Goal: Task Accomplishment & Management: Manage account settings

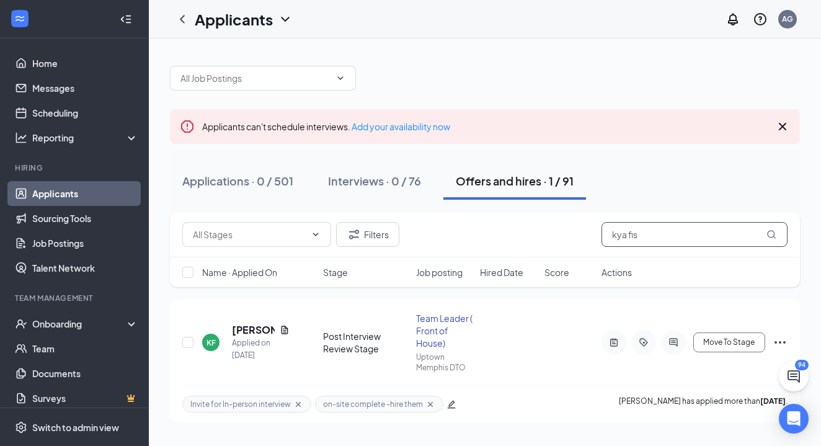
click at [654, 240] on input "kya fis" at bounding box center [694, 234] width 186 height 25
type input "k"
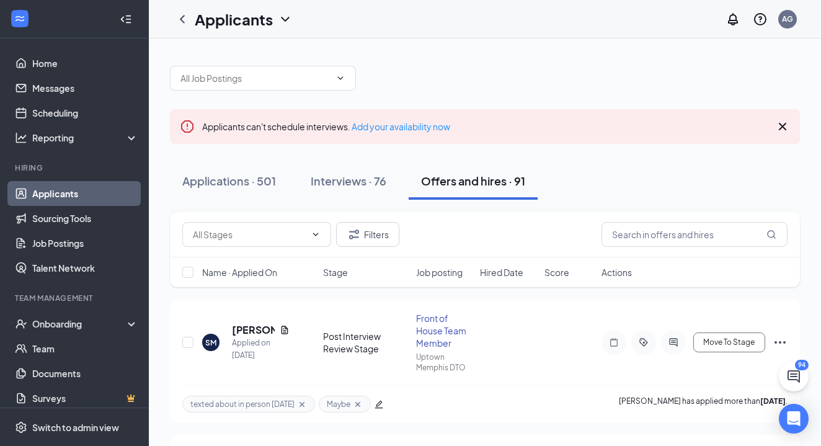
click at [500, 191] on button "Offers and hires · 91" at bounding box center [472, 180] width 129 height 37
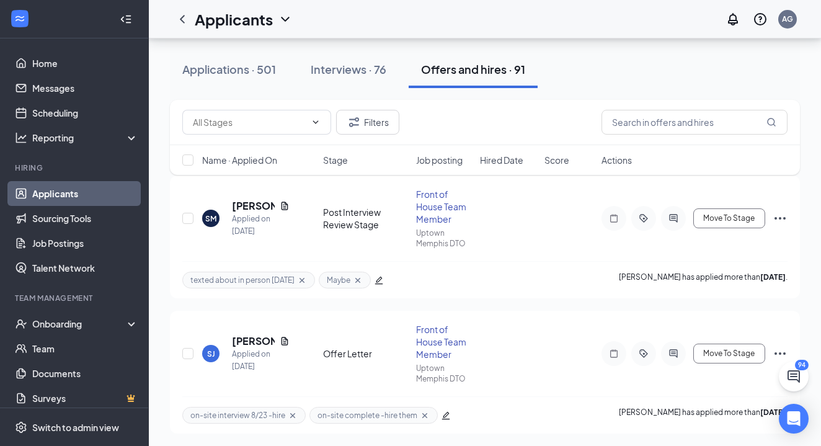
scroll to position [117, 0]
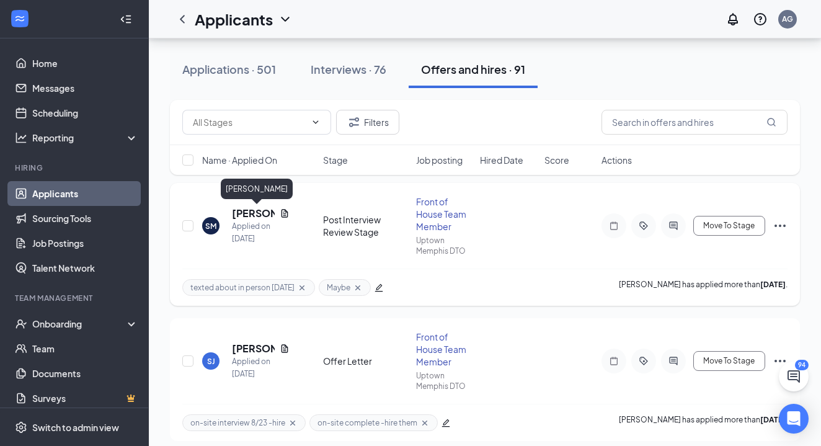
click at [252, 216] on h5 "[PERSON_NAME]" at bounding box center [253, 213] width 43 height 14
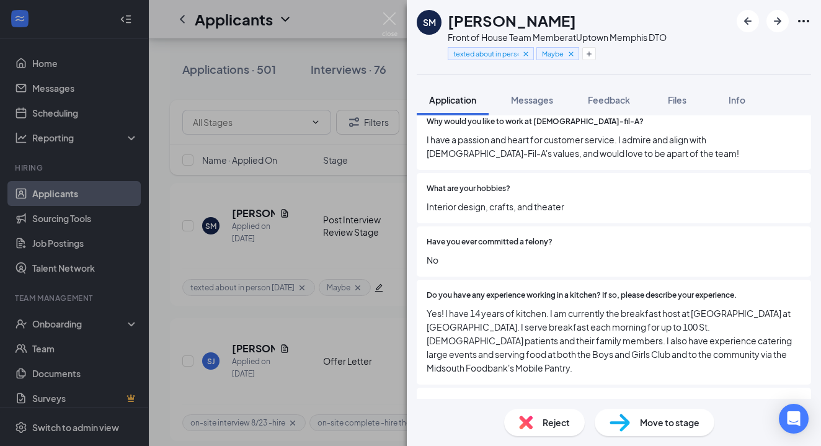
scroll to position [668, 0]
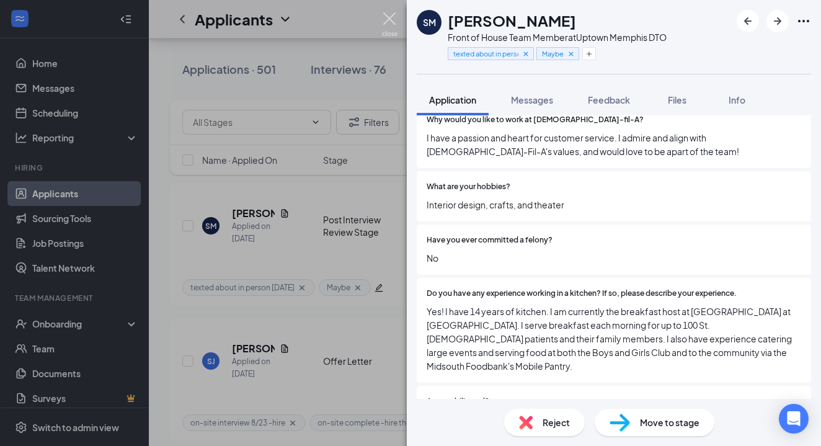
click at [390, 18] on img at bounding box center [389, 24] width 15 height 24
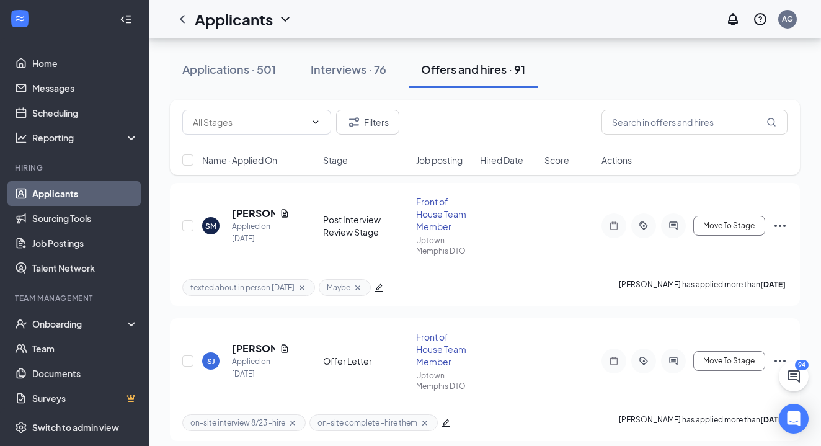
click at [390, 20] on div "Applicants AG" at bounding box center [485, 19] width 672 height 38
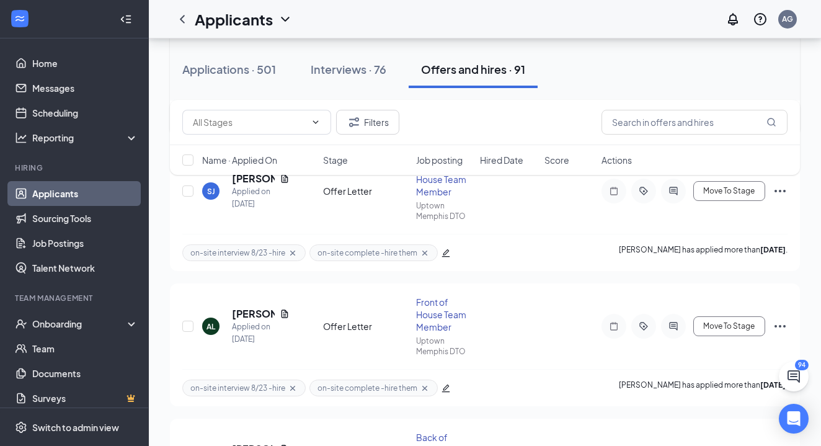
scroll to position [294, 0]
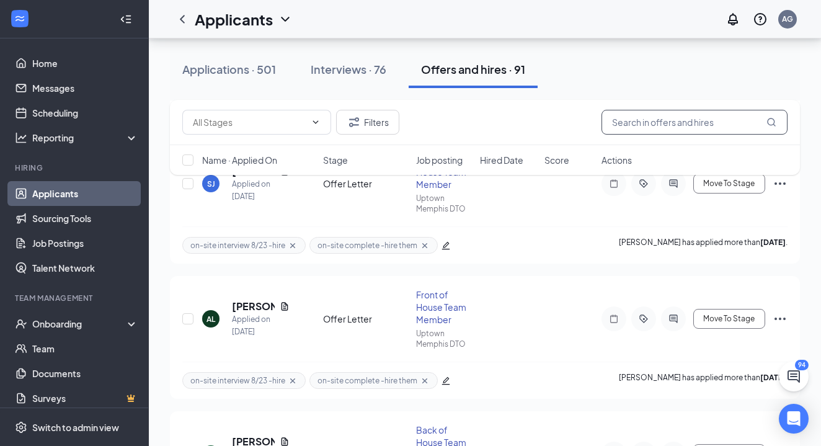
click at [661, 113] on input "text" at bounding box center [694, 122] width 186 height 25
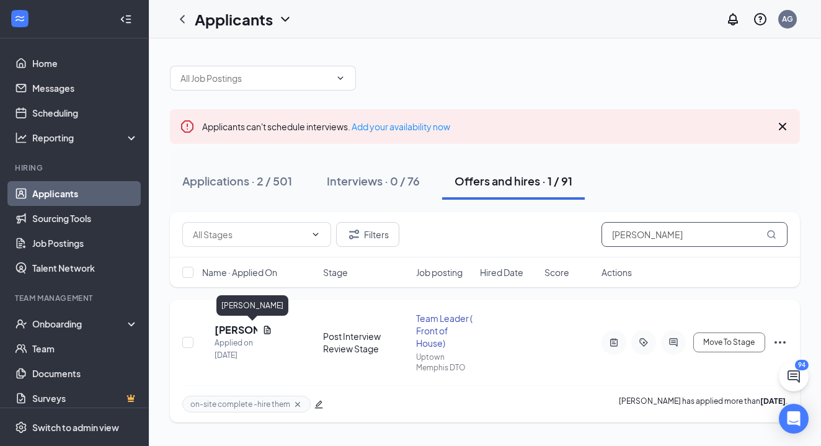
type input "thompson"
click at [249, 325] on h5 "[PERSON_NAME]" at bounding box center [235, 330] width 43 height 14
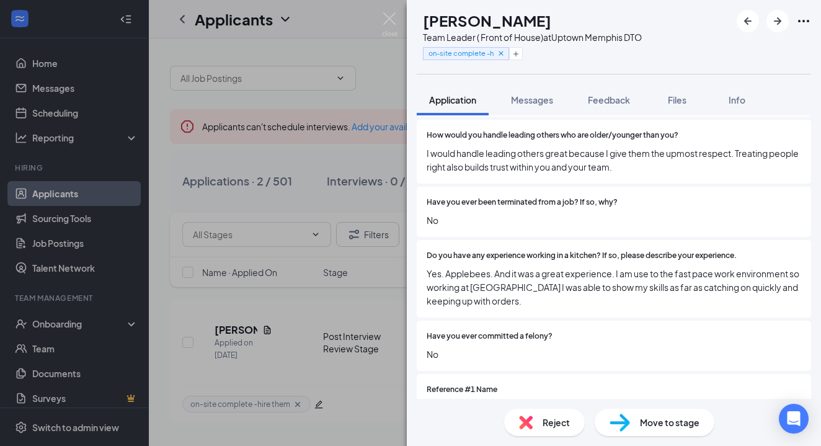
scroll to position [1017, 0]
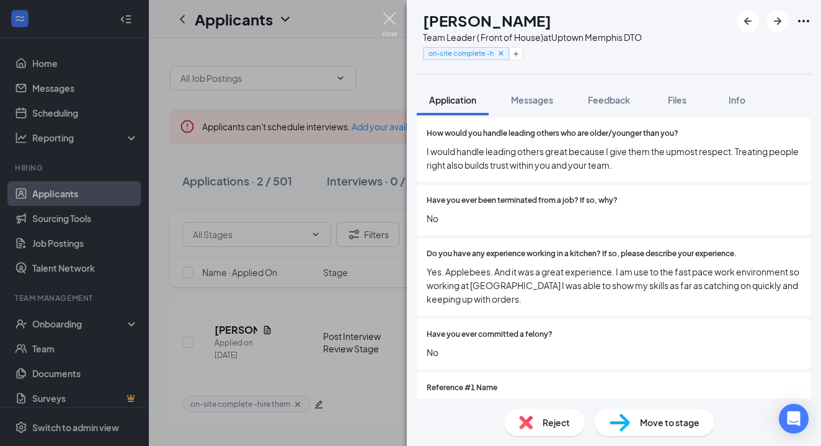
click at [389, 17] on img at bounding box center [389, 24] width 15 height 24
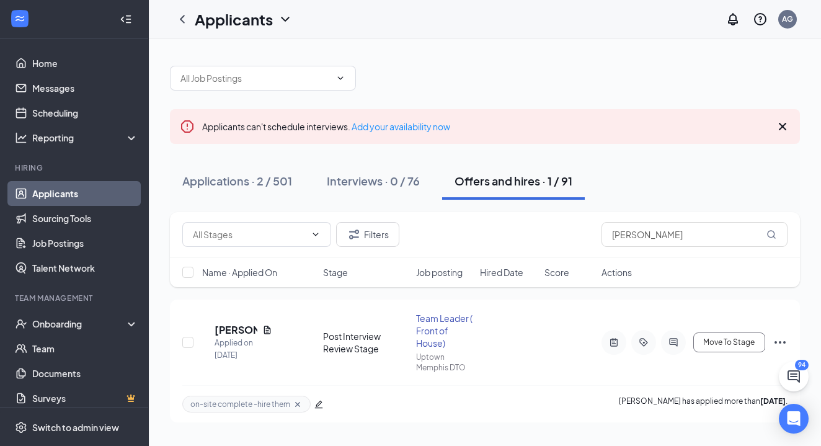
click at [389, 17] on div "Applicants AG" at bounding box center [485, 19] width 672 height 38
click at [255, 325] on h5 "[PERSON_NAME]" at bounding box center [235, 330] width 43 height 14
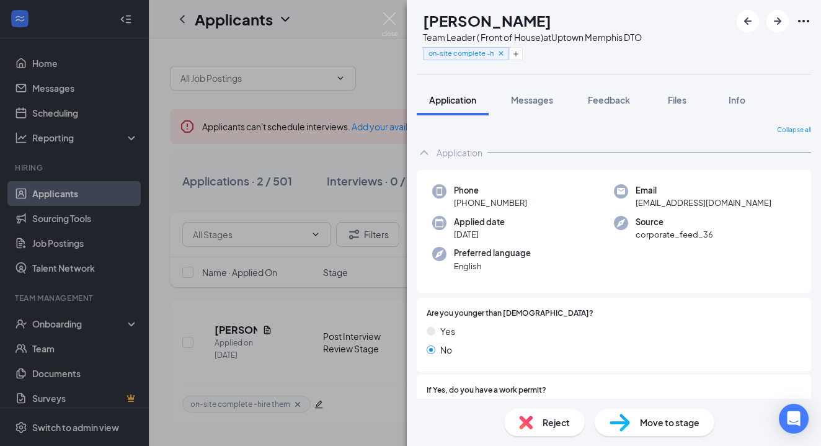
click at [659, 421] on span "Move to stage" at bounding box center [669, 422] width 59 height 14
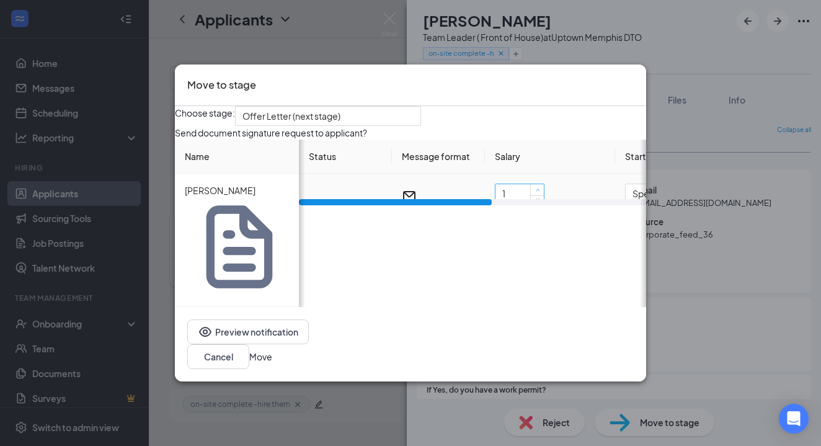
click at [536, 192] on icon "up" at bounding box center [537, 190] width 4 height 4
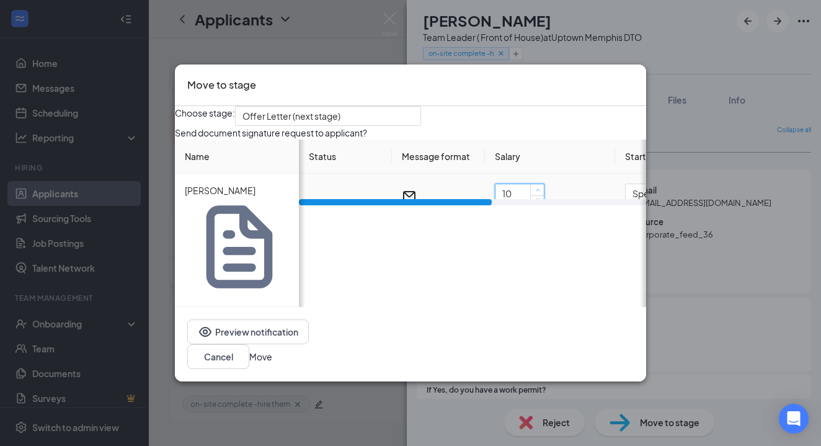
click at [535, 192] on icon "up" at bounding box center [537, 190] width 4 height 4
type input "14"
click at [535, 192] on icon "up" at bounding box center [537, 190] width 4 height 4
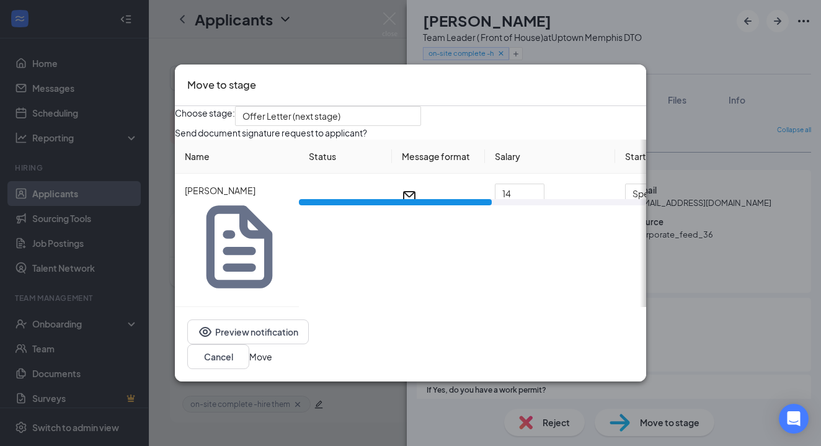
click at [633, 77] on icon "Cross" at bounding box center [633, 77] width 0 height 0
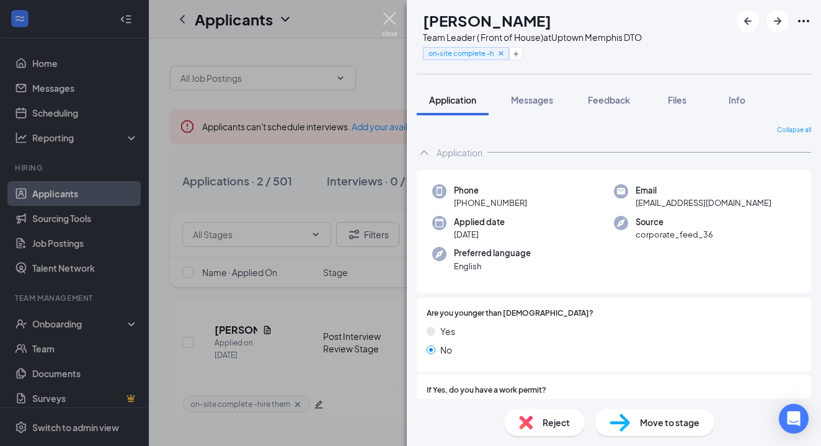
click at [395, 22] on img at bounding box center [389, 24] width 15 height 24
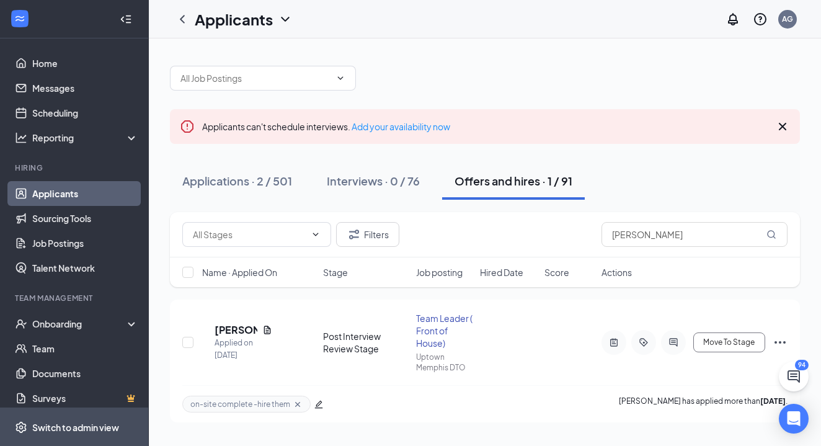
click at [94, 423] on div "Switch to admin view" at bounding box center [75, 427] width 87 height 12
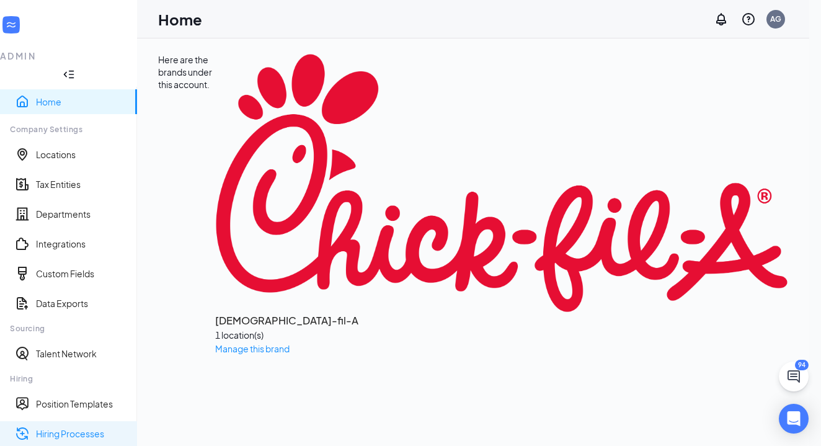
click at [87, 427] on link "Hiring Processes" at bounding box center [81, 433] width 91 height 12
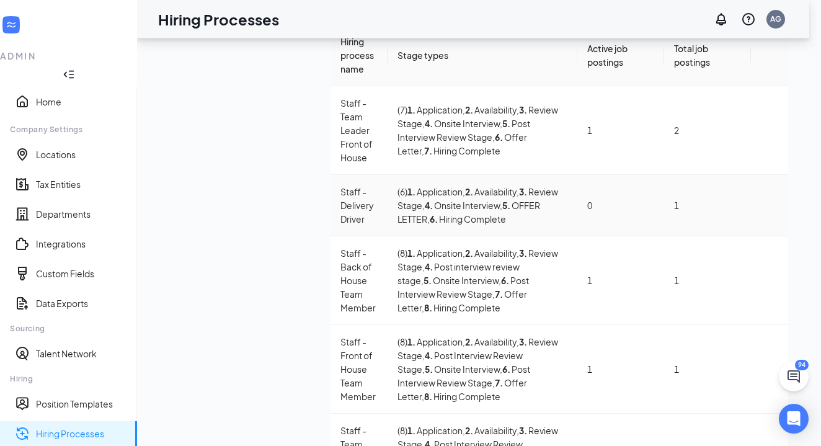
scroll to position [88, 0]
click at [691, 375] on span "Edit" at bounding box center [712, 371] width 112 height 14
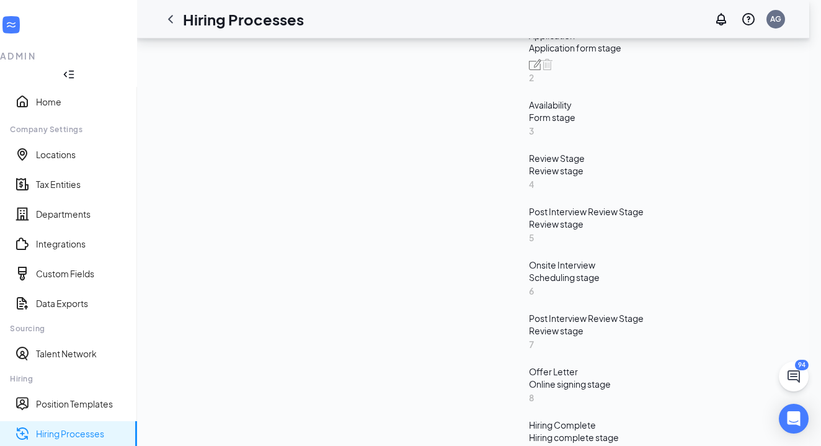
scroll to position [499, 0]
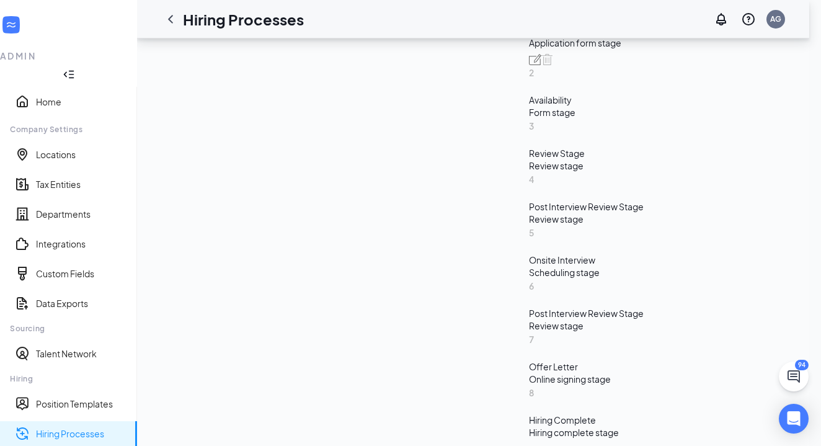
click at [529, 372] on div "Online signing stage" at bounding box center [658, 378] width 259 height 12
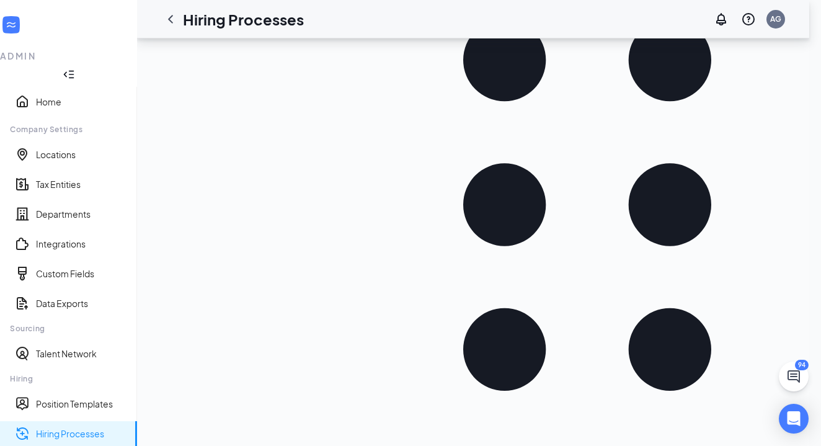
scroll to position [249, 0]
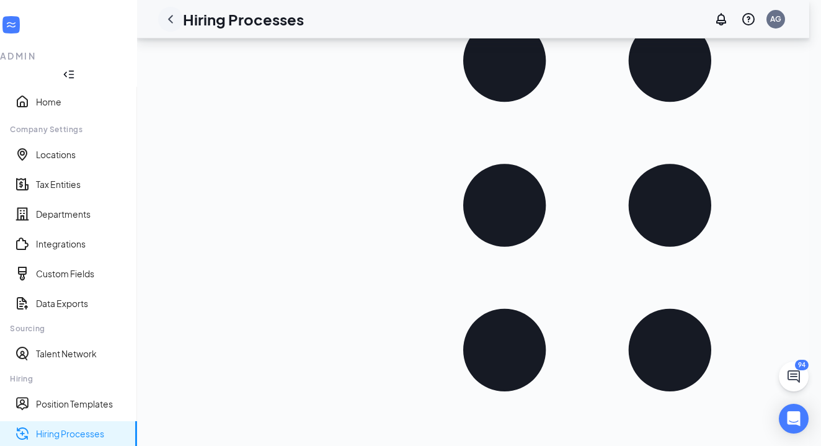
click at [178, 24] on icon "ChevronLeft" at bounding box center [170, 19] width 15 height 15
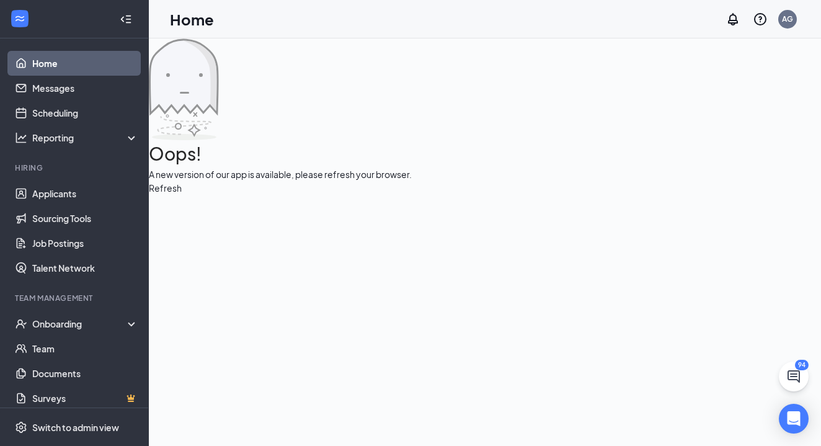
click at [182, 195] on button "Refresh" at bounding box center [165, 188] width 33 height 14
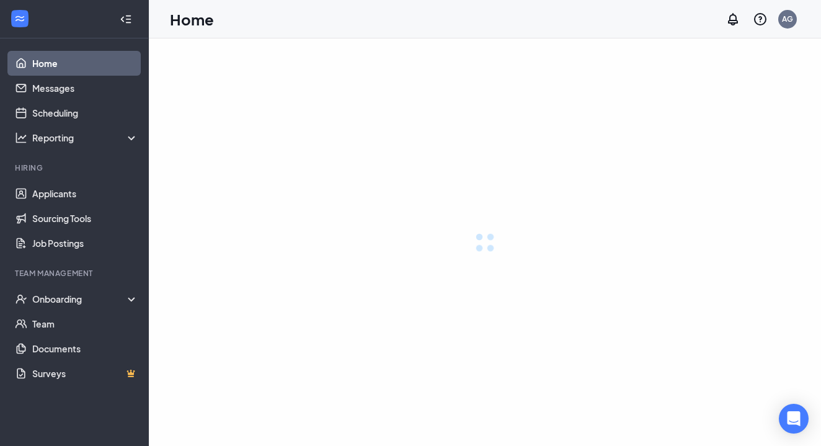
drag, startPoint x: 0, startPoint y: 0, endPoint x: 470, endPoint y: 70, distance: 475.6
click at [470, 70] on div at bounding box center [485, 241] width 672 height 407
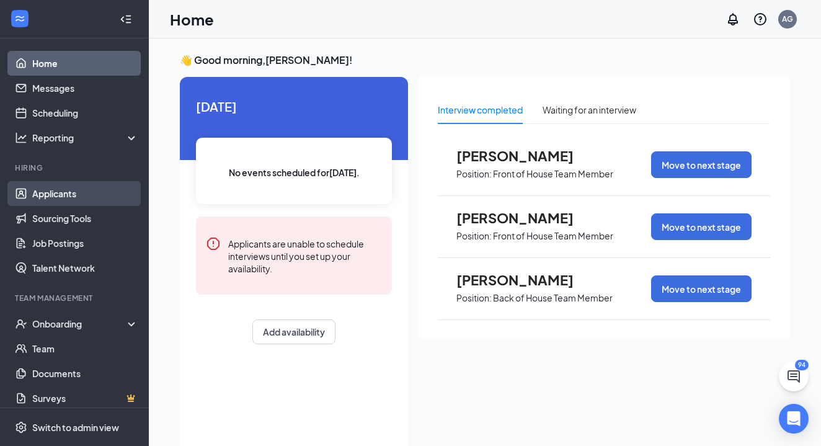
click at [83, 201] on link "Applicants" at bounding box center [85, 193] width 106 height 25
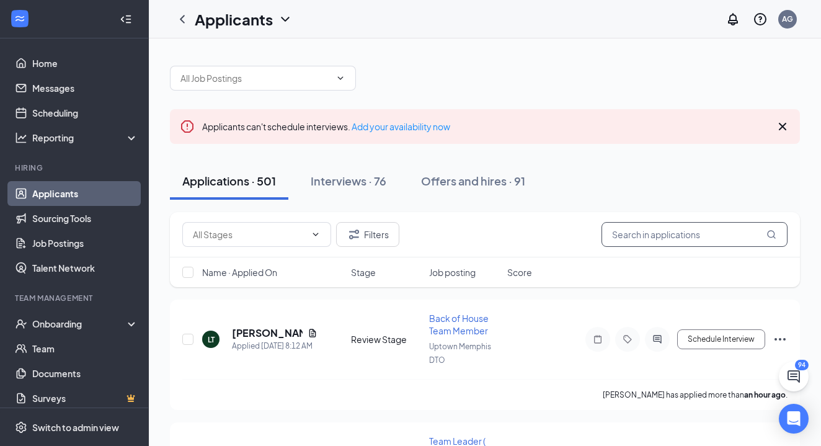
click at [642, 231] on input "text" at bounding box center [694, 234] width 186 height 25
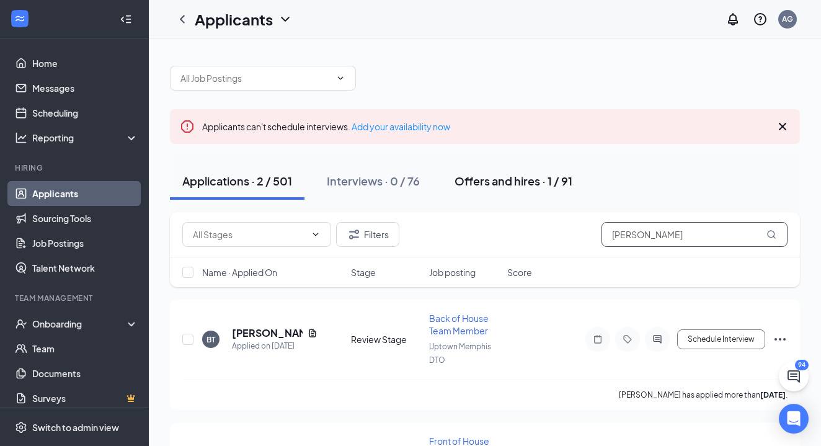
type input "thompson"
click at [566, 185] on div "Offers and hires · 1 / 91" at bounding box center [513, 180] width 118 height 15
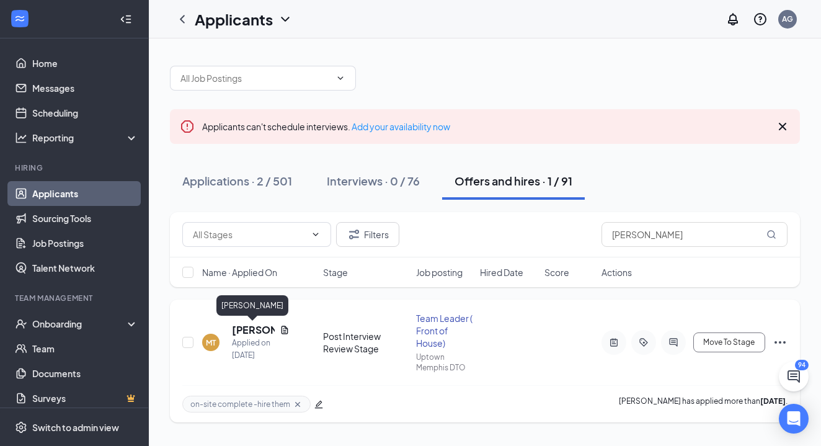
click at [258, 328] on h5 "[PERSON_NAME]" at bounding box center [253, 330] width 43 height 14
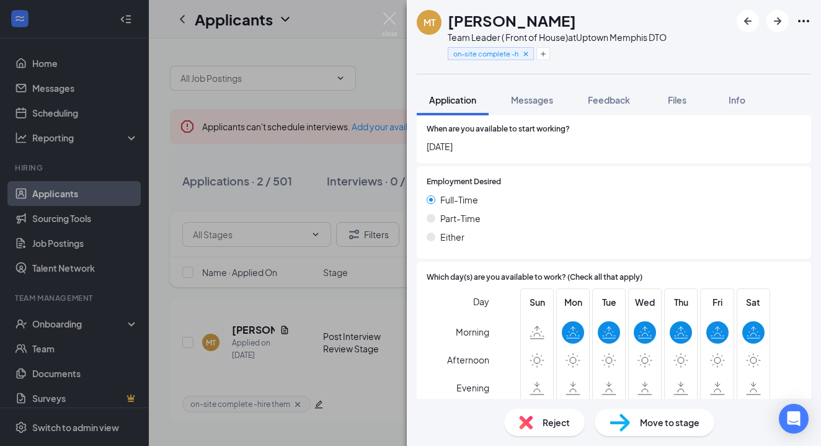
scroll to position [1850, 0]
click at [648, 428] on span "Move to stage" at bounding box center [669, 422] width 59 height 14
click at [648, 428] on div "Move to stage Choose stage: Offer Letter (next stage) # Name Status Message for…" at bounding box center [410, 223] width 821 height 446
click at [647, 428] on span "Move to stage" at bounding box center [669, 422] width 59 height 14
type input "Sep 17, 2025"
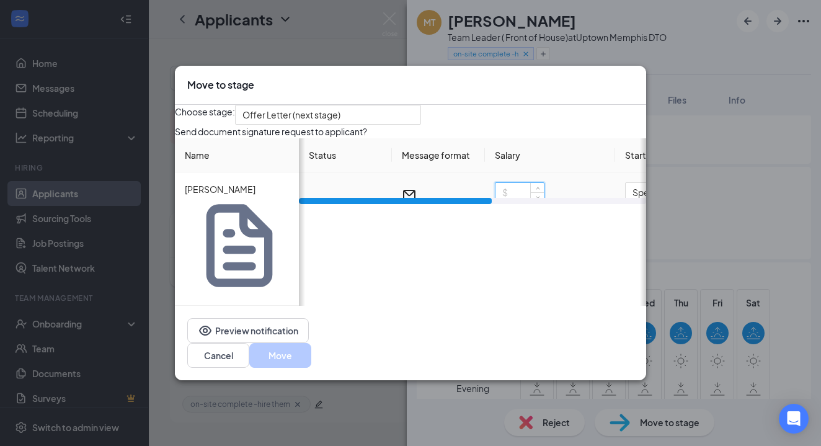
click at [514, 201] on input at bounding box center [519, 192] width 48 height 19
type input "16"
click at [563, 138] on div "Send document signature request to applicant?" at bounding box center [410, 132] width 471 height 14
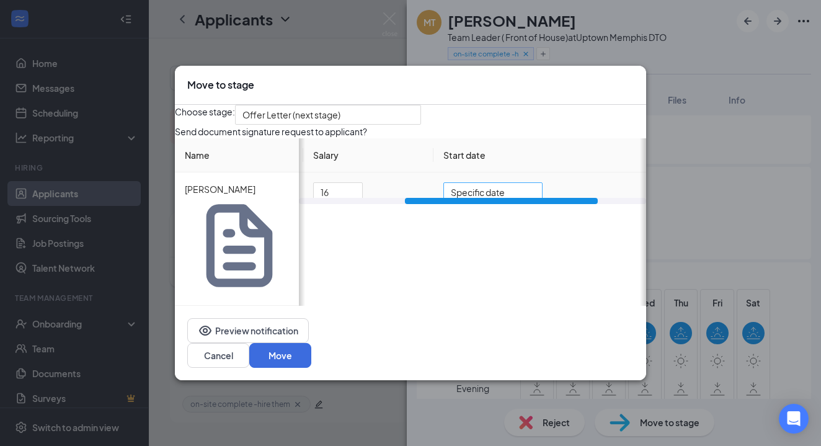
scroll to position [0, 186]
click at [311, 343] on button "Move" at bounding box center [280, 355] width 62 height 25
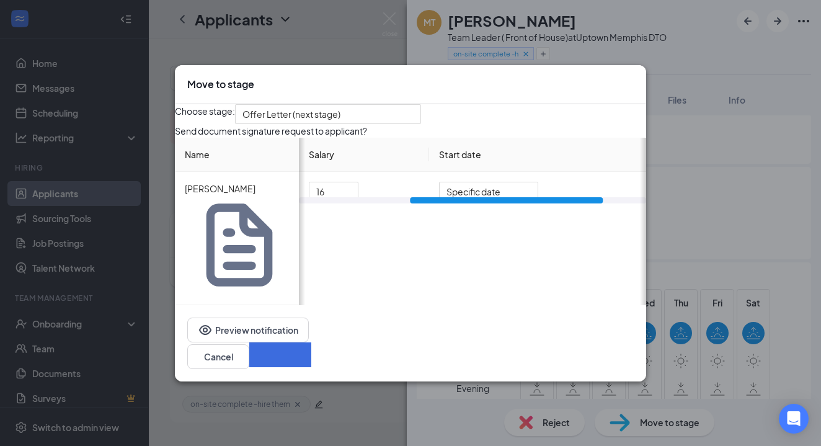
click at [311, 342] on button "button" at bounding box center [280, 354] width 62 height 25
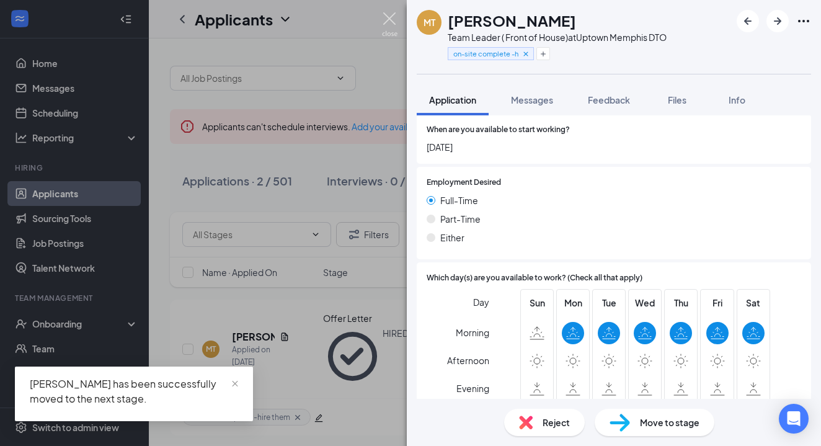
click at [390, 19] on img at bounding box center [389, 24] width 15 height 24
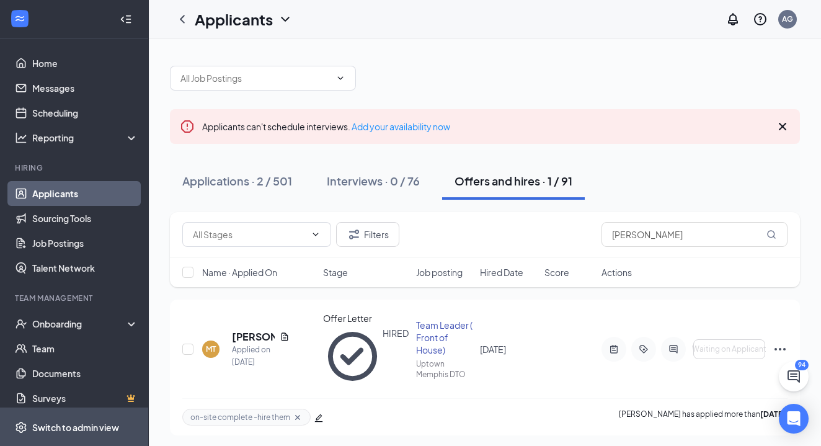
click at [81, 421] on div "Switch to admin view" at bounding box center [75, 427] width 87 height 12
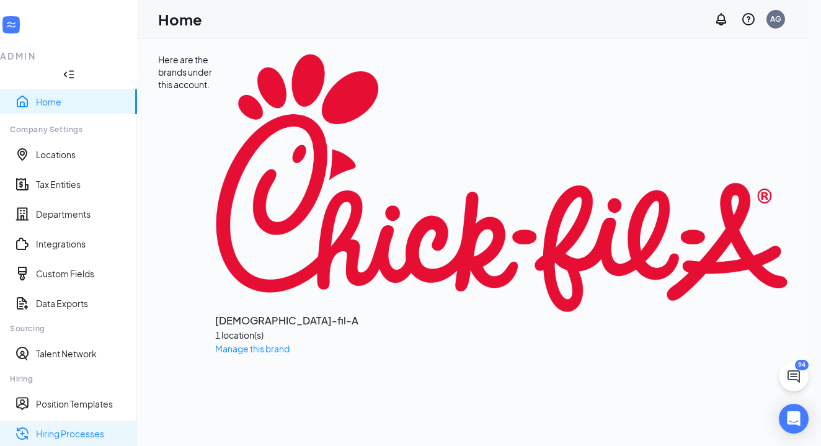
scroll to position [175, 0]
click at [85, 427] on link "Hiring Processes" at bounding box center [81, 433] width 91 height 12
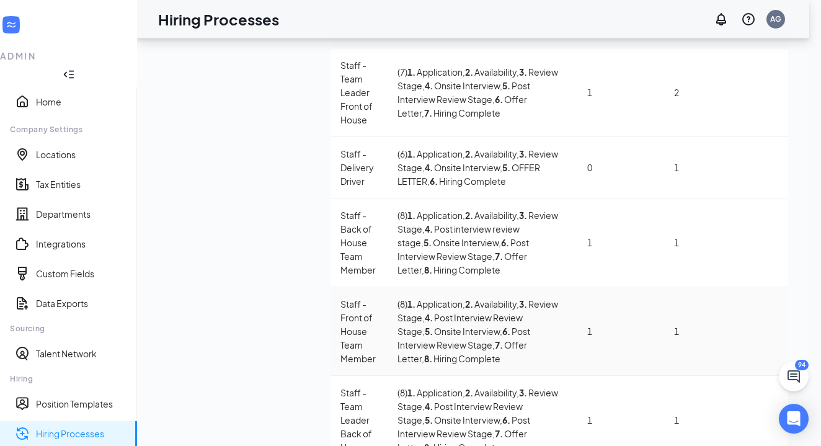
scroll to position [124, 0]
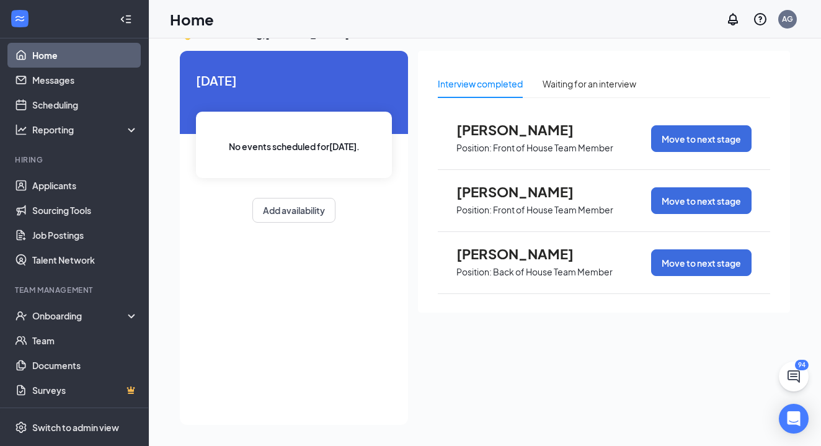
scroll to position [8, 0]
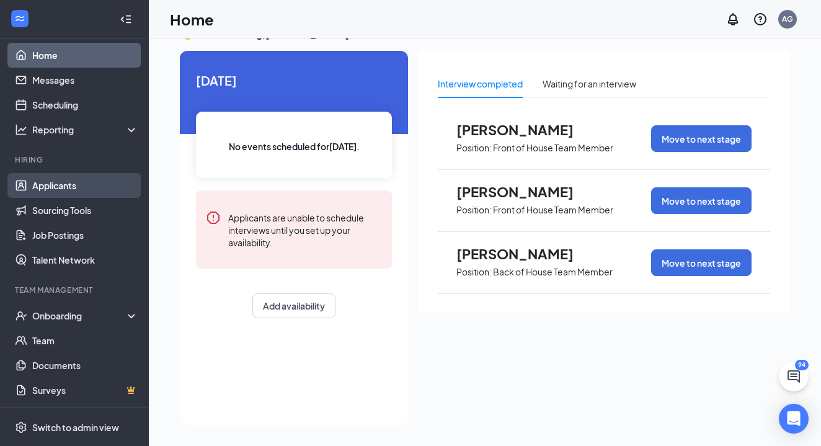
click at [83, 193] on link "Applicants" at bounding box center [85, 185] width 106 height 25
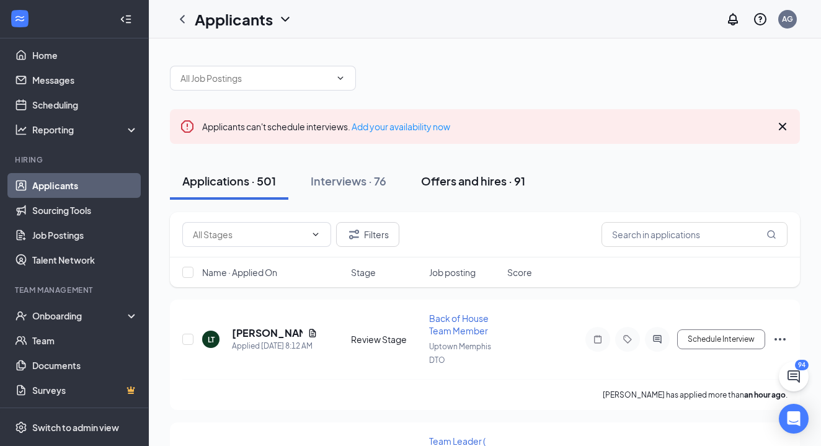
click at [516, 182] on div "Offers and hires · 91" at bounding box center [473, 180] width 104 height 15
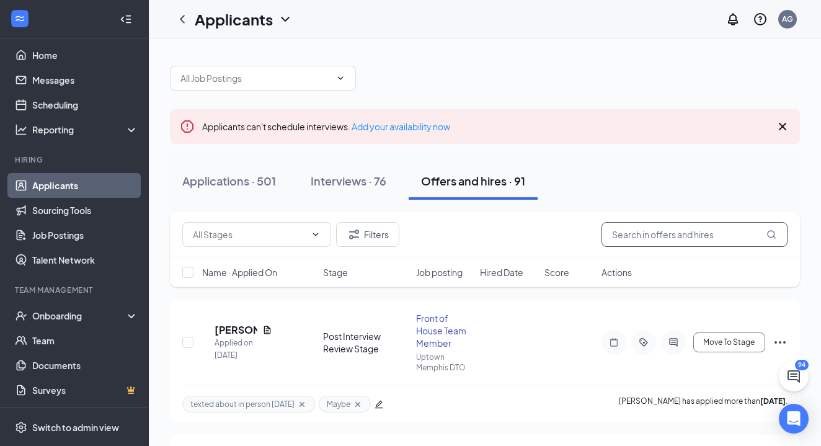
click at [640, 232] on input "text" at bounding box center [694, 234] width 186 height 25
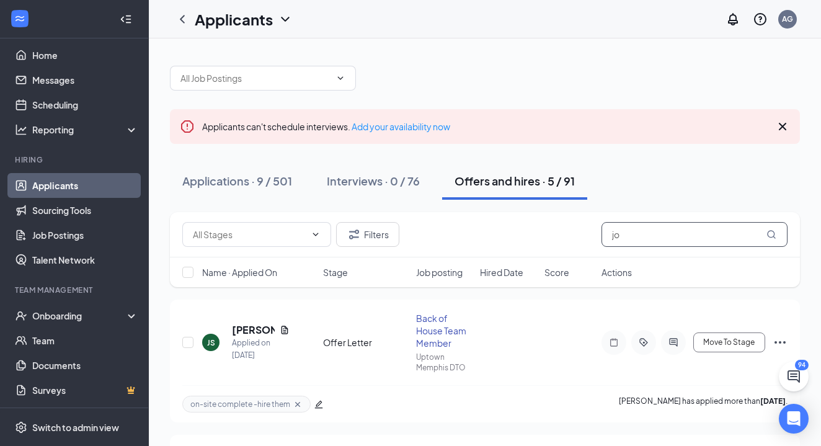
type input "j"
click at [252, 328] on h5 "[PERSON_NAME]" at bounding box center [253, 330] width 43 height 14
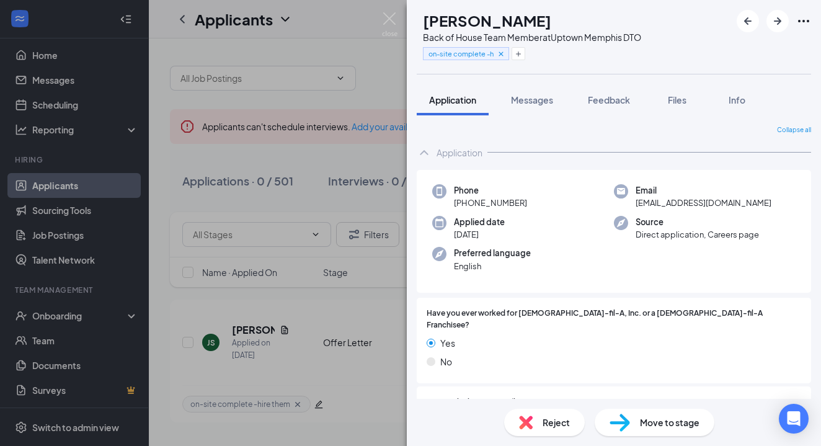
click at [368, 332] on div "JS Johnnie Sneed Jr. Back of House Team Member at Uptown Memphis DTO on-site co…" at bounding box center [410, 223] width 821 height 446
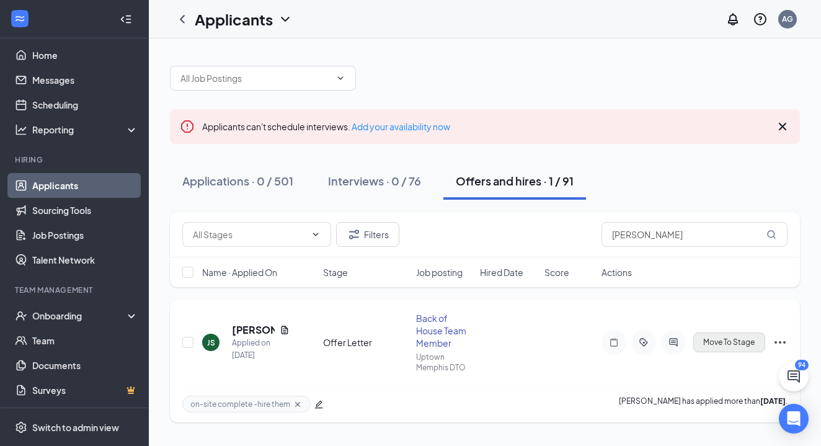
click at [741, 340] on span "Move To Stage" at bounding box center [728, 342] width 51 height 9
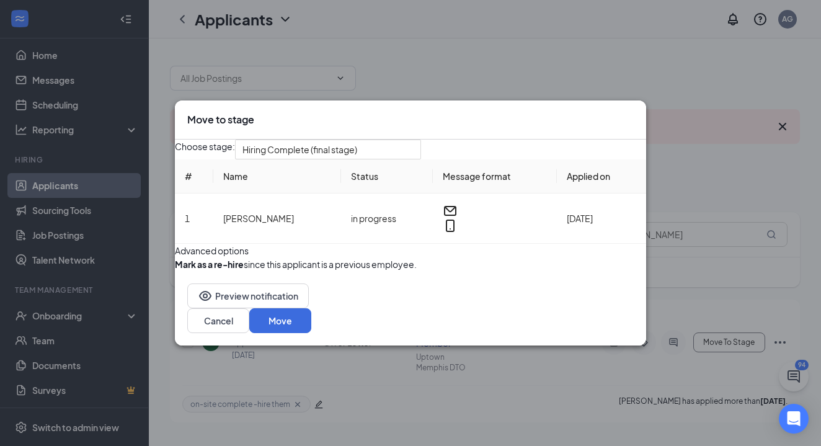
click at [633, 113] on icon "Cross" at bounding box center [633, 113] width 0 height 0
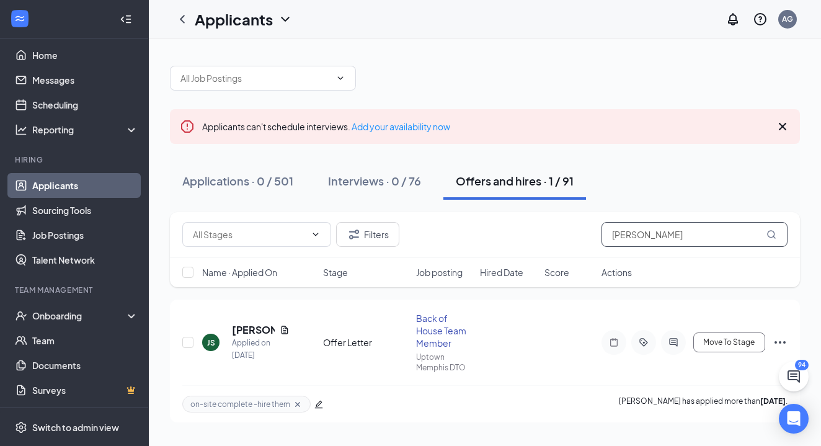
click at [659, 240] on input "sneed" at bounding box center [694, 234] width 186 height 25
type input "s"
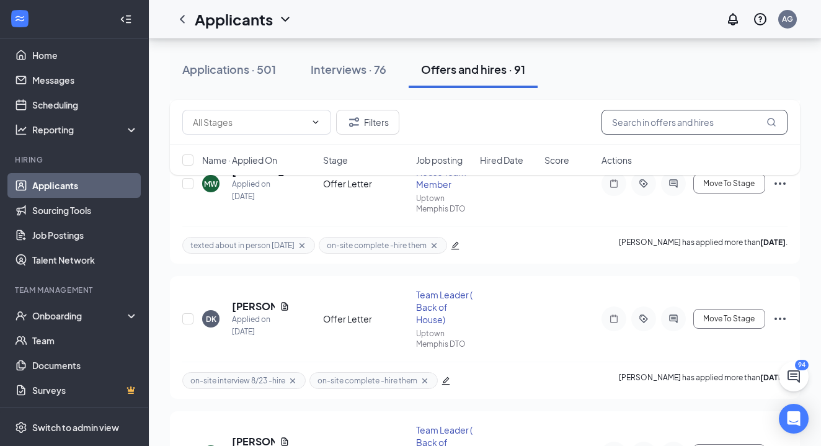
scroll to position [1779, 0]
click at [732, 320] on span "Move To Stage" at bounding box center [728, 319] width 51 height 9
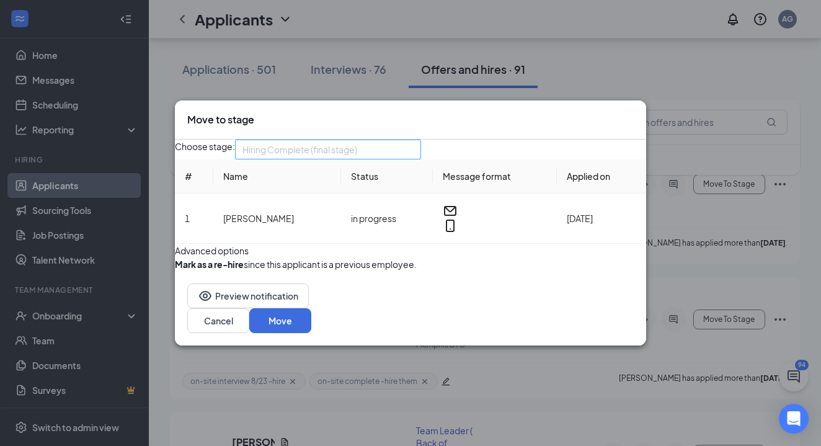
click at [413, 140] on span "Hiring Complete (final stage)" at bounding box center [327, 149] width 171 height 19
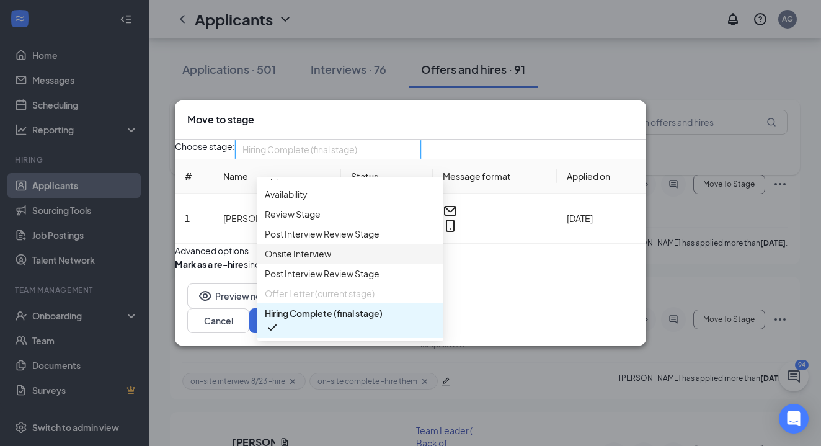
click at [633, 113] on icon "Cross" at bounding box center [633, 113] width 0 height 0
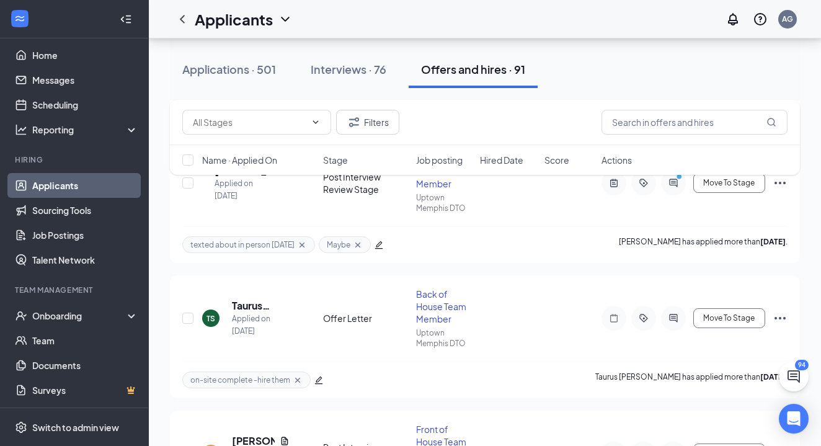
scroll to position [2320, 0]
click at [678, 123] on input "text" at bounding box center [694, 122] width 186 height 25
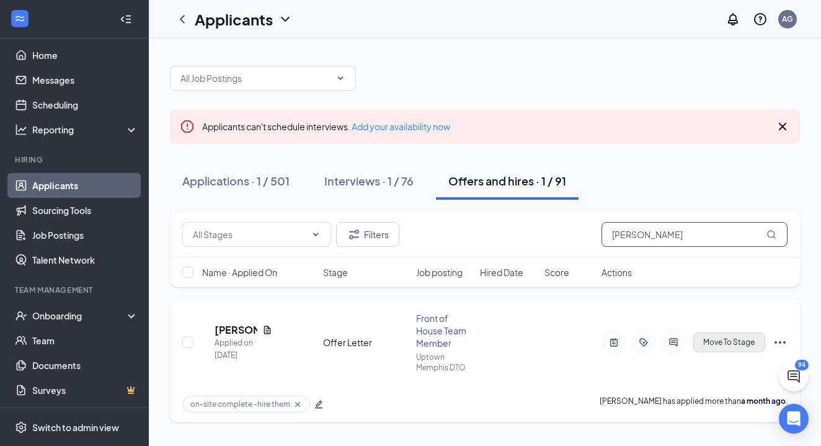
type input "Garcia"
click at [736, 346] on button "Move To Stage" at bounding box center [729, 342] width 72 height 20
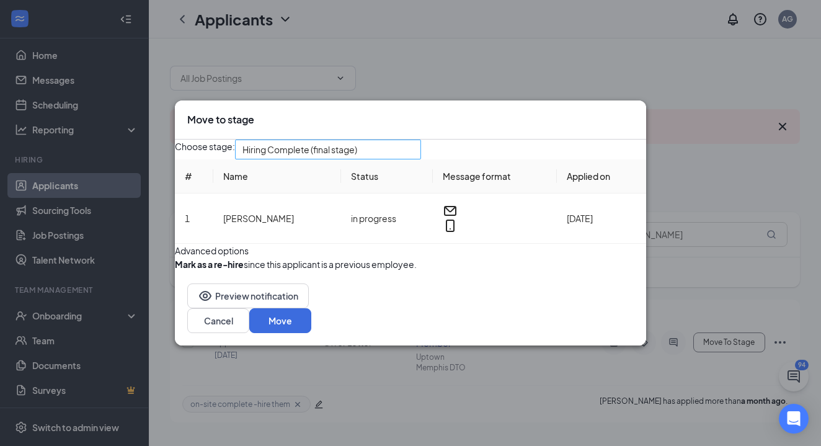
click at [413, 140] on span "Hiring Complete (final stage)" at bounding box center [327, 149] width 171 height 19
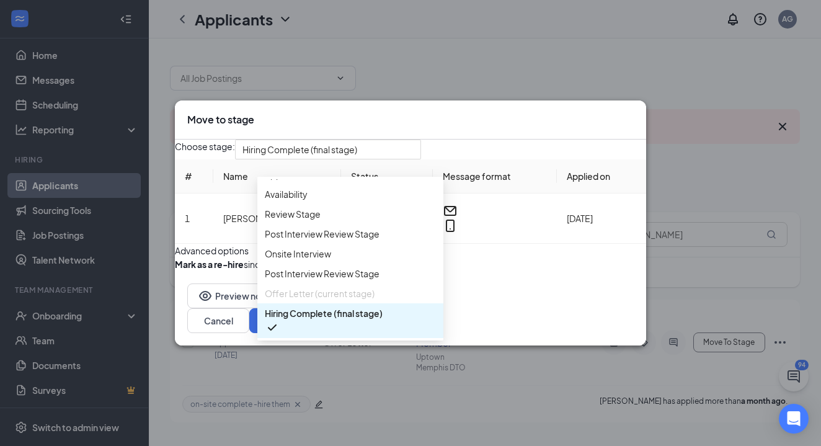
click at [504, 257] on div "Advanced options" at bounding box center [410, 251] width 471 height 14
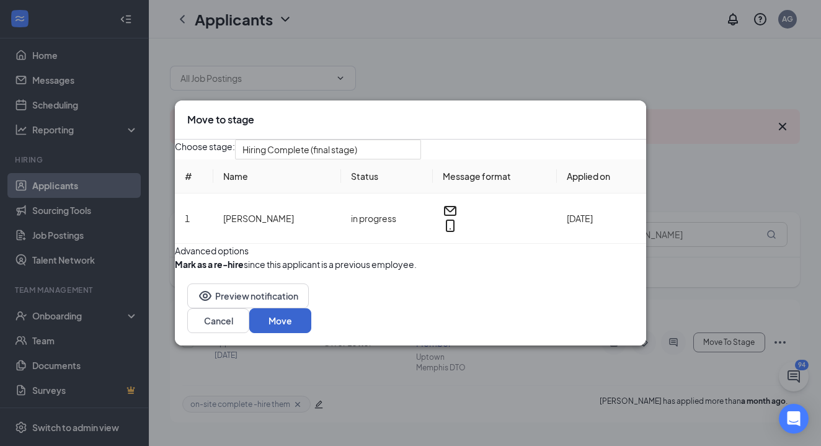
click at [311, 333] on button "Move" at bounding box center [280, 320] width 62 height 25
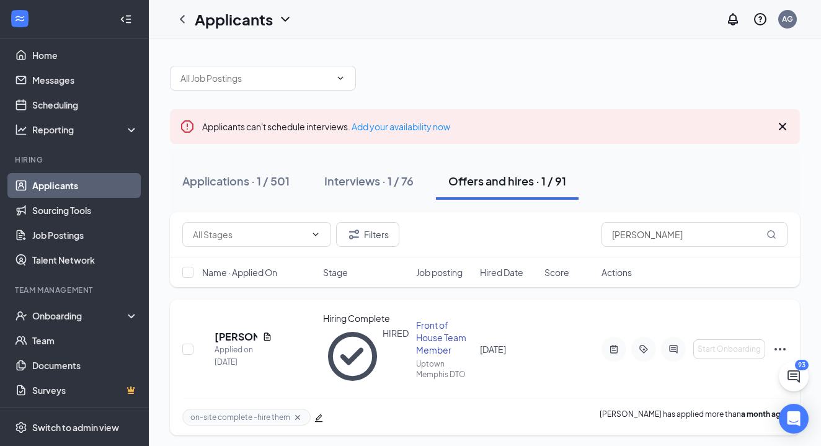
click at [782, 343] on icon "Ellipses" at bounding box center [779, 348] width 15 height 15
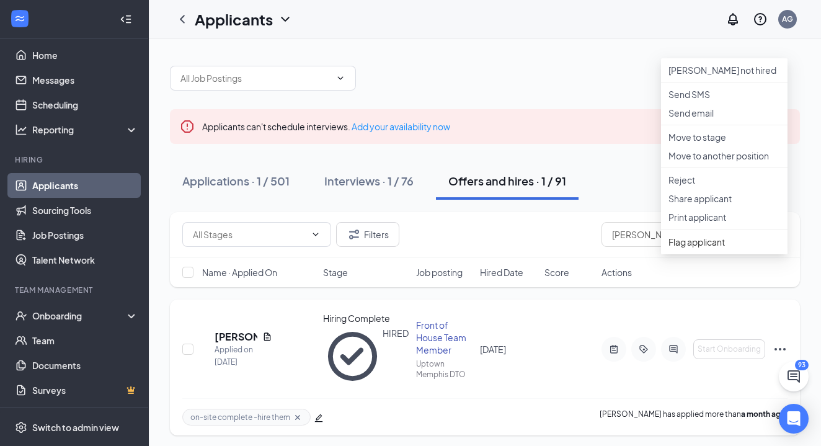
click at [560, 359] on div "MG Miriam Garcia Applied on Jul 28 Hiring Complete HIRED Front of House Team Me…" at bounding box center [484, 355] width 605 height 86
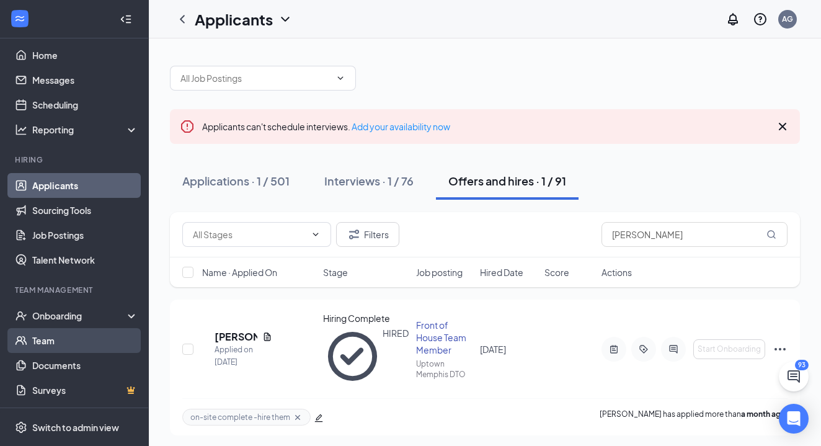
click at [55, 340] on link "Team" at bounding box center [85, 340] width 106 height 25
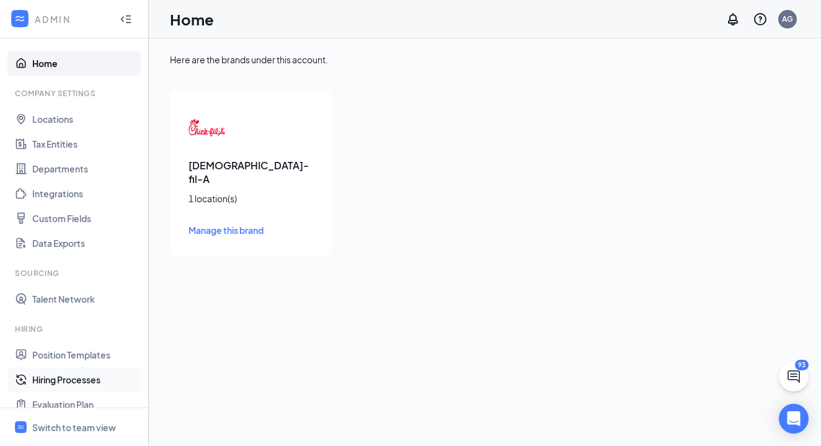
click at [89, 384] on link "Hiring Processes" at bounding box center [85, 379] width 106 height 25
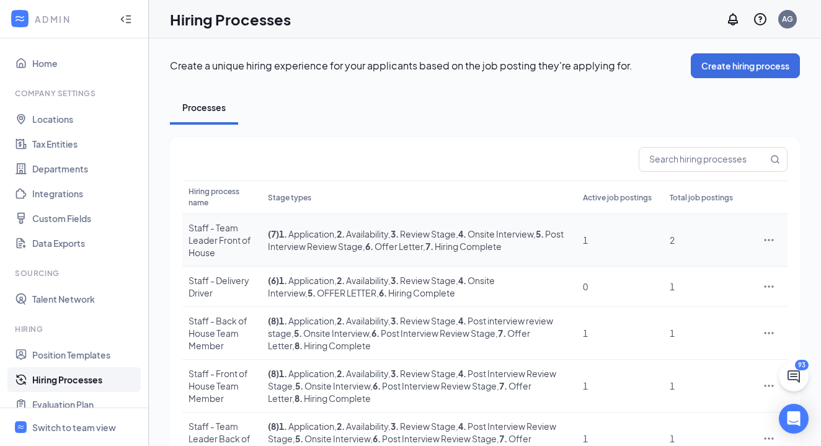
click at [767, 240] on icon "Ellipses" at bounding box center [768, 240] width 12 height 12
click at [713, 262] on span "Edit" at bounding box center [711, 265] width 107 height 14
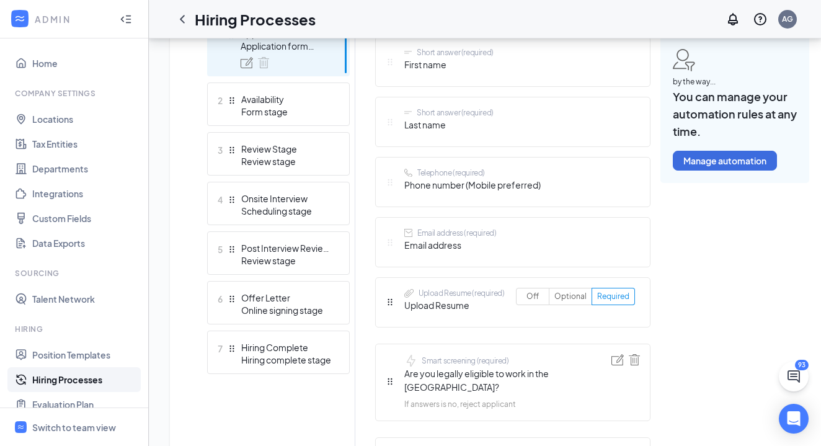
scroll to position [407, 0]
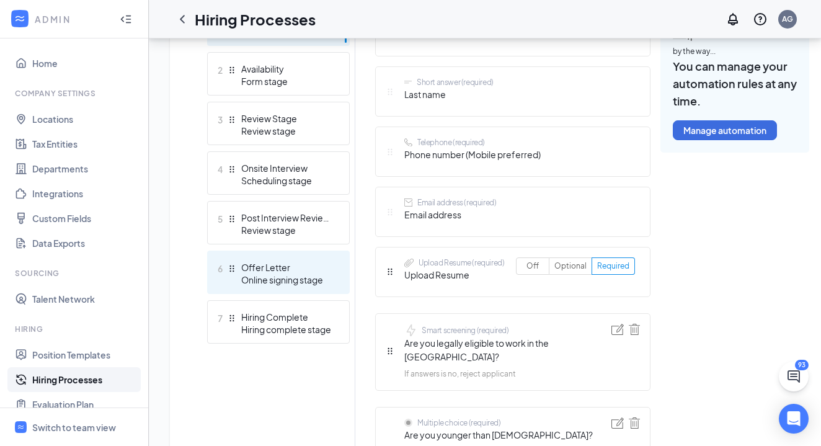
click at [299, 280] on div "Online signing stage" at bounding box center [286, 279] width 90 height 12
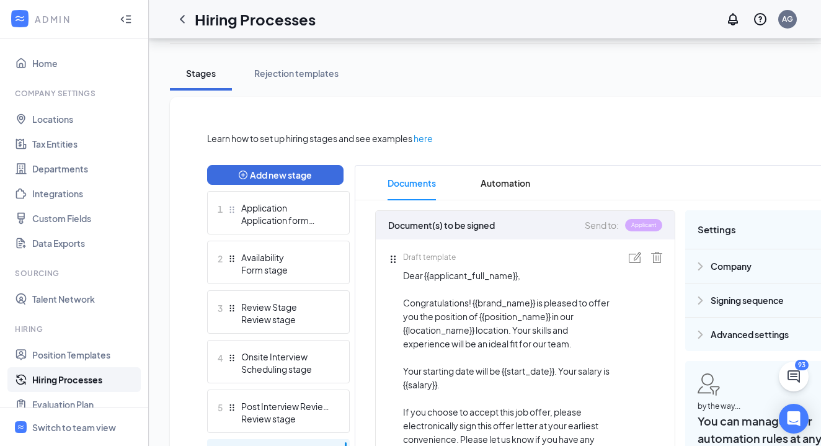
scroll to position [183, 0]
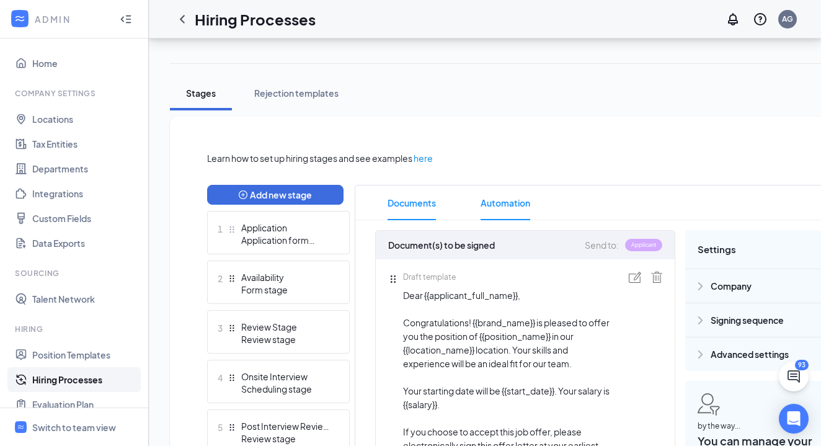
click at [522, 197] on span "Automation" at bounding box center [505, 202] width 50 height 35
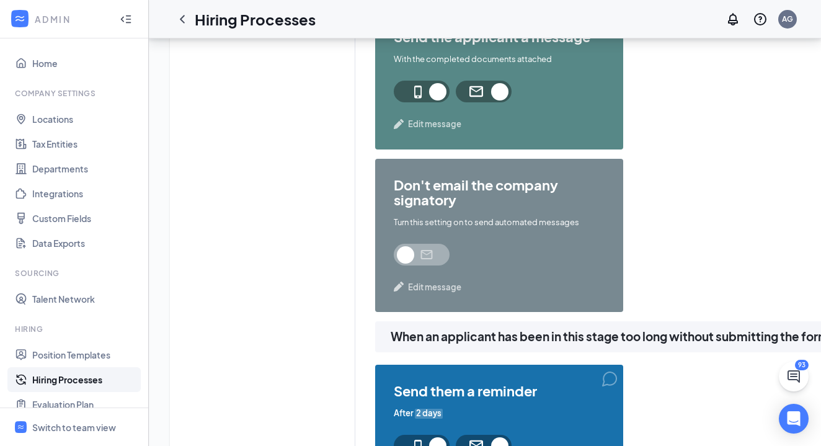
scroll to position [1192, 0]
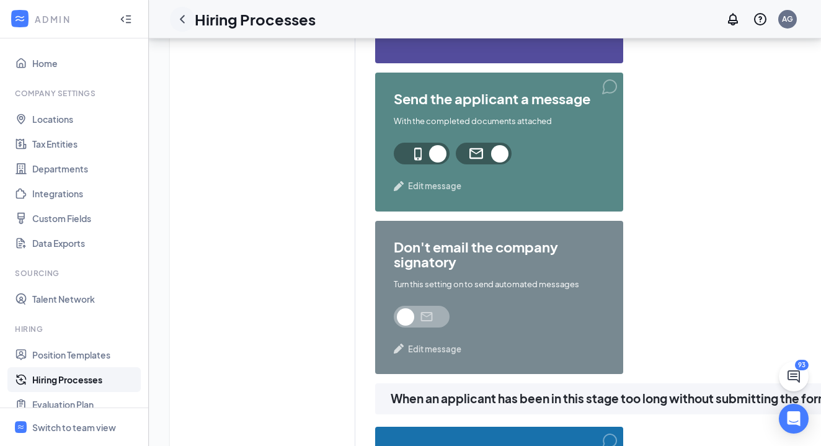
click at [185, 17] on icon "ChevronLeft" at bounding box center [182, 19] width 15 height 15
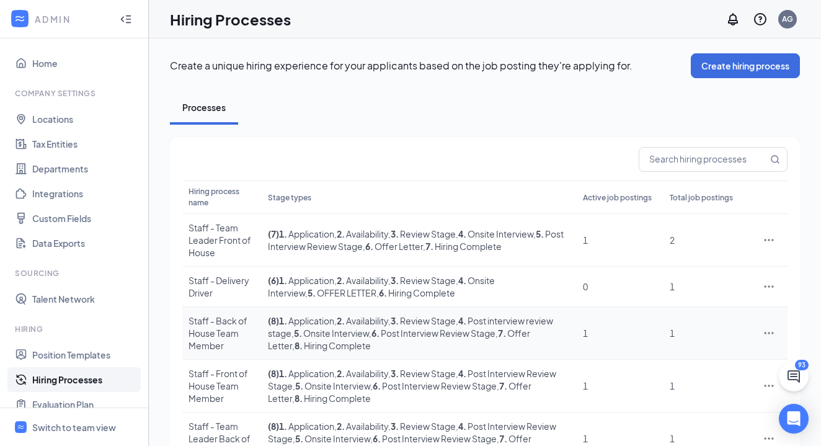
click at [767, 335] on icon "Ellipses" at bounding box center [768, 333] width 12 height 12
click at [721, 351] on span "Edit" at bounding box center [711, 358] width 107 height 14
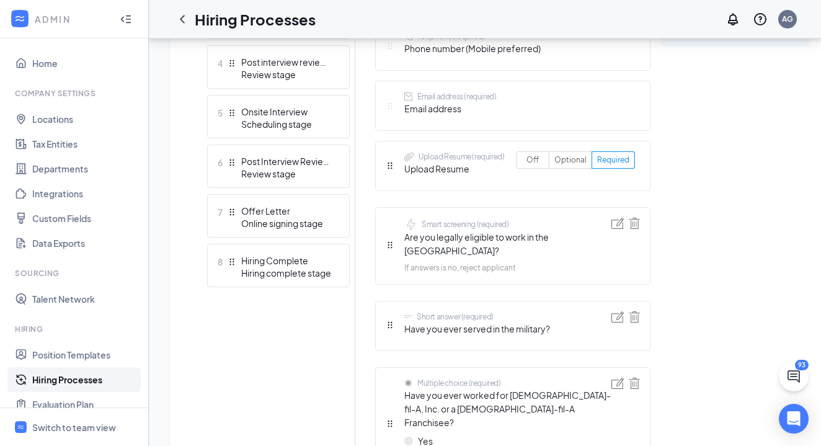
scroll to position [532, 0]
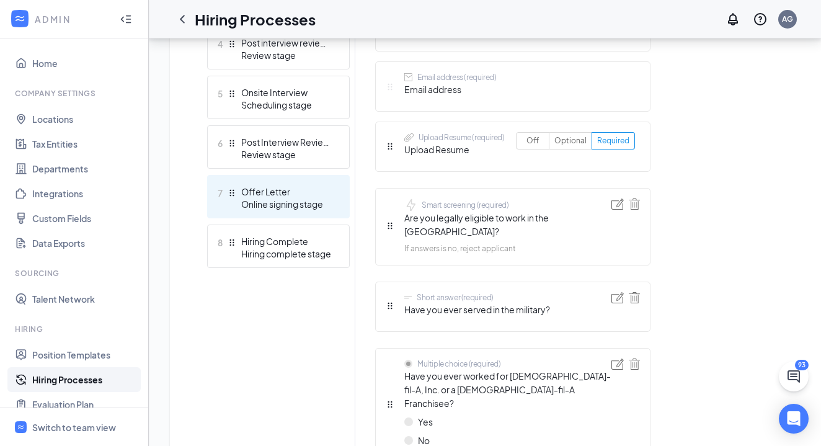
click at [313, 209] on div "Online signing stage" at bounding box center [286, 204] width 90 height 12
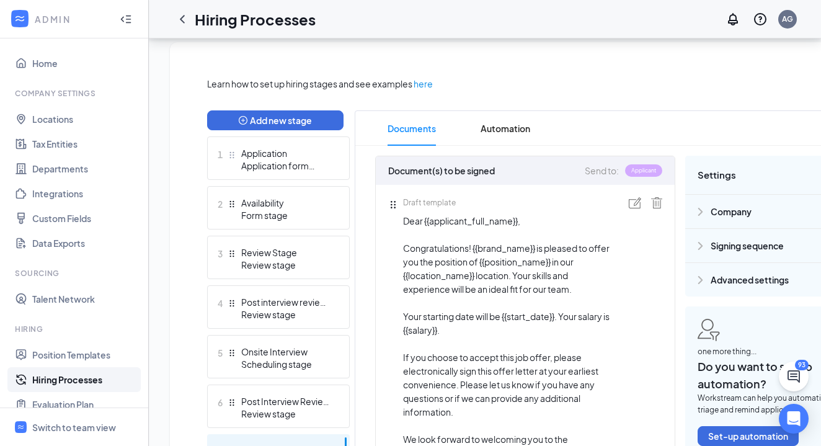
scroll to position [255, 0]
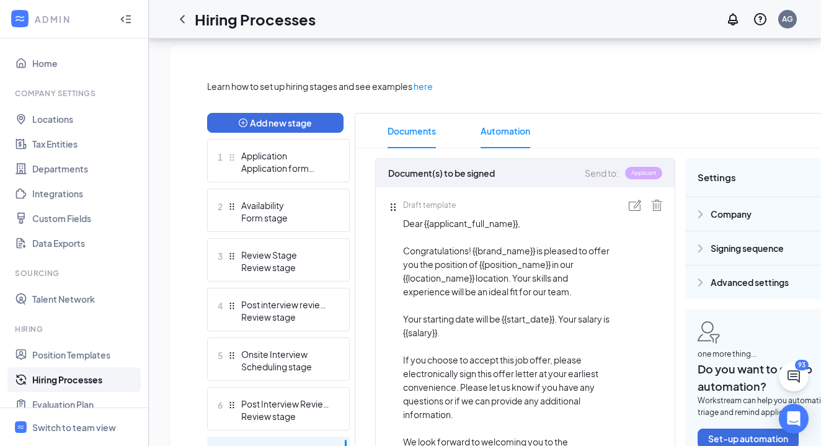
click at [509, 133] on span "Automation" at bounding box center [505, 130] width 50 height 35
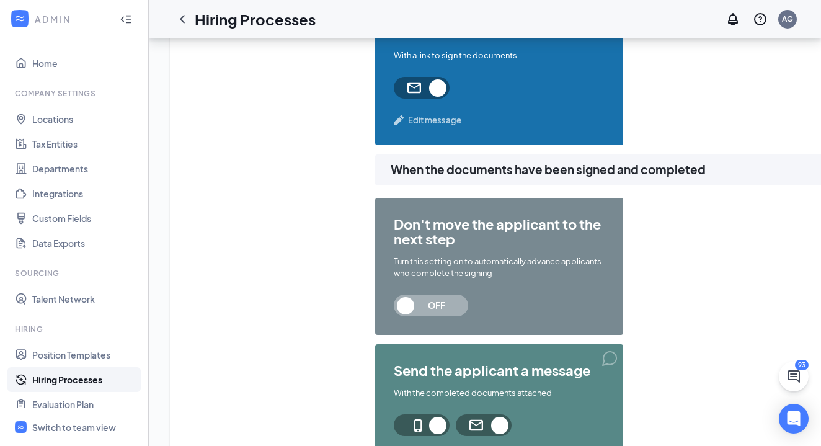
scroll to position [928, 0]
click at [407, 307] on span "OFF" at bounding box center [431, 305] width 74 height 22
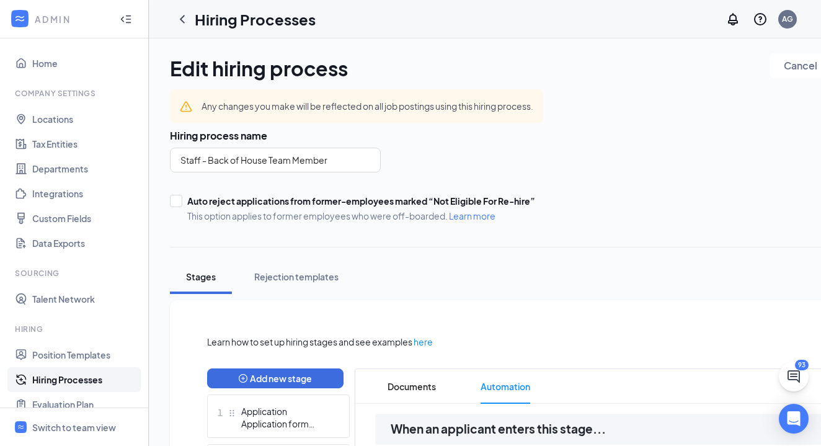
scroll to position [0, 0]
click at [408, 385] on span "Documents" at bounding box center [411, 386] width 48 height 35
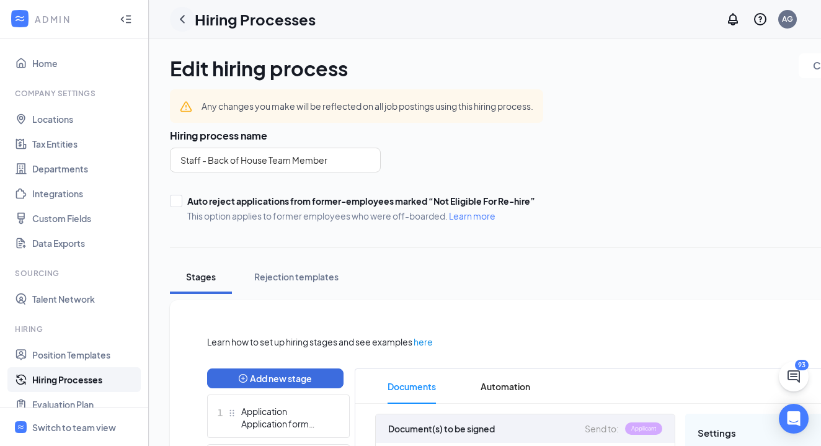
click at [178, 17] on icon "ChevronLeft" at bounding box center [182, 19] width 15 height 15
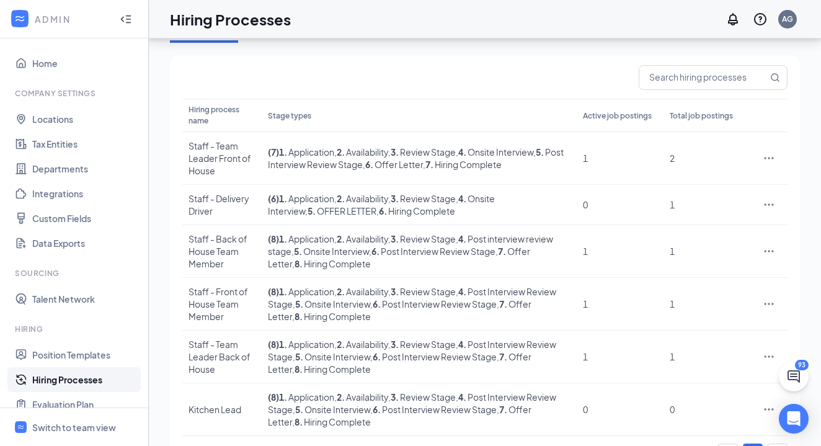
scroll to position [83, 0]
click at [767, 154] on icon "Ellipses" at bounding box center [768, 157] width 12 height 12
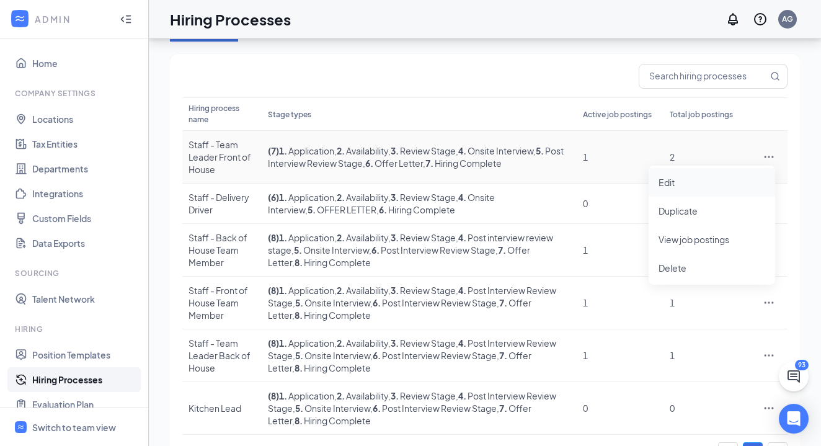
click at [700, 184] on span "Edit" at bounding box center [711, 182] width 107 height 14
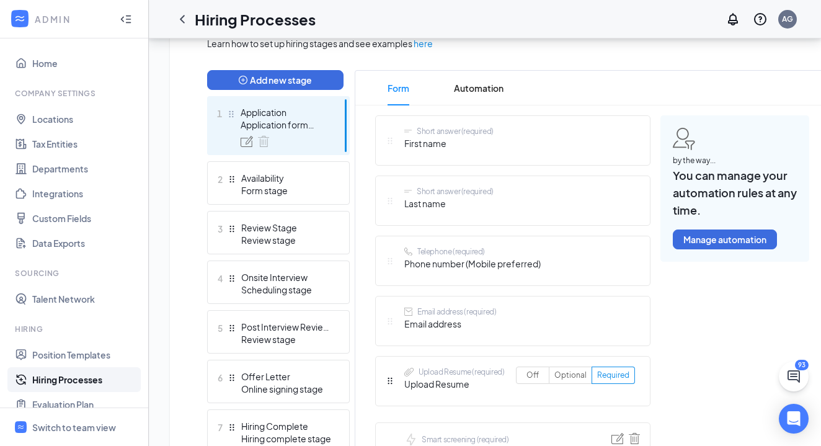
scroll to position [296, 0]
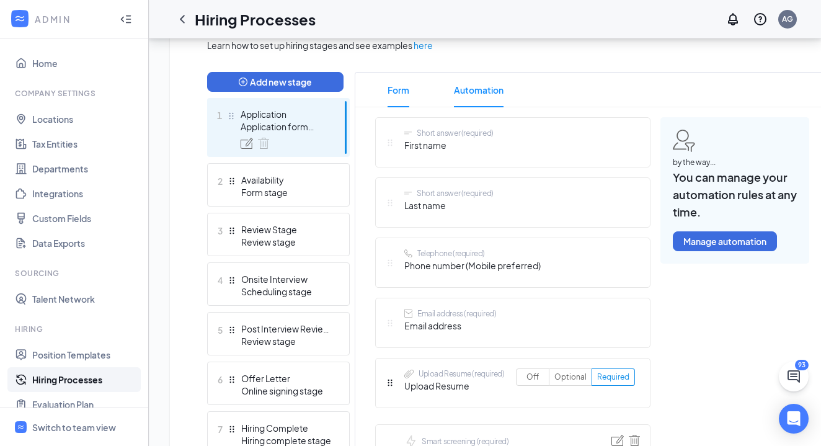
click at [489, 87] on span "Automation" at bounding box center [479, 90] width 50 height 35
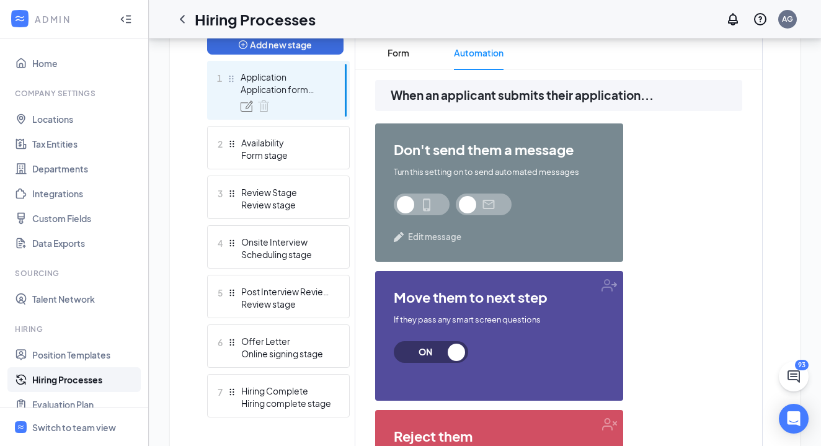
scroll to position [417, 0]
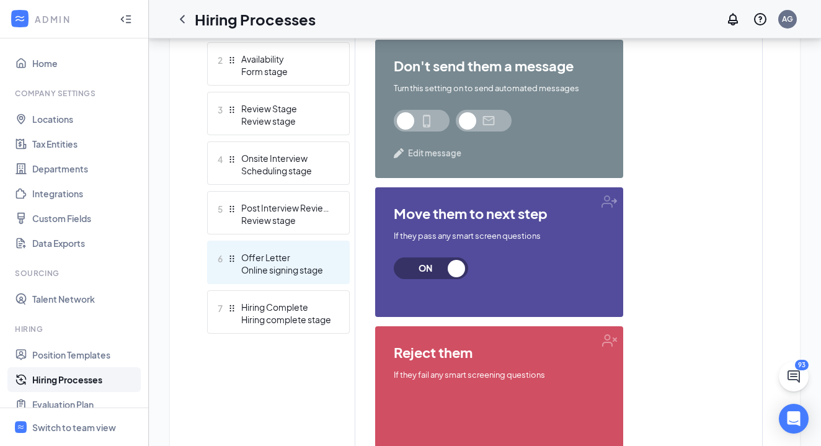
click at [299, 261] on div "Offer Letter" at bounding box center [286, 257] width 90 height 12
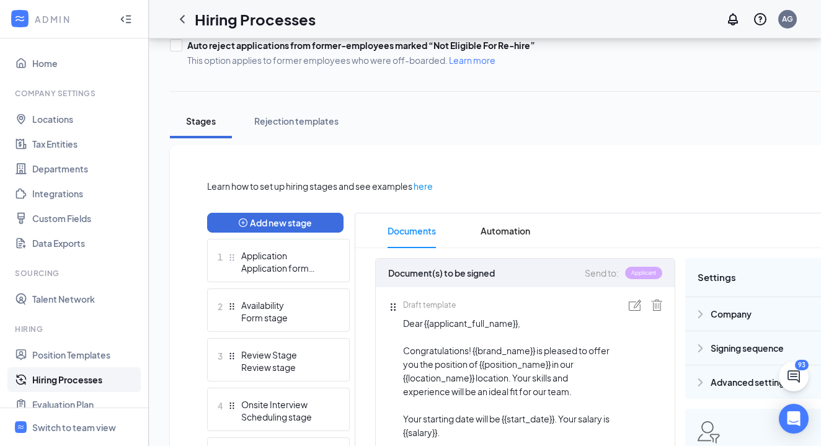
scroll to position [141, 0]
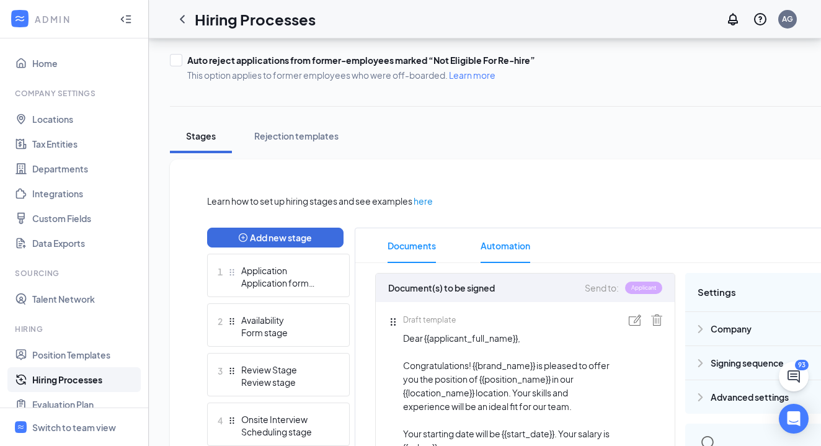
click at [516, 244] on span "Automation" at bounding box center [505, 245] width 50 height 35
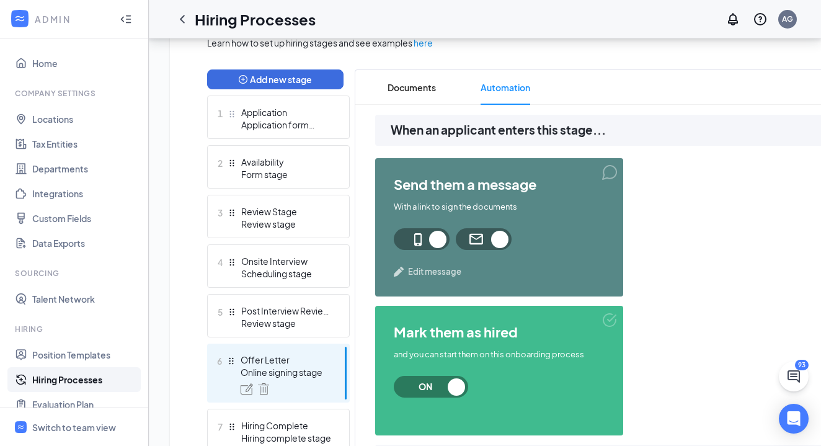
scroll to position [209, 0]
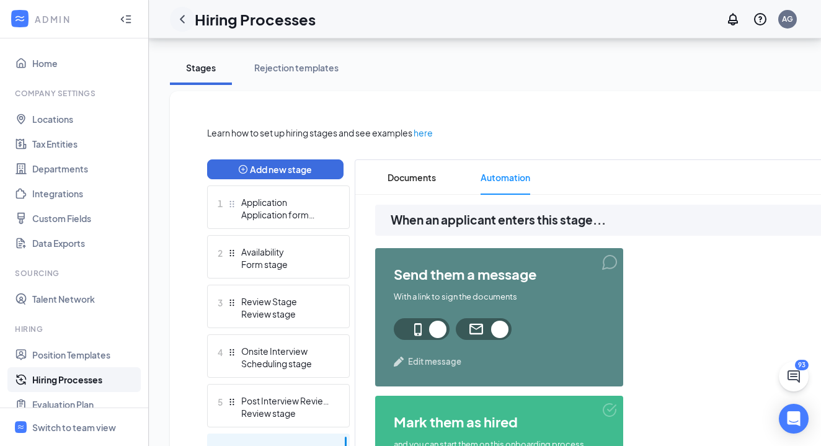
click at [185, 24] on icon "ChevronLeft" at bounding box center [182, 19] width 15 height 15
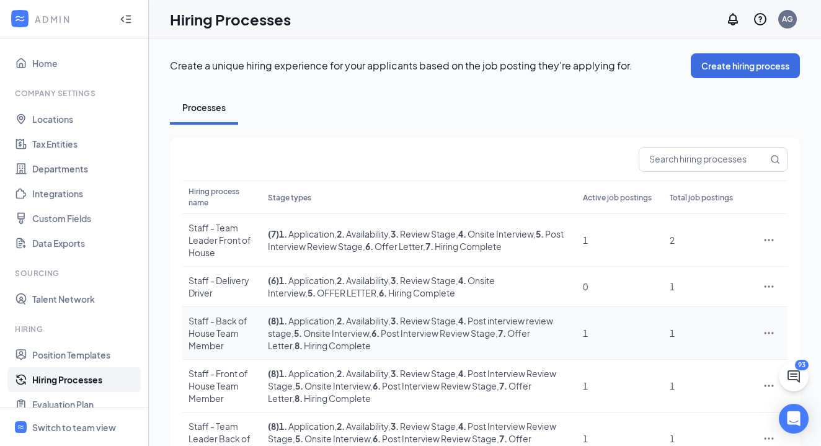
click at [770, 332] on icon "Ellipses" at bounding box center [768, 333] width 12 height 12
click at [728, 352] on span "Edit" at bounding box center [711, 358] width 107 height 14
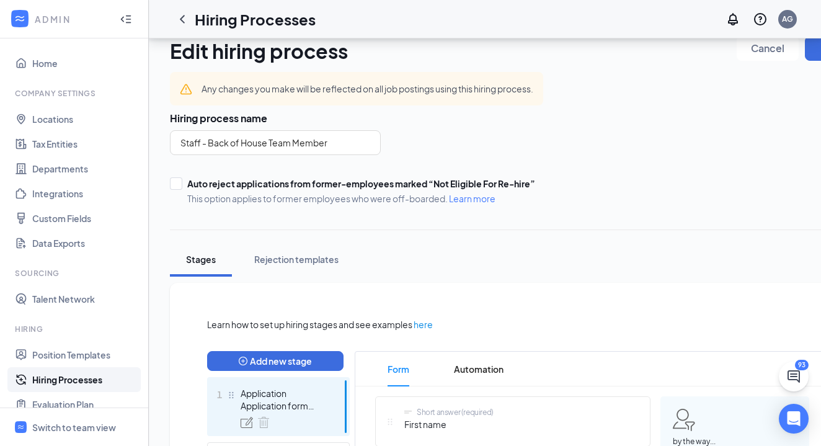
scroll to position [287, 0]
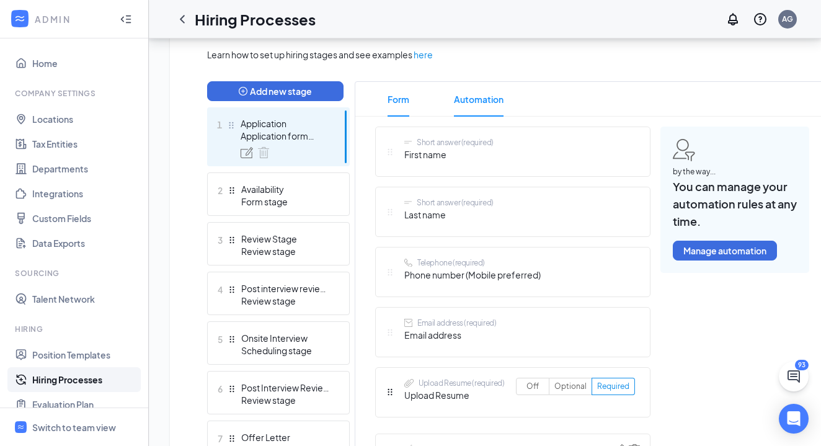
click at [490, 94] on span "Automation" at bounding box center [479, 99] width 50 height 35
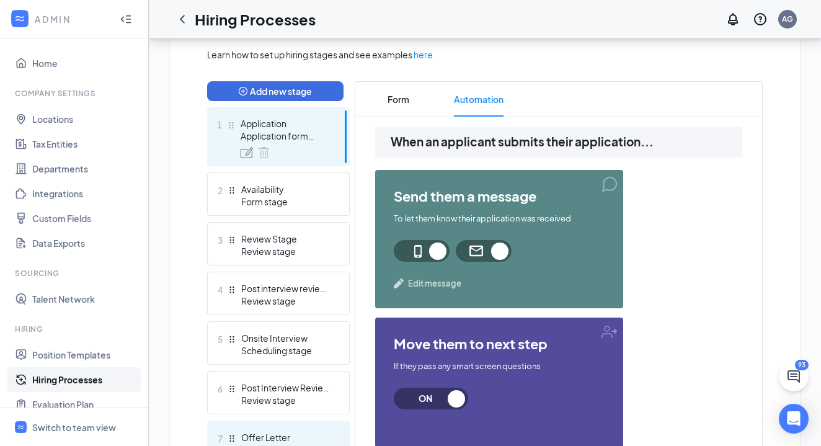
click at [278, 429] on div "7 Offer Letter Online signing stage" at bounding box center [278, 441] width 143 height 43
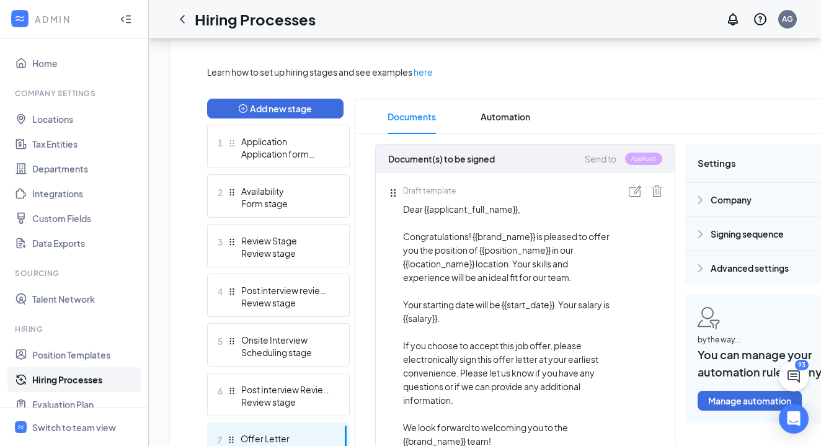
scroll to position [270, 0]
click at [509, 117] on span "Automation" at bounding box center [505, 116] width 50 height 35
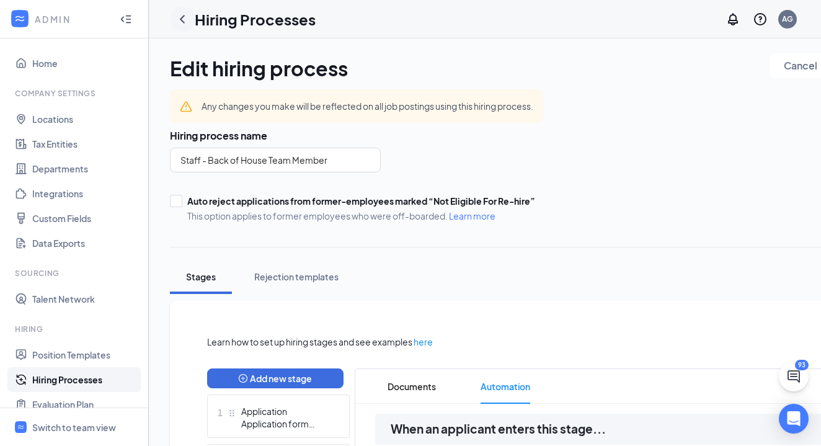
click at [185, 26] on icon "ChevronLeft" at bounding box center [182, 19] width 15 height 15
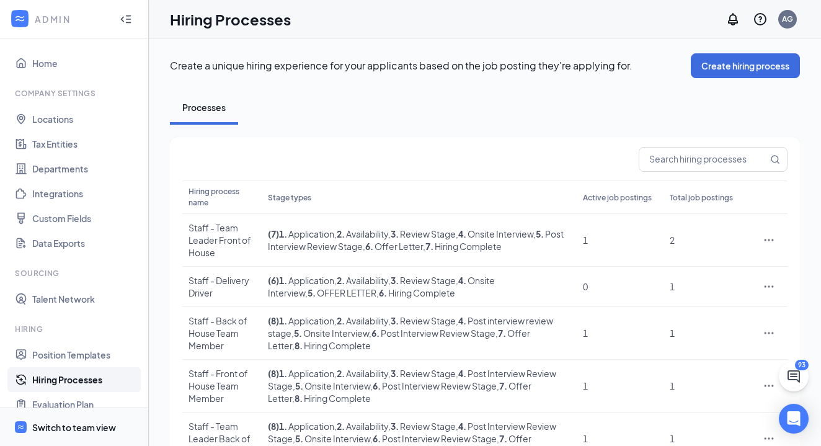
click at [70, 434] on span "Switch to team view" at bounding box center [85, 427] width 106 height 38
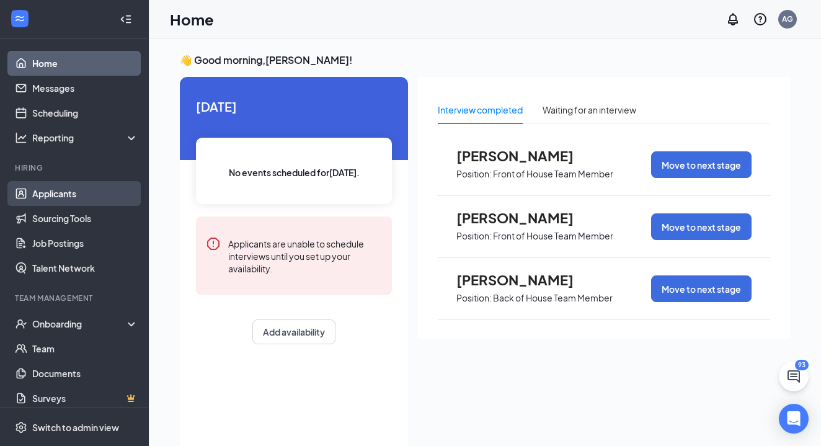
click at [59, 195] on link "Applicants" at bounding box center [85, 193] width 106 height 25
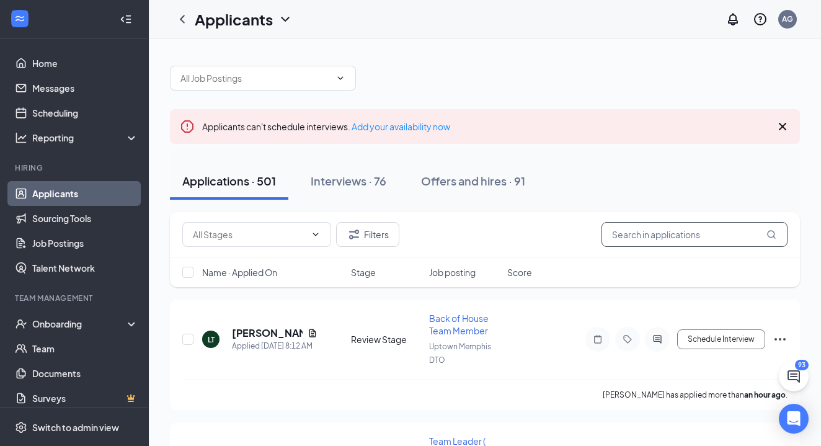
click at [645, 237] on input "text" at bounding box center [694, 234] width 186 height 25
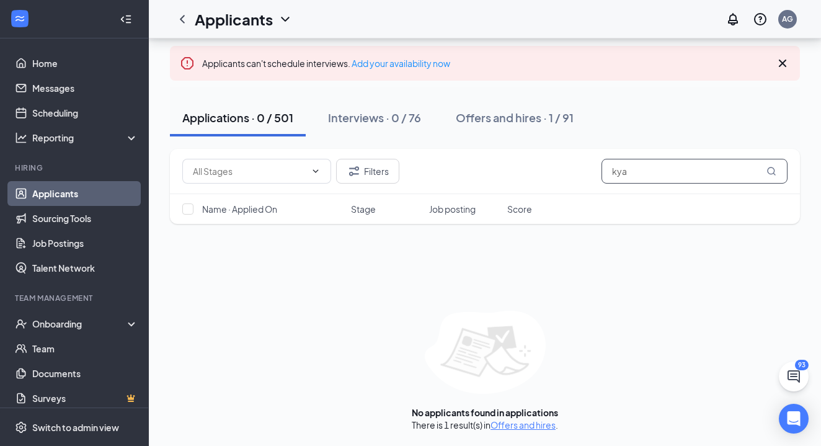
scroll to position [63, 0]
type input "kya"
click at [537, 423] on link "Offers and hires" at bounding box center [522, 424] width 65 height 11
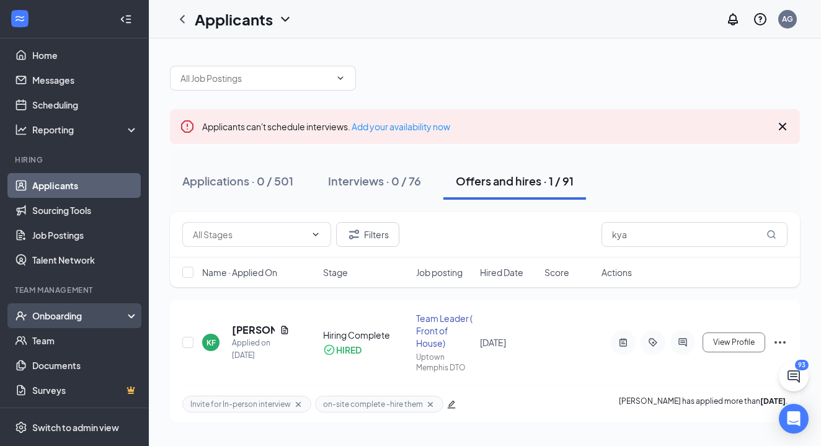
scroll to position [8, 0]
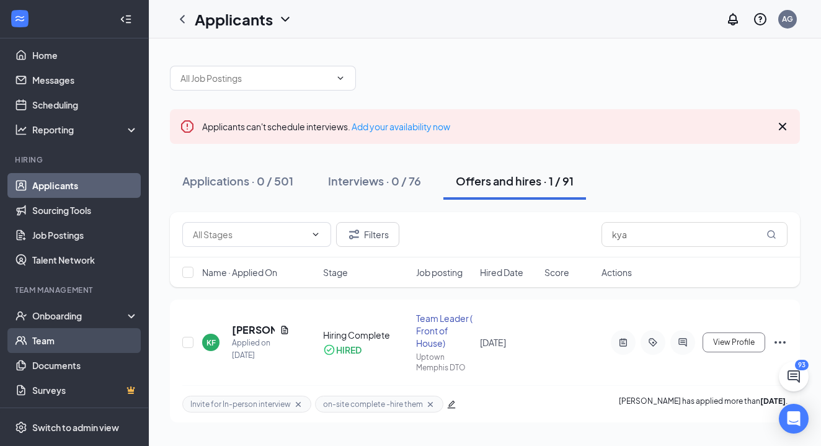
click at [58, 340] on link "Team" at bounding box center [85, 340] width 106 height 25
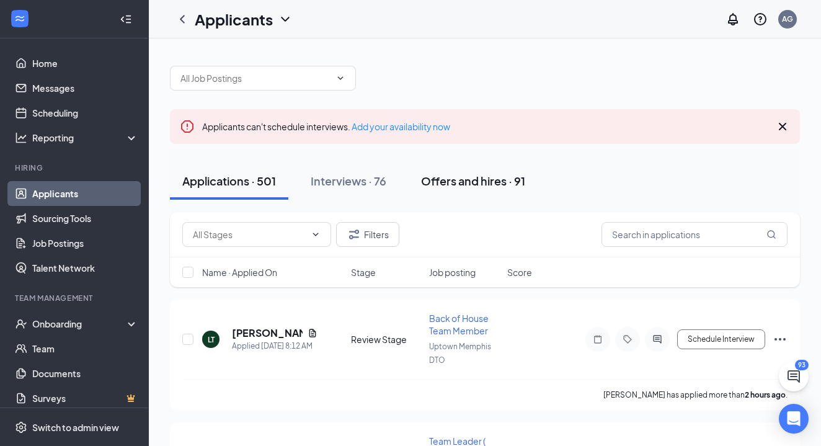
click at [459, 181] on div "Offers and hires · 91" at bounding box center [473, 180] width 104 height 15
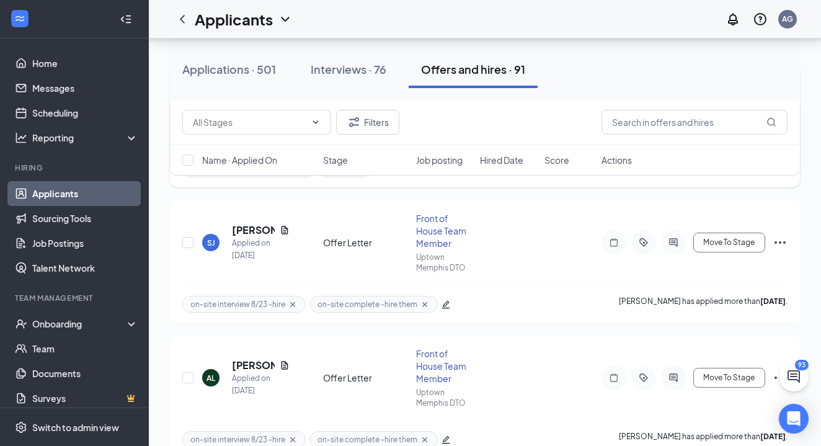
scroll to position [237, 0]
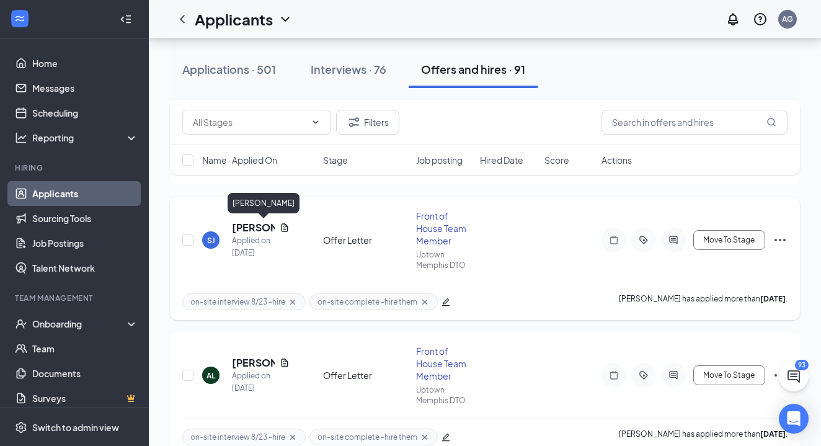
click at [261, 226] on h5 "[PERSON_NAME]" at bounding box center [253, 228] width 43 height 14
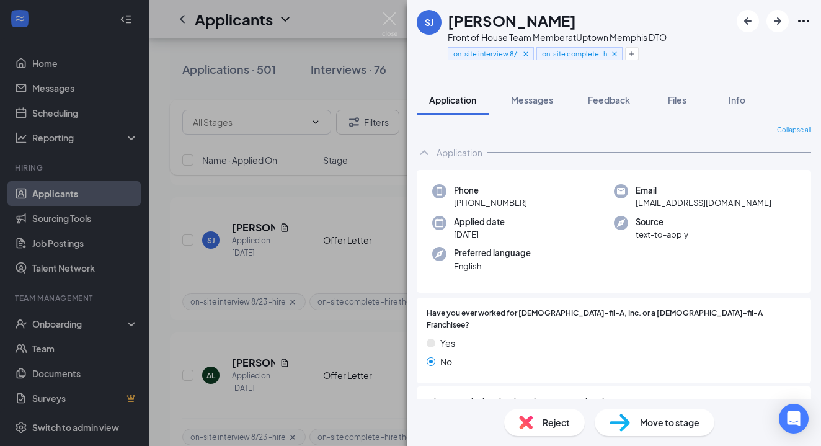
click at [649, 421] on span "Move to stage" at bounding box center [669, 422] width 59 height 14
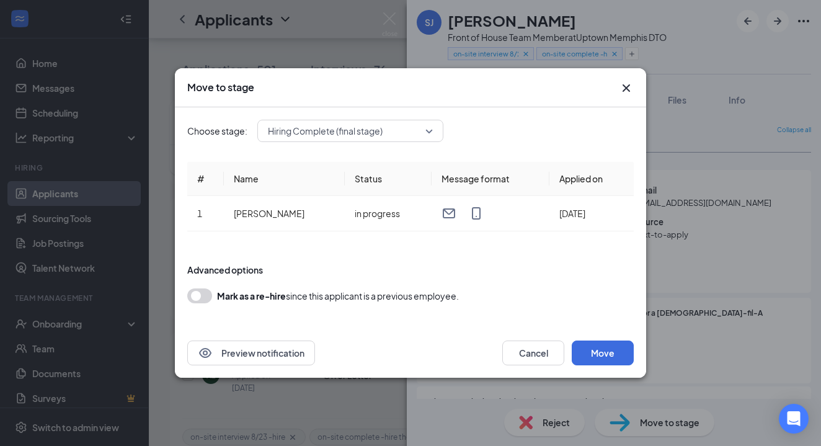
click at [628, 88] on icon "Cross" at bounding box center [626, 88] width 15 height 15
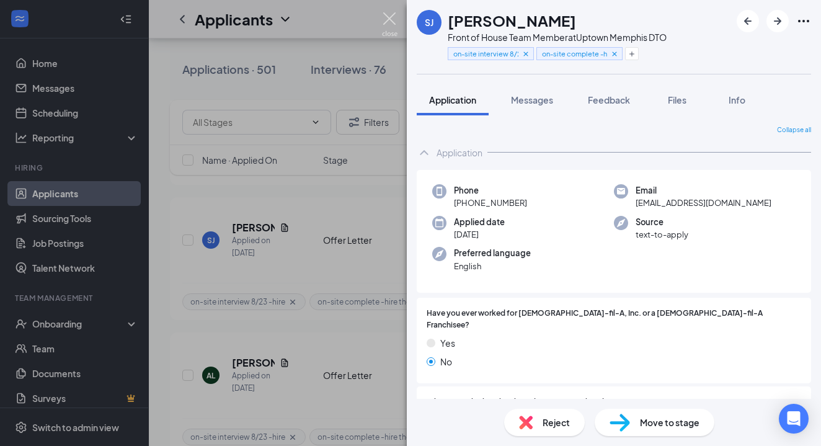
click at [386, 19] on img at bounding box center [389, 24] width 15 height 24
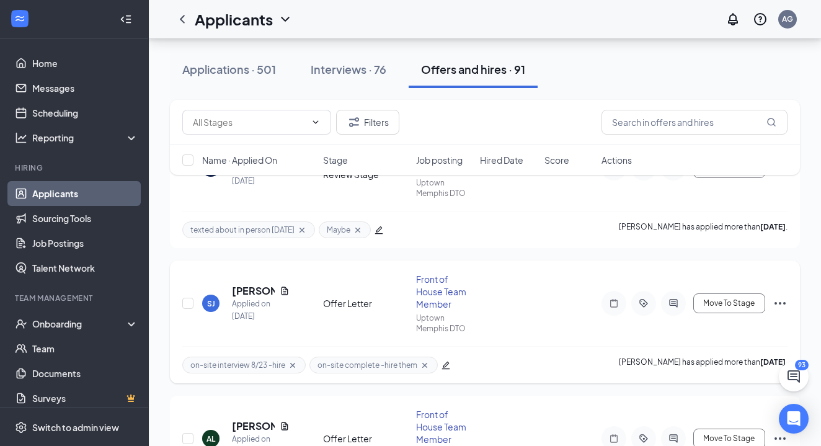
scroll to position [182, 0]
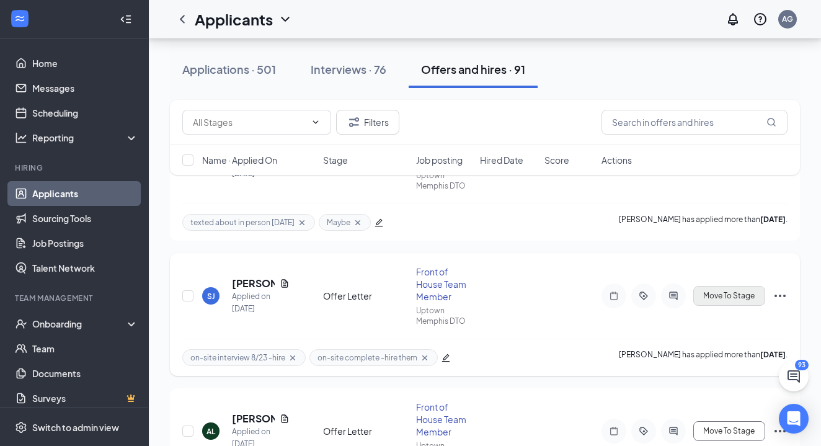
click at [704, 293] on span "Move To Stage" at bounding box center [728, 295] width 51 height 9
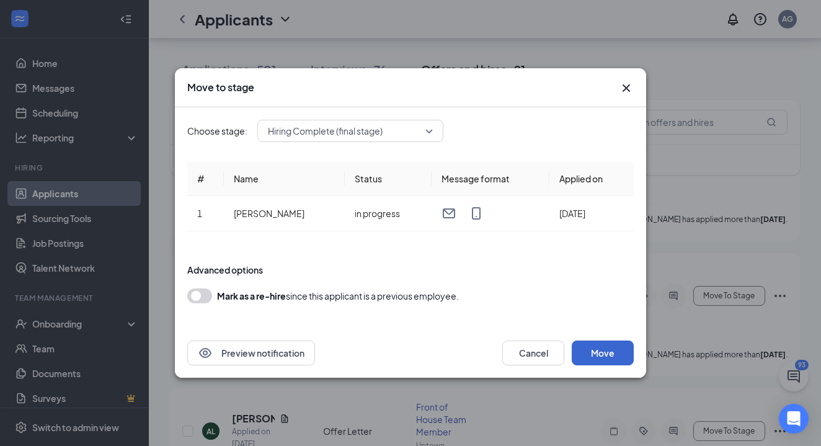
click at [609, 349] on button "Move" at bounding box center [602, 352] width 62 height 25
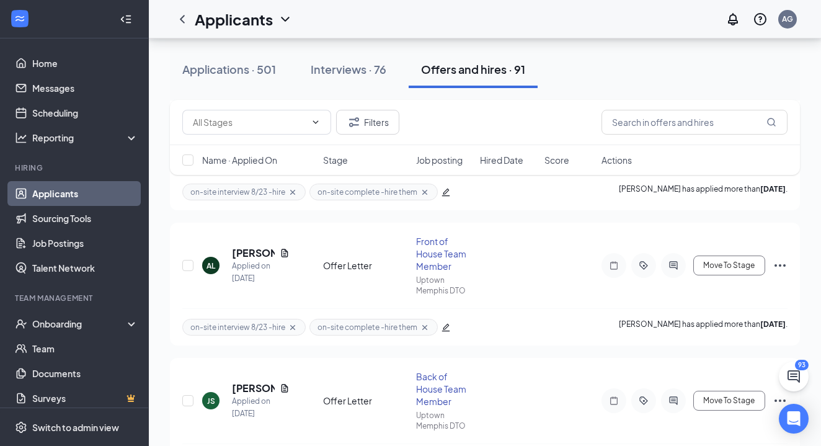
scroll to position [358, 0]
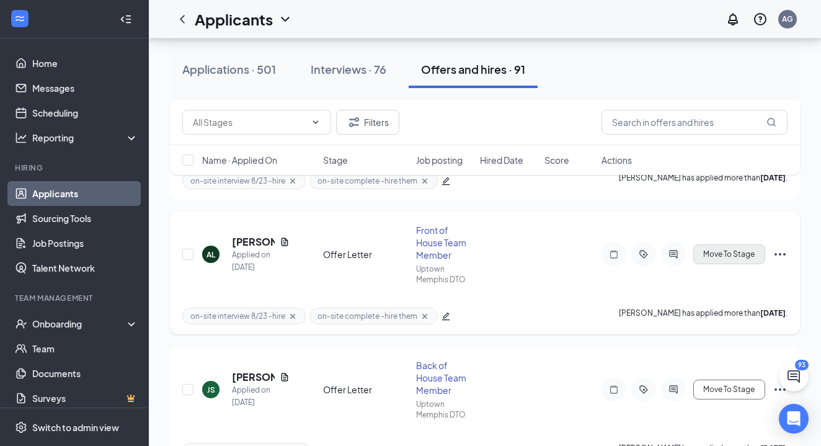
click at [724, 252] on span "Move To Stage" at bounding box center [728, 254] width 51 height 9
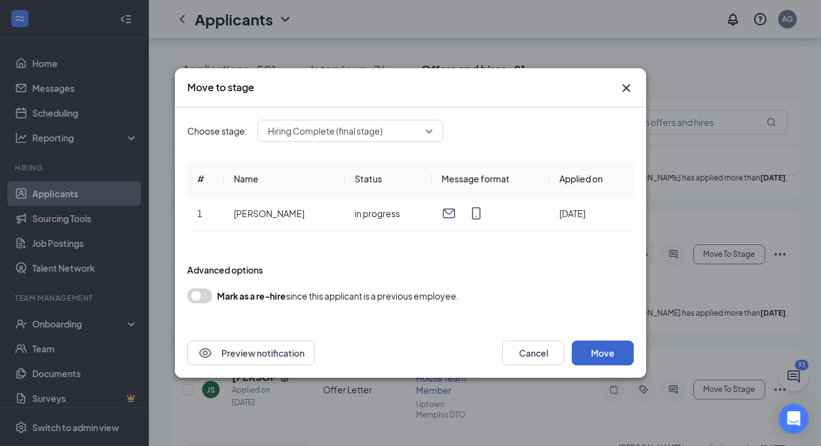
click at [608, 354] on button "Move" at bounding box center [602, 352] width 62 height 25
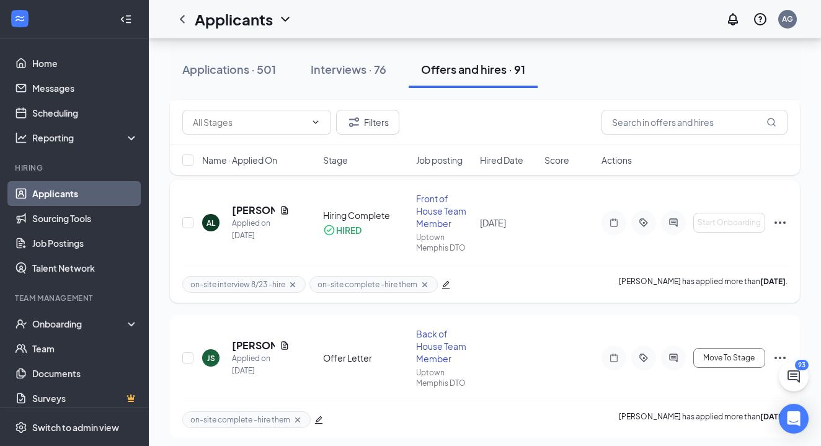
scroll to position [428, 0]
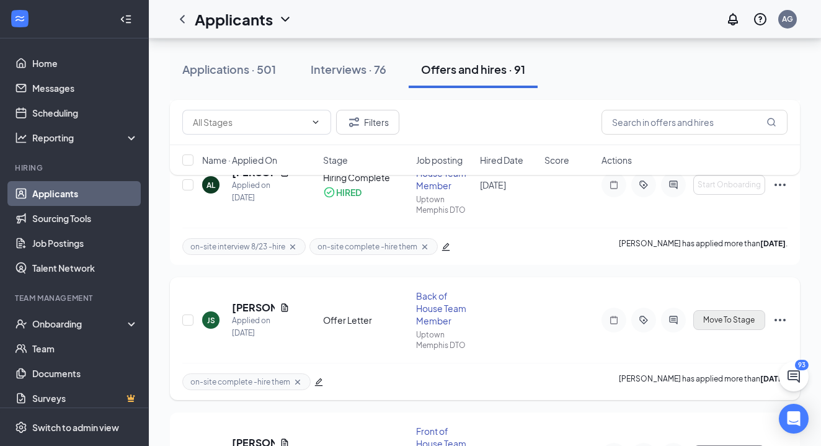
click at [715, 313] on button "Move To Stage" at bounding box center [729, 320] width 72 height 20
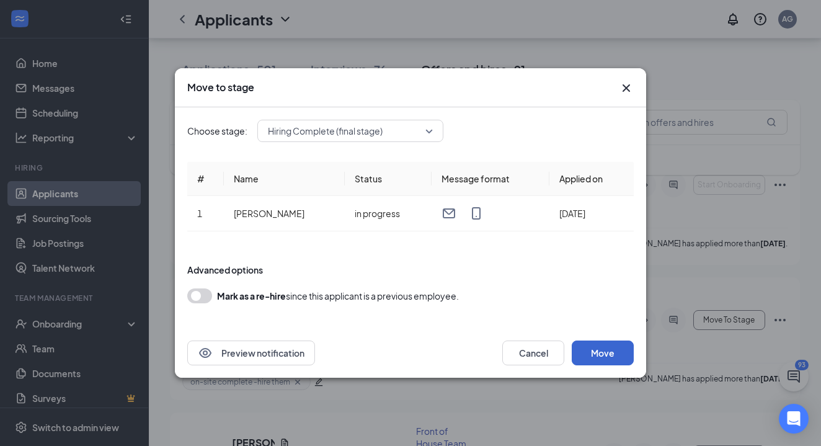
click at [611, 347] on button "Move" at bounding box center [602, 352] width 62 height 25
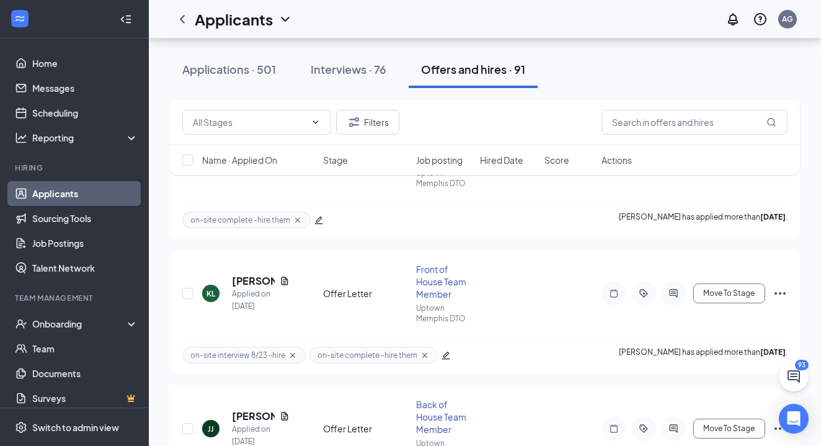
scroll to position [592, 0]
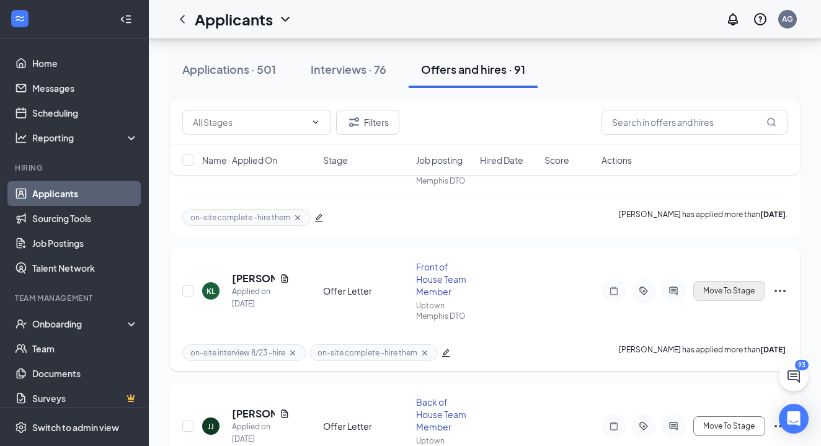
click at [742, 290] on span "Move To Stage" at bounding box center [728, 290] width 51 height 9
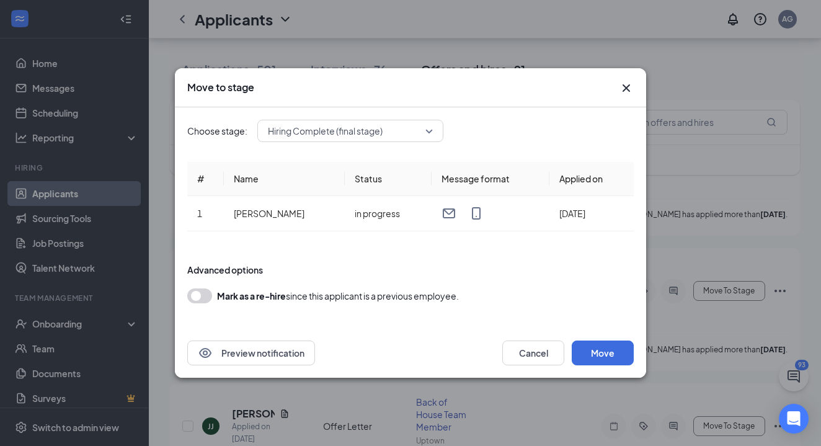
click at [625, 87] on icon "Cross" at bounding box center [625, 87] width 7 height 7
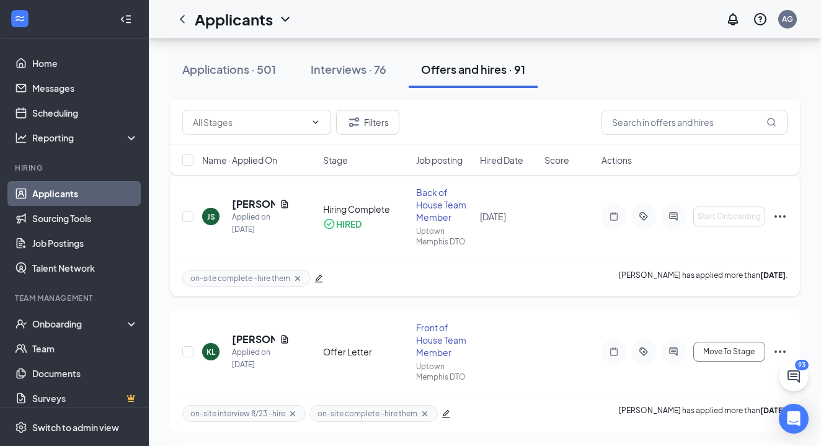
scroll to position [537, 0]
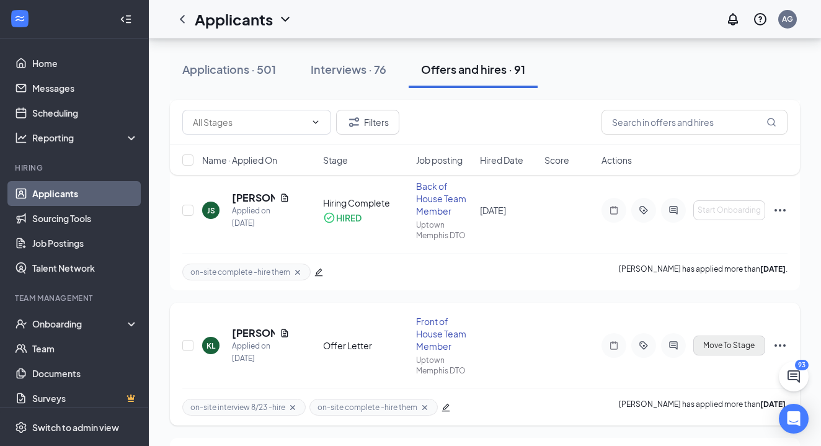
click at [721, 343] on span "Move To Stage" at bounding box center [728, 345] width 51 height 9
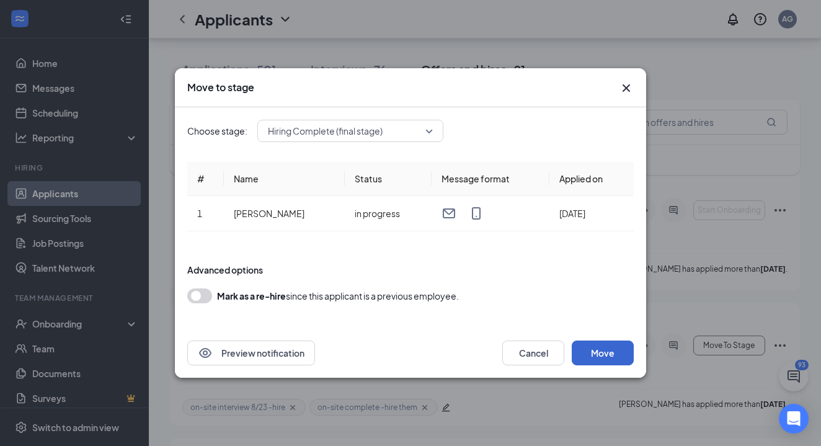
click at [610, 354] on button "Move" at bounding box center [602, 352] width 62 height 25
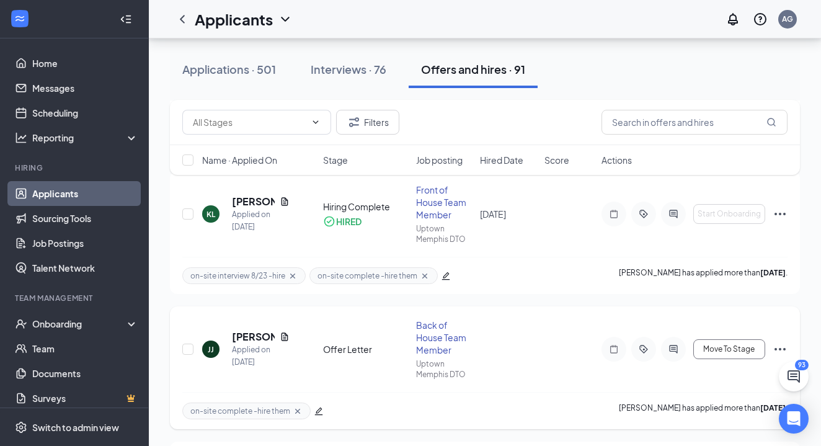
scroll to position [676, 0]
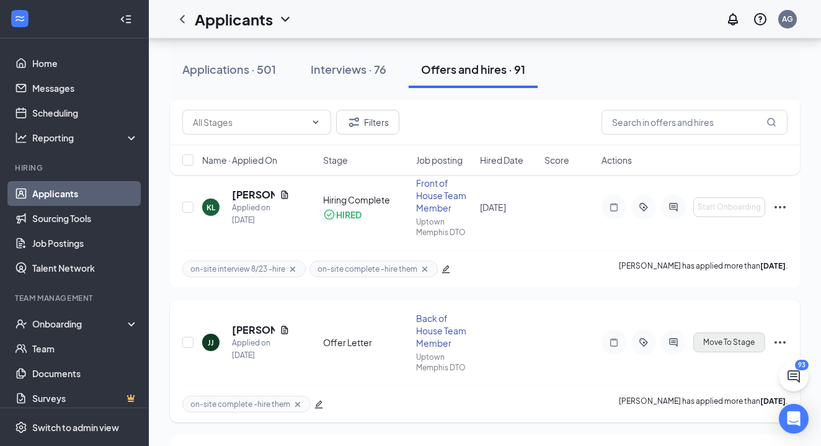
click at [730, 348] on button "Move To Stage" at bounding box center [729, 342] width 72 height 20
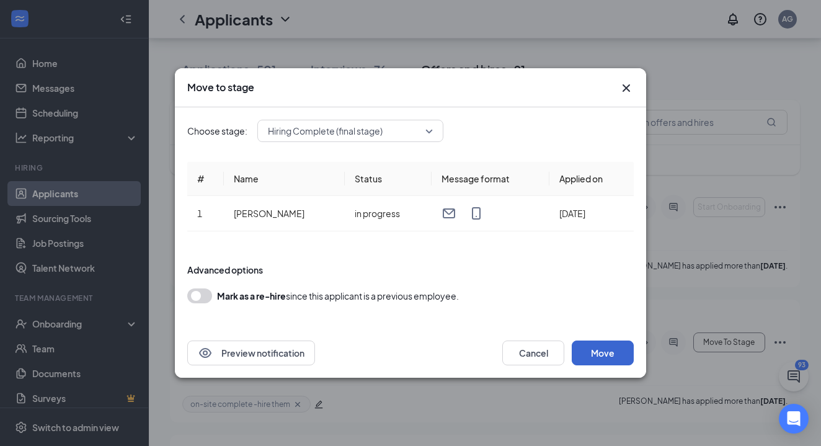
click at [602, 347] on button "Move" at bounding box center [602, 352] width 62 height 25
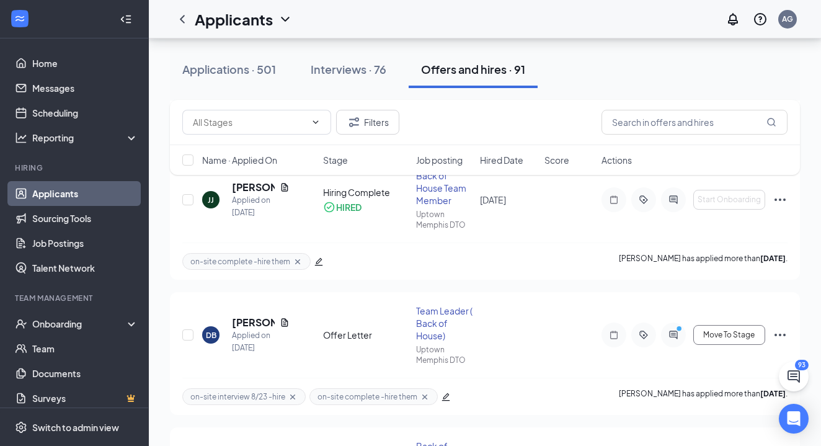
scroll to position [819, 0]
click at [729, 339] on button "Move To Stage" at bounding box center [729, 334] width 72 height 20
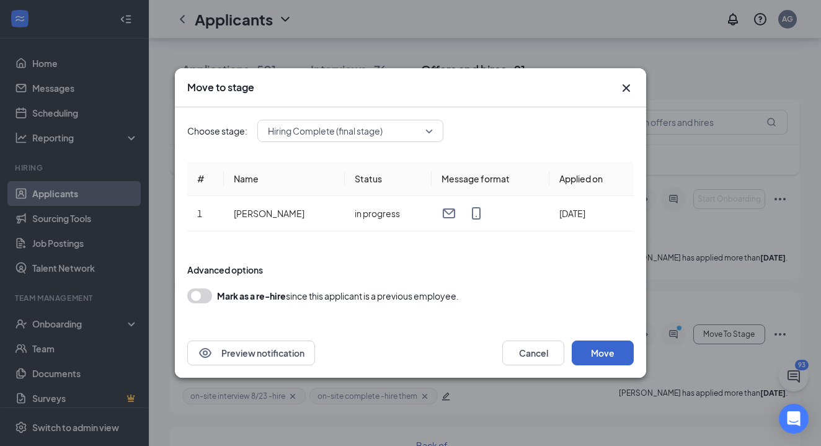
click at [614, 348] on button "Move" at bounding box center [602, 352] width 62 height 25
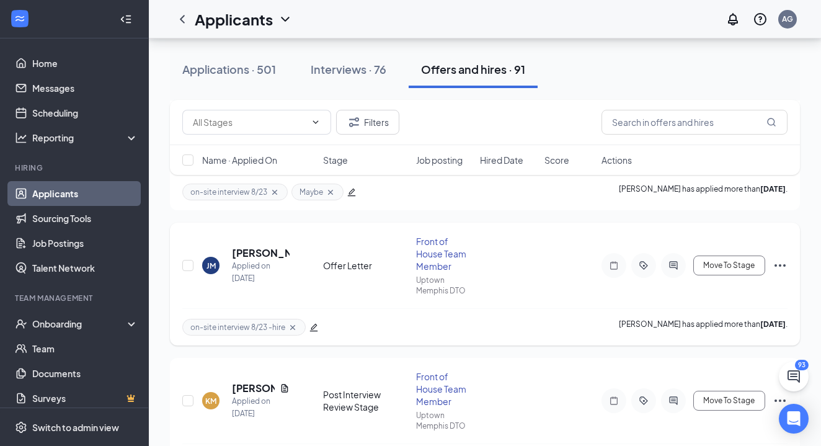
scroll to position [1297, 0]
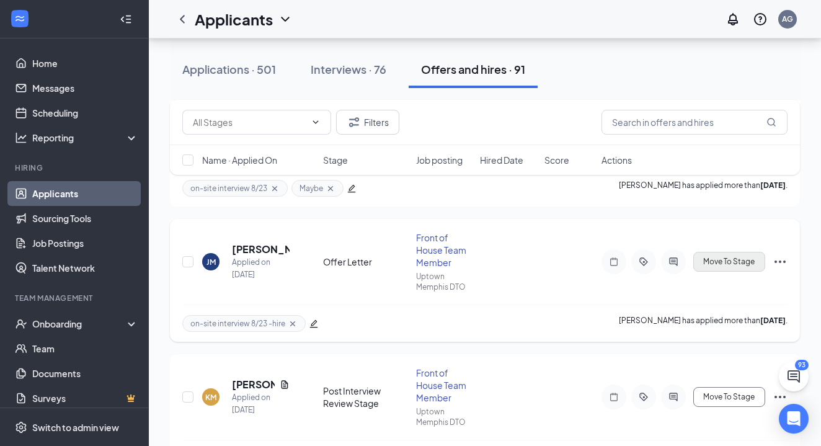
click at [721, 262] on span "Move To Stage" at bounding box center [728, 261] width 51 height 9
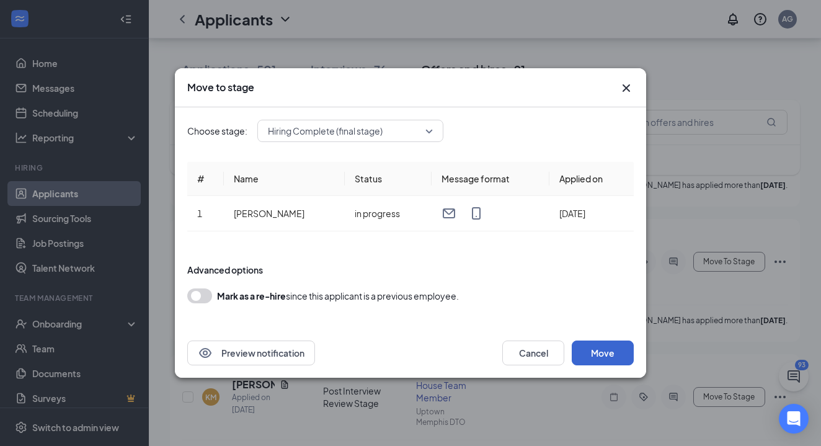
click at [602, 348] on button "Move" at bounding box center [602, 352] width 62 height 25
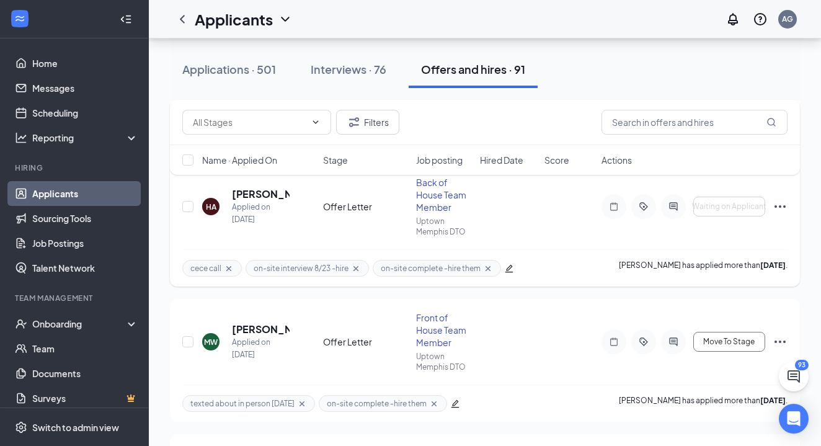
scroll to position [1624, 0]
click at [746, 340] on span "Move To Stage" at bounding box center [728, 339] width 51 height 9
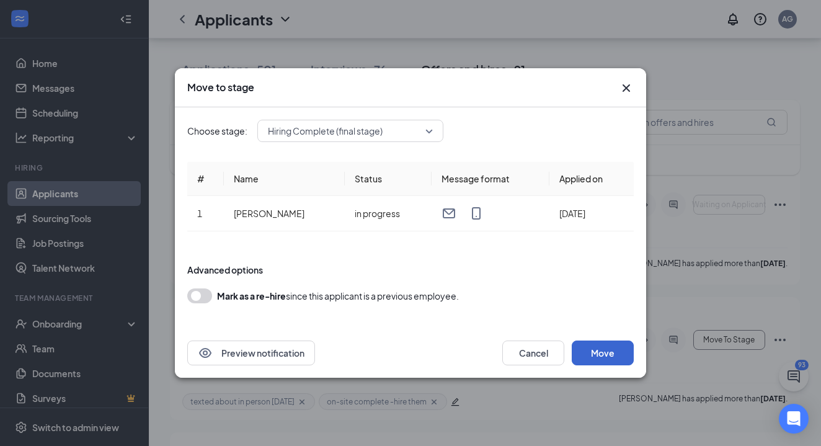
click at [611, 349] on button "Move" at bounding box center [602, 352] width 62 height 25
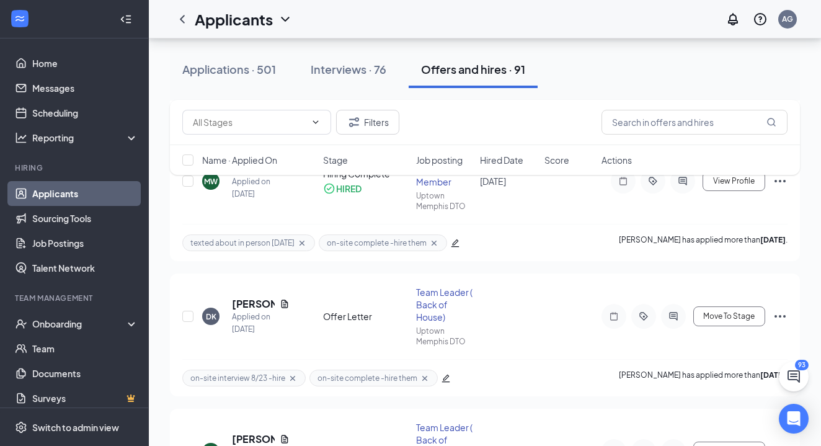
scroll to position [1797, 0]
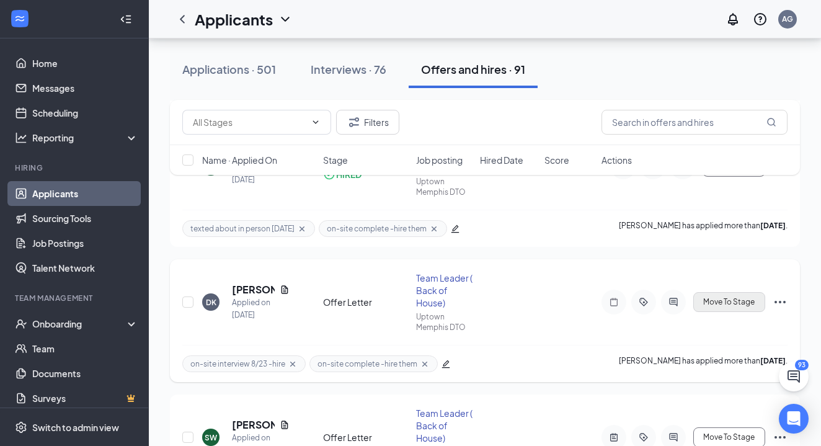
click at [736, 296] on button "Move To Stage" at bounding box center [729, 302] width 72 height 20
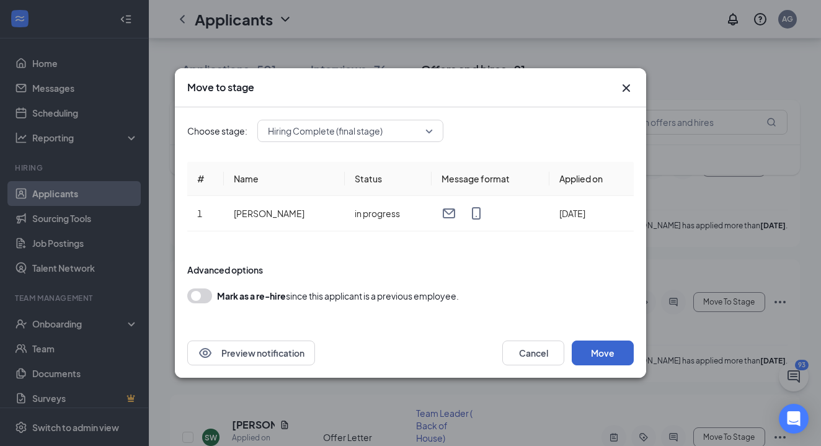
click at [613, 351] on button "Move" at bounding box center [602, 352] width 62 height 25
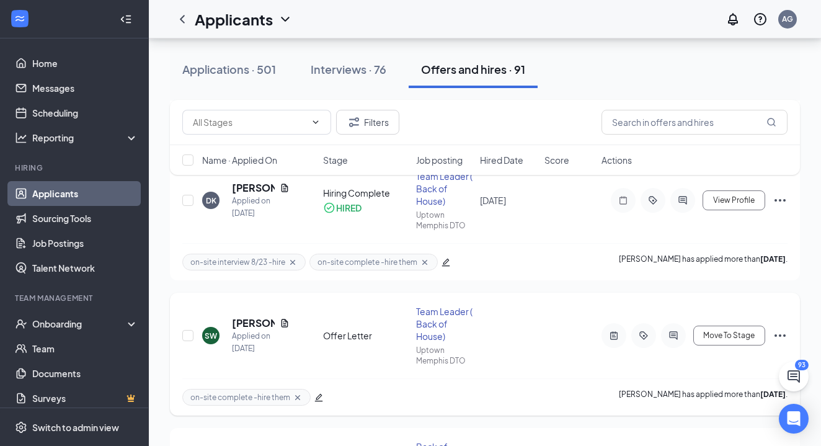
scroll to position [1900, 0]
click at [718, 337] on span "Move To Stage" at bounding box center [728, 334] width 51 height 9
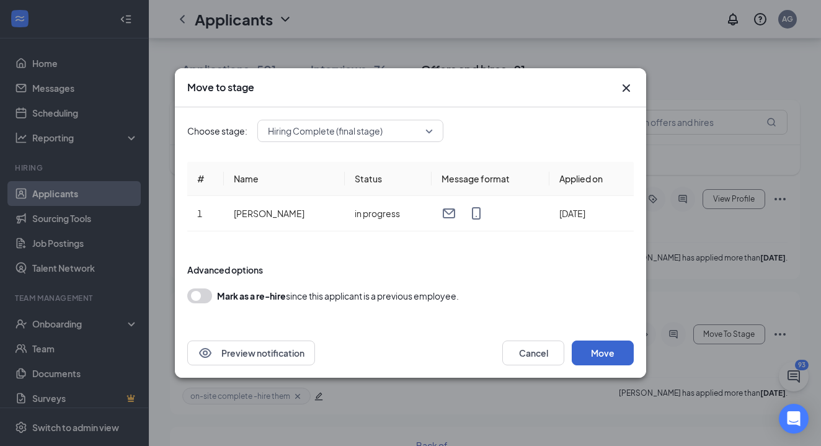
click at [610, 353] on button "Move" at bounding box center [602, 352] width 62 height 25
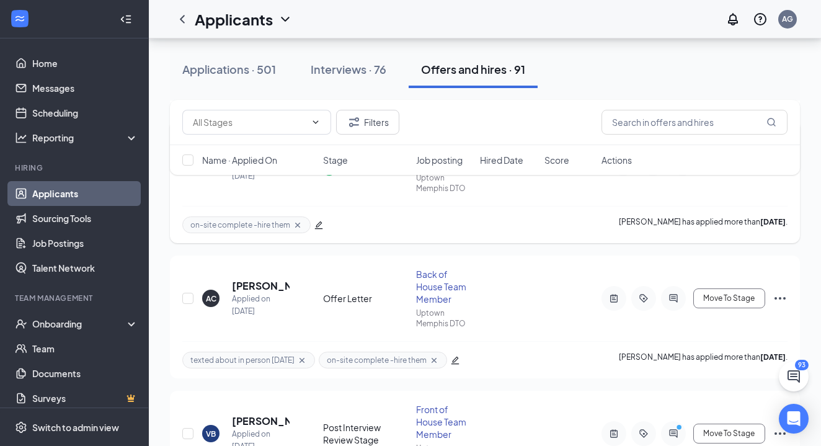
scroll to position [2077, 0]
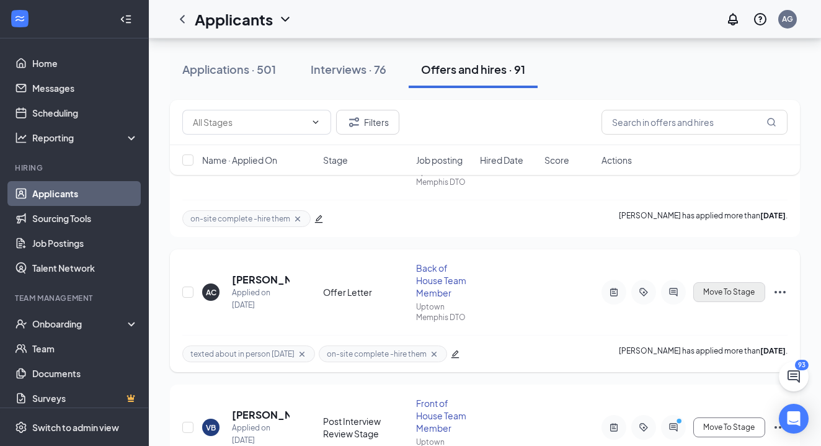
click at [727, 297] on button "Move To Stage" at bounding box center [729, 292] width 72 height 20
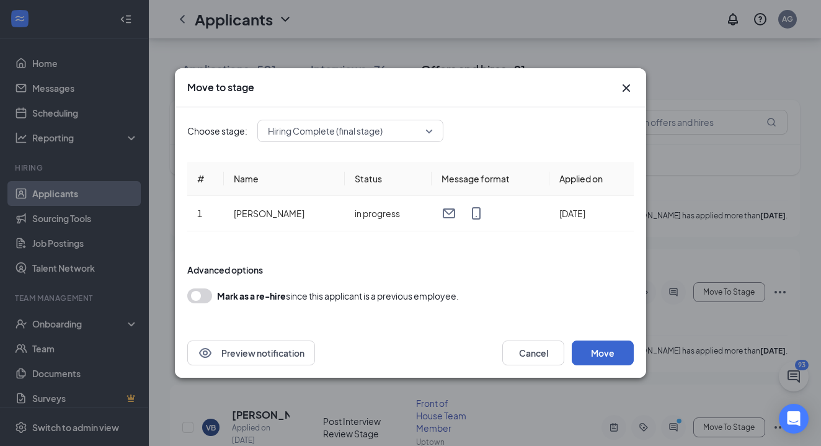
click at [605, 358] on button "Move" at bounding box center [602, 352] width 62 height 25
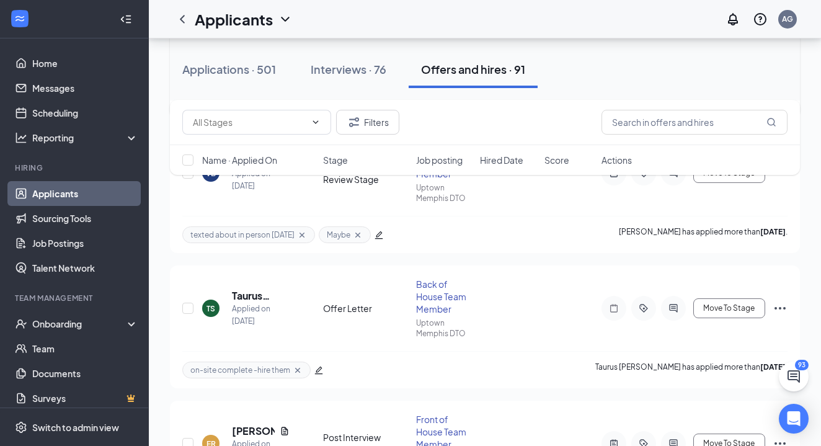
scroll to position [2336, 0]
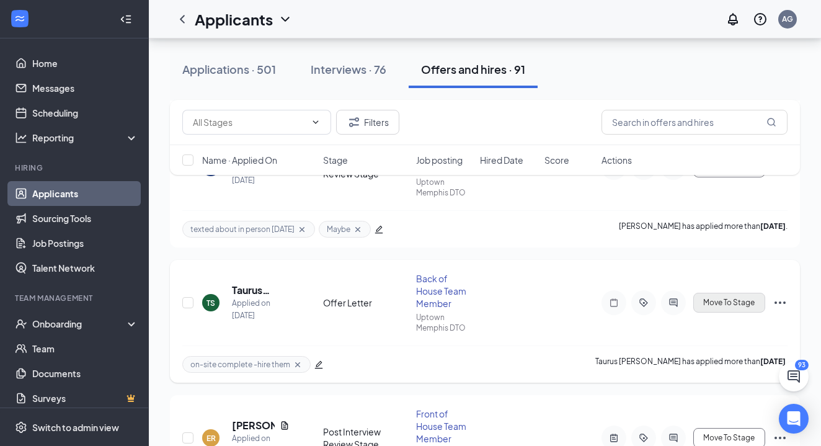
click at [722, 302] on span "Move To Stage" at bounding box center [728, 302] width 51 height 9
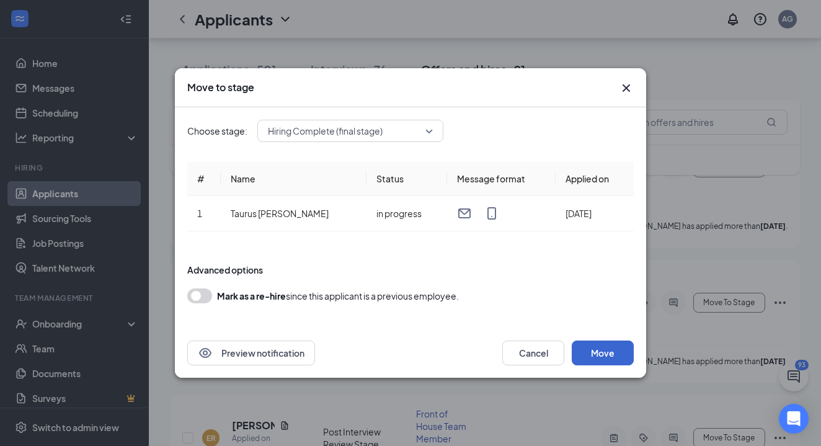
click at [607, 353] on button "Move" at bounding box center [602, 352] width 62 height 25
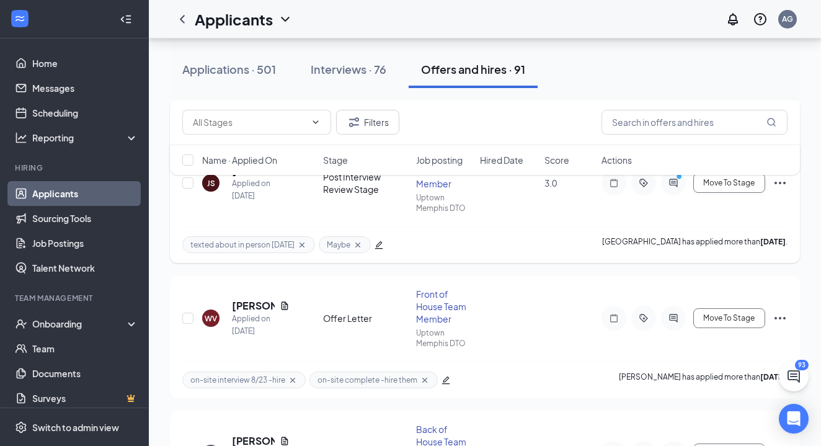
scroll to position [2729, 0]
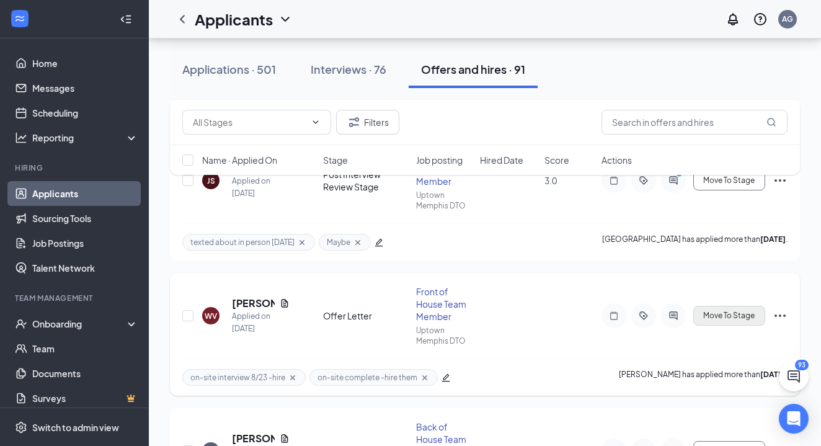
click at [724, 318] on span "Move To Stage" at bounding box center [728, 315] width 51 height 9
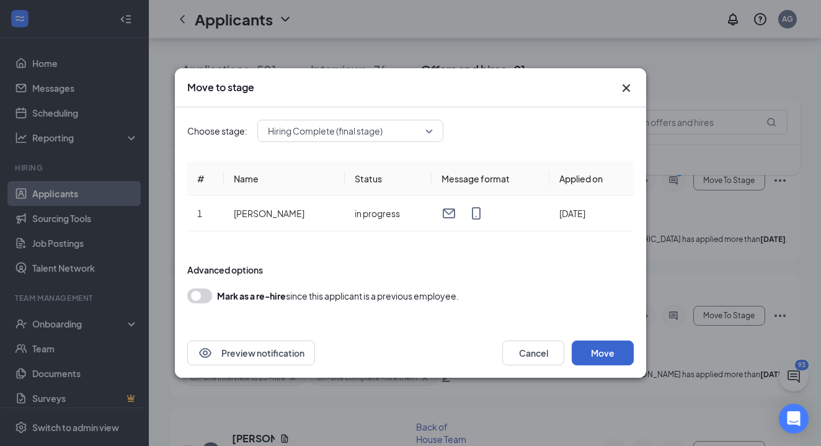
click at [615, 351] on button "Move" at bounding box center [602, 352] width 62 height 25
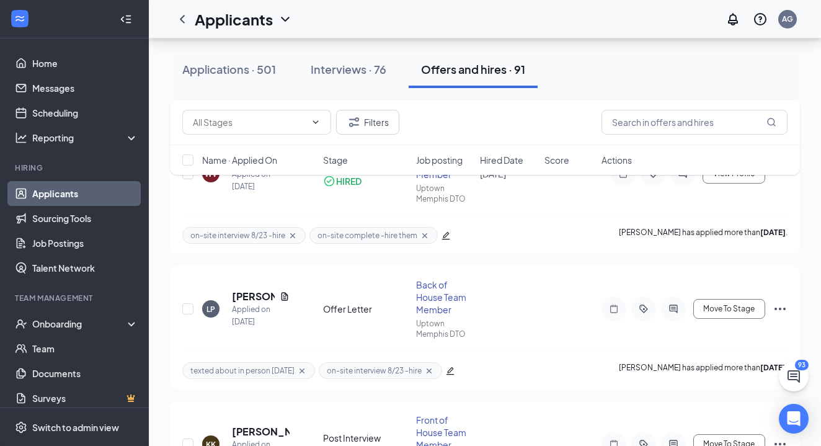
scroll to position [2872, 0]
click at [721, 311] on span "Move To Stage" at bounding box center [728, 307] width 51 height 9
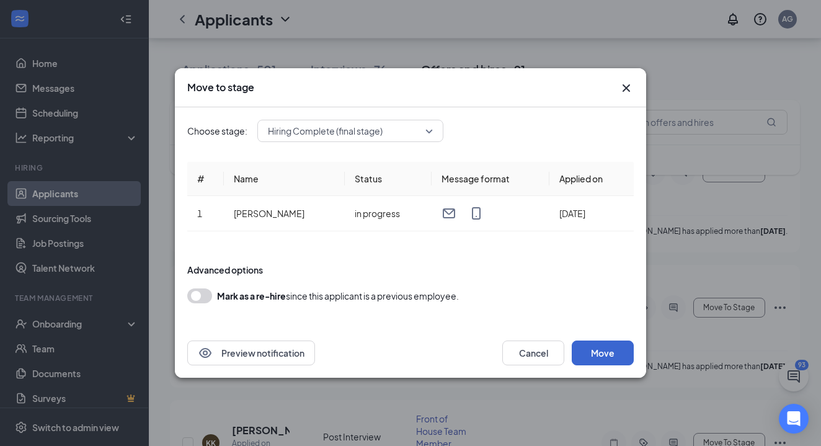
click at [609, 353] on button "Move" at bounding box center [602, 352] width 62 height 25
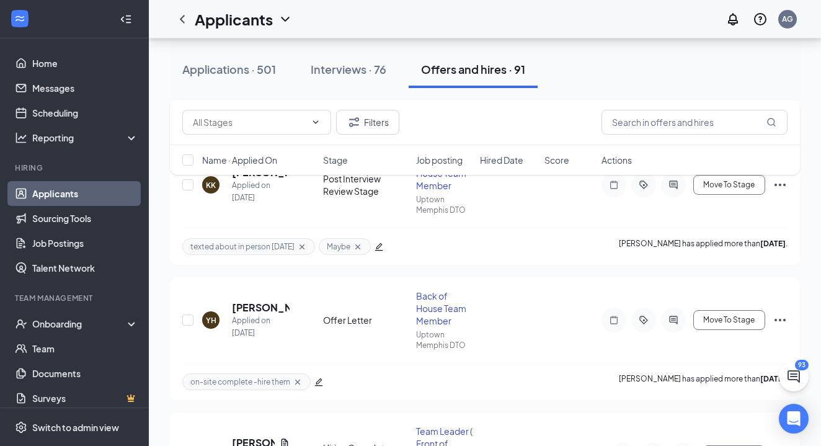
scroll to position [3133, 0]
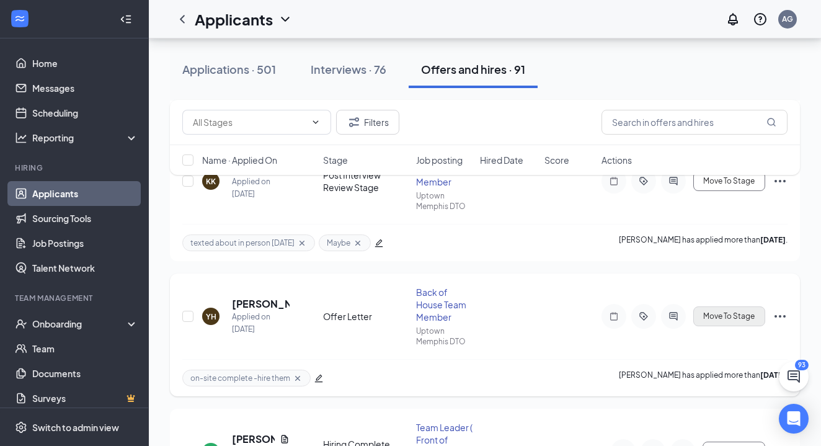
click at [729, 320] on span "Move To Stage" at bounding box center [728, 316] width 51 height 9
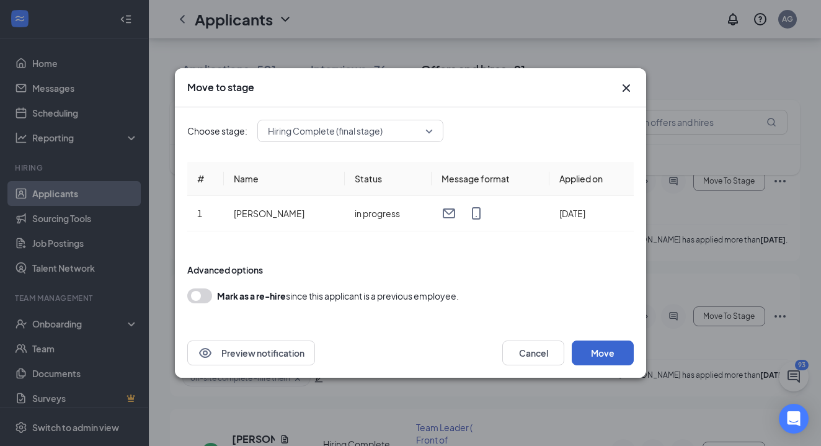
click at [604, 347] on button "Move" at bounding box center [602, 352] width 62 height 25
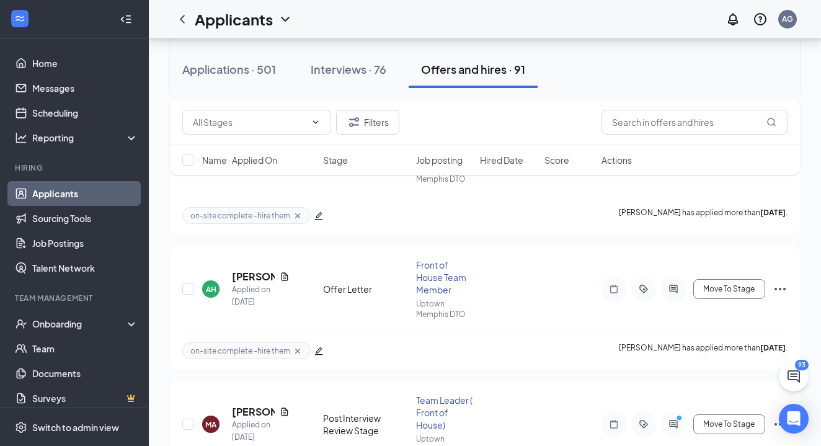
scroll to position [3837, 0]
click at [718, 288] on span "Move To Stage" at bounding box center [728, 287] width 51 height 9
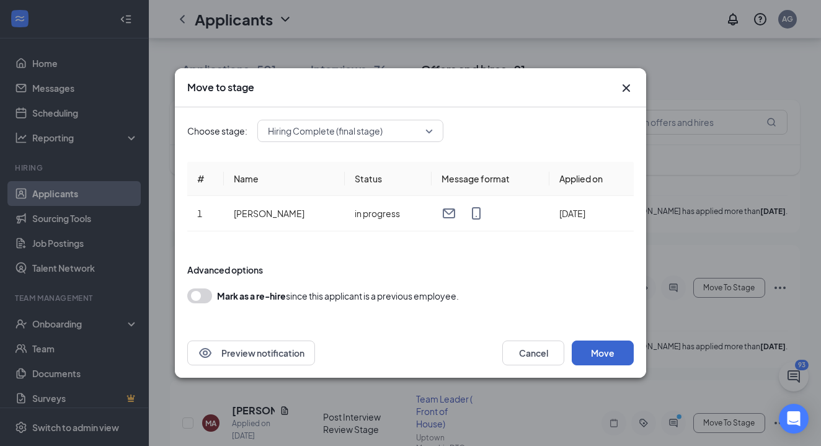
click at [615, 353] on button "Move" at bounding box center [602, 352] width 62 height 25
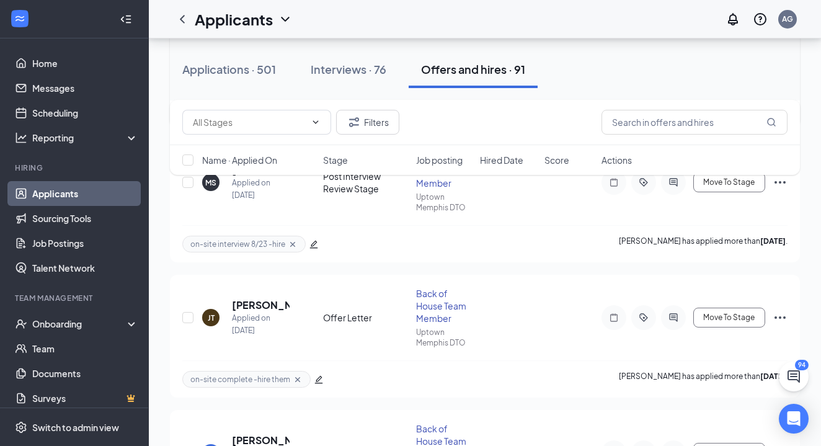
scroll to position [4217, 0]
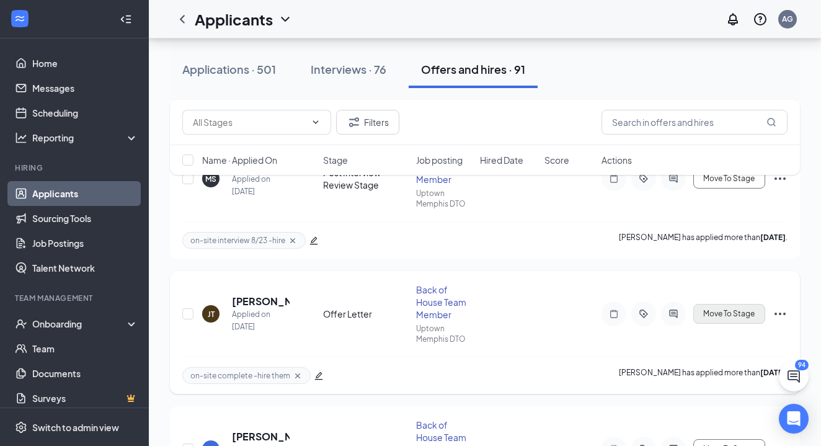
click at [755, 317] on button "Move To Stage" at bounding box center [729, 314] width 72 height 20
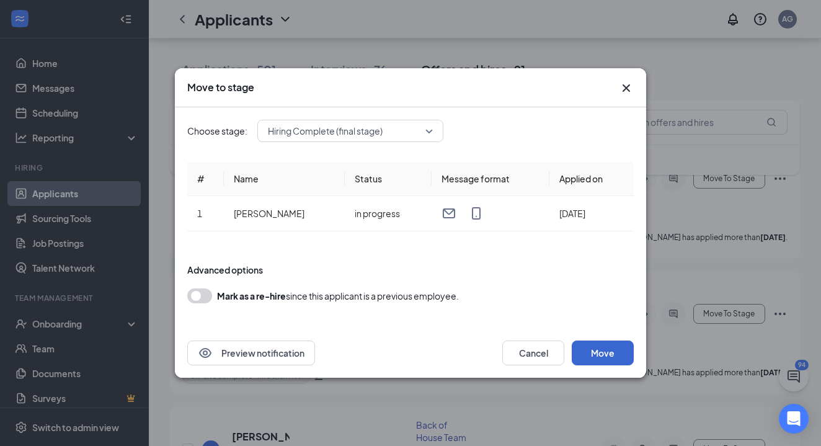
click at [617, 353] on button "Move" at bounding box center [602, 352] width 62 height 25
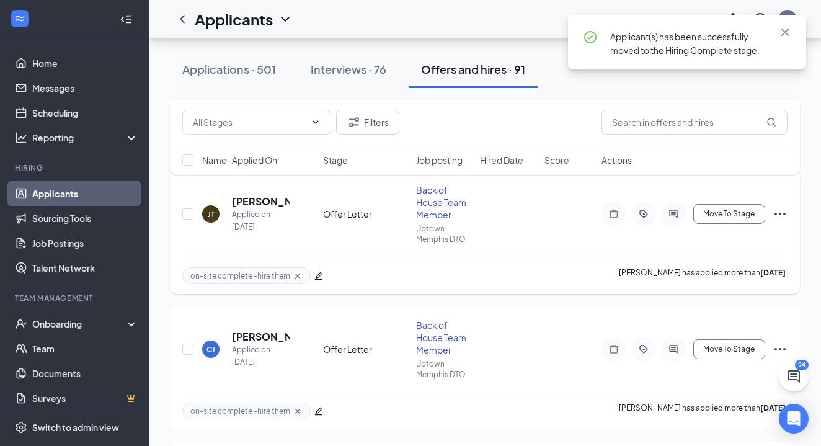
scroll to position [4339, 0]
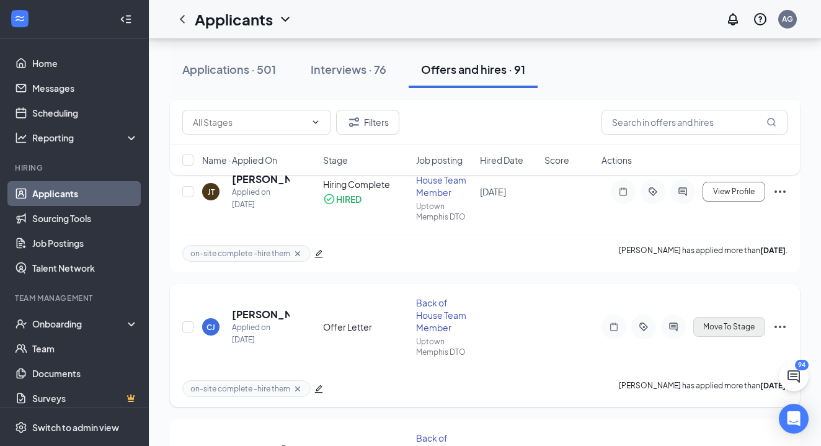
click at [725, 323] on span "Move To Stage" at bounding box center [728, 326] width 51 height 9
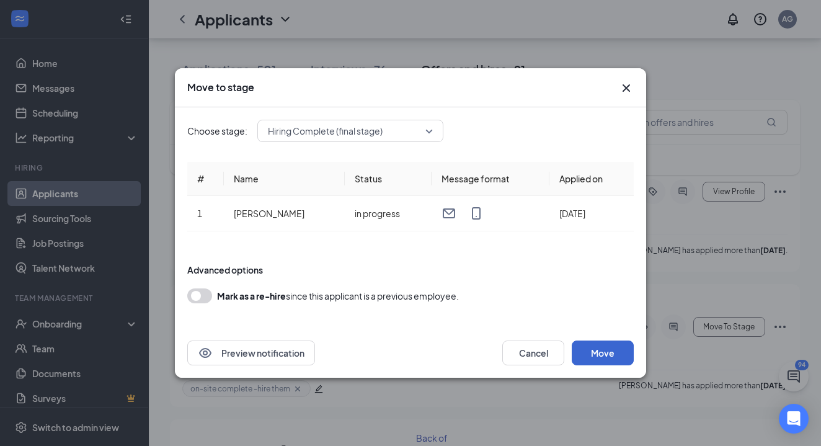
click at [606, 350] on button "Move" at bounding box center [602, 352] width 62 height 25
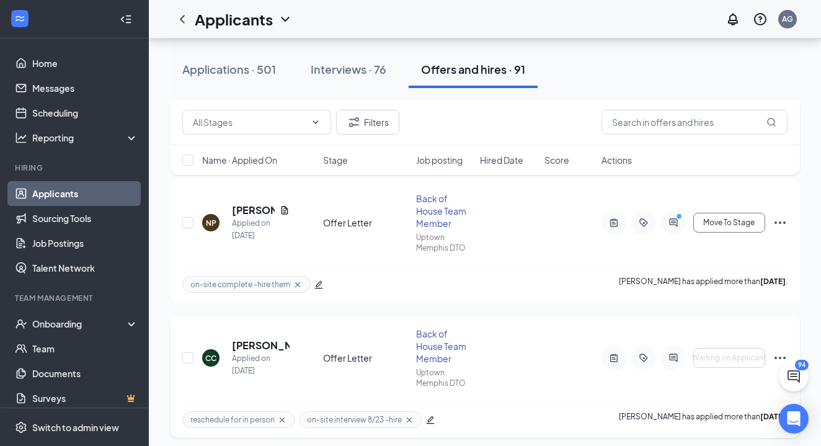
scroll to position [5524, 0]
click at [738, 221] on span "Move To Stage" at bounding box center [728, 222] width 51 height 9
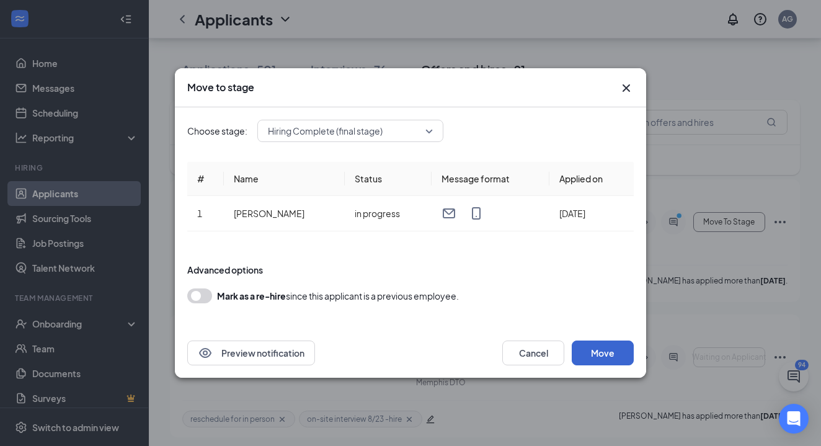
click at [617, 359] on button "Move" at bounding box center [602, 352] width 62 height 25
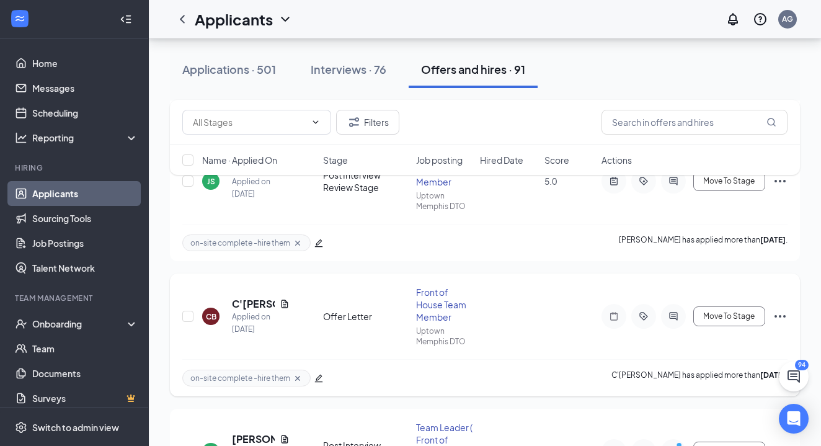
scroll to position [5973, 0]
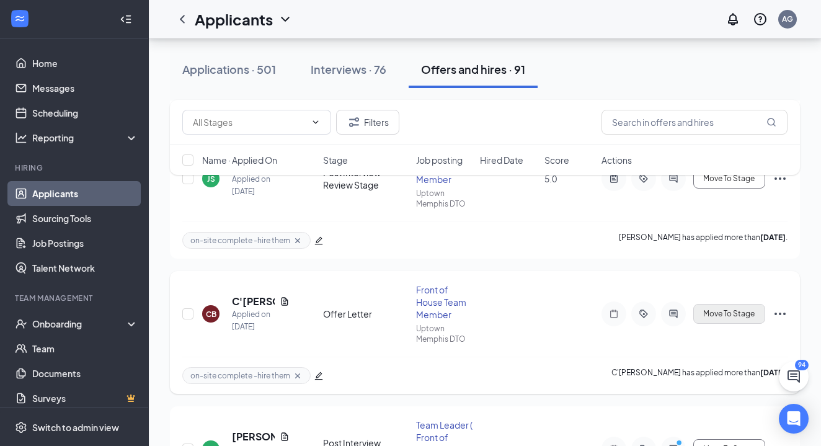
click at [717, 315] on span "Move To Stage" at bounding box center [728, 313] width 51 height 9
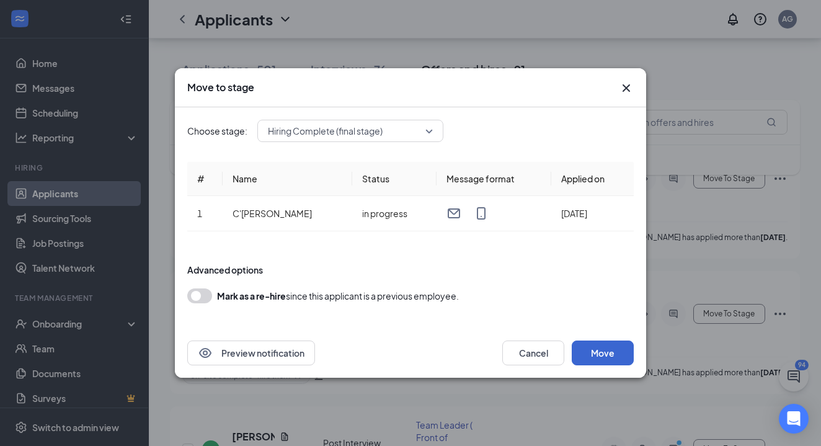
click at [608, 350] on button "Move" at bounding box center [602, 352] width 62 height 25
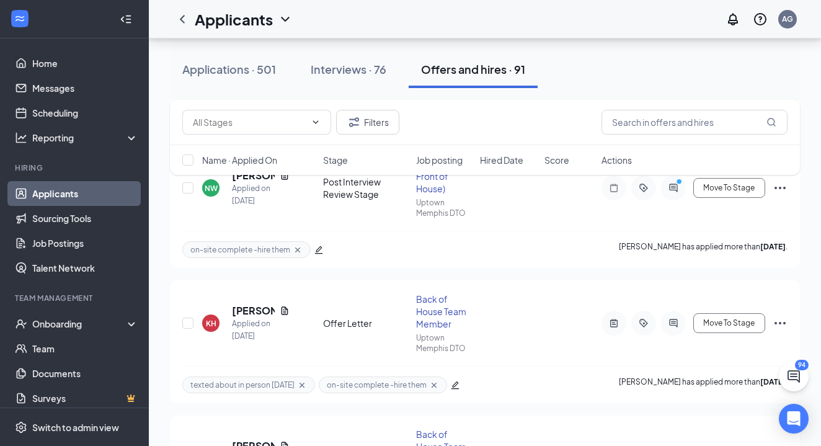
scroll to position [6235, 0]
click at [721, 325] on span "Move To Stage" at bounding box center [728, 322] width 51 height 9
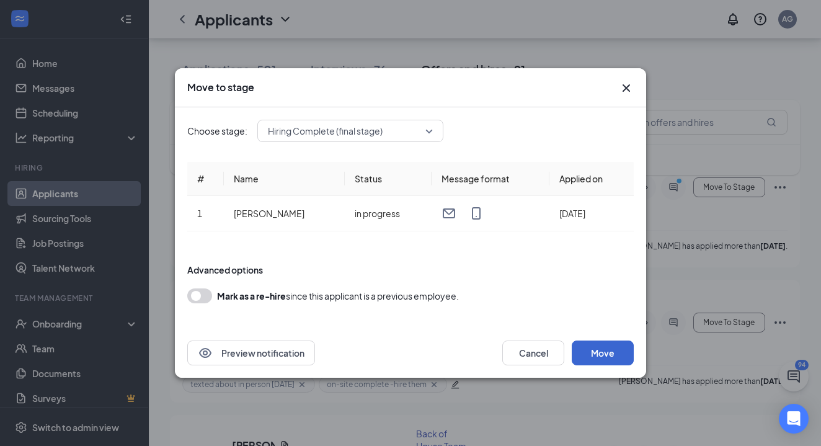
click at [607, 354] on button "Move" at bounding box center [602, 352] width 62 height 25
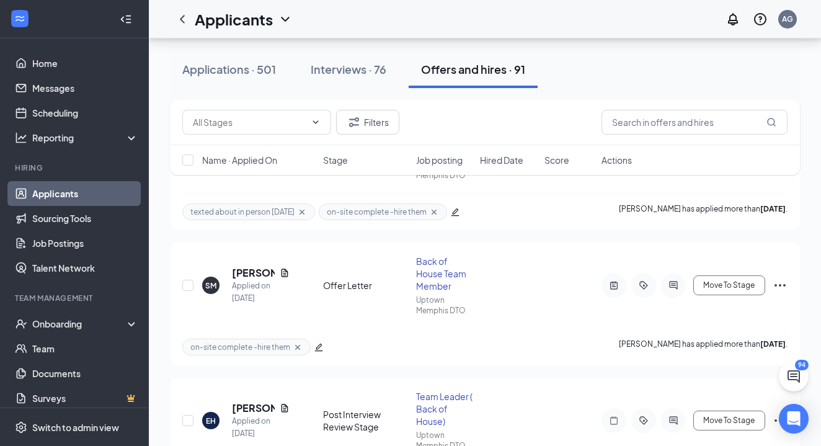
scroll to position [6408, 0]
click at [720, 281] on span "Move To Stage" at bounding box center [728, 284] width 51 height 9
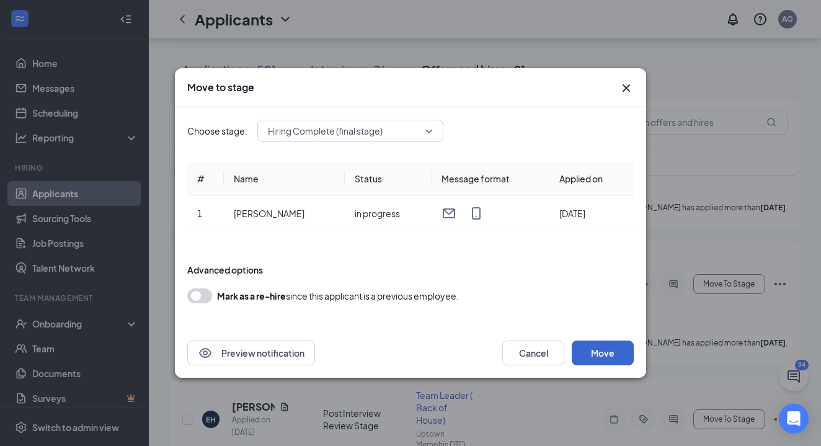
click at [610, 353] on button "Move" at bounding box center [602, 352] width 62 height 25
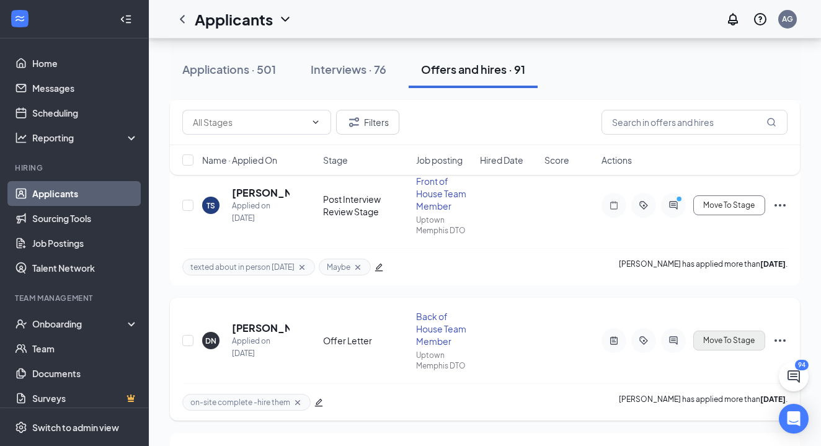
scroll to position [6893, 0]
click at [722, 333] on button "Move To Stage" at bounding box center [729, 340] width 72 height 20
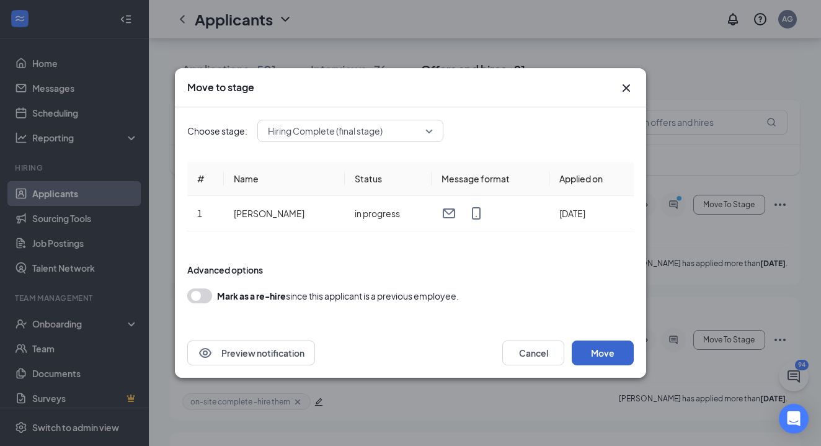
click at [608, 354] on button "Move" at bounding box center [602, 352] width 62 height 25
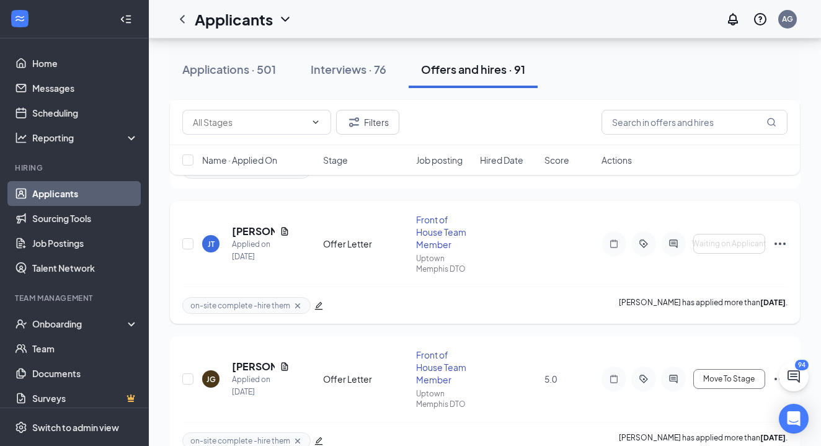
scroll to position [7135, 0]
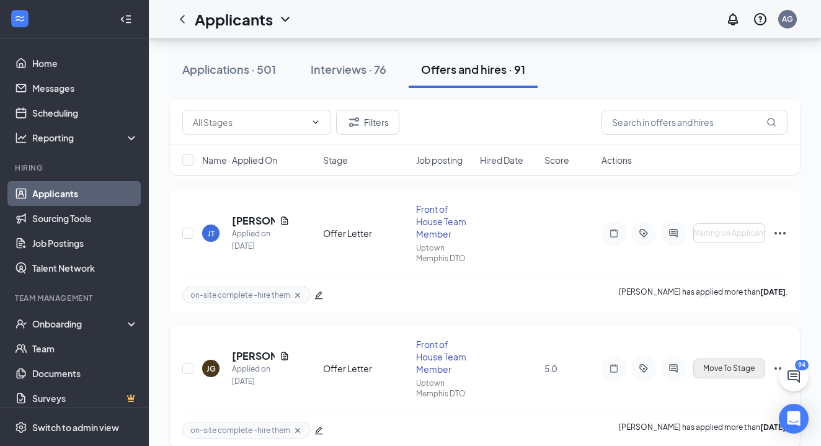
click at [724, 365] on span "Move To Stage" at bounding box center [728, 368] width 51 height 9
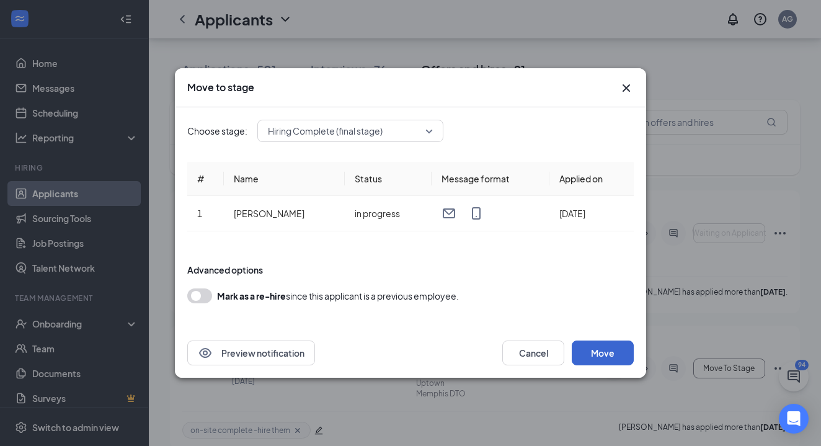
click at [609, 352] on button "Move" at bounding box center [602, 352] width 62 height 25
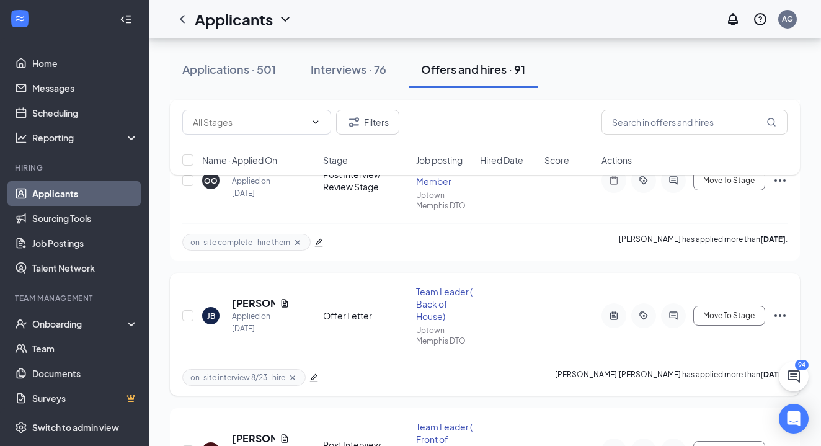
scroll to position [8404, 0]
click at [728, 316] on span "Move To Stage" at bounding box center [728, 314] width 51 height 9
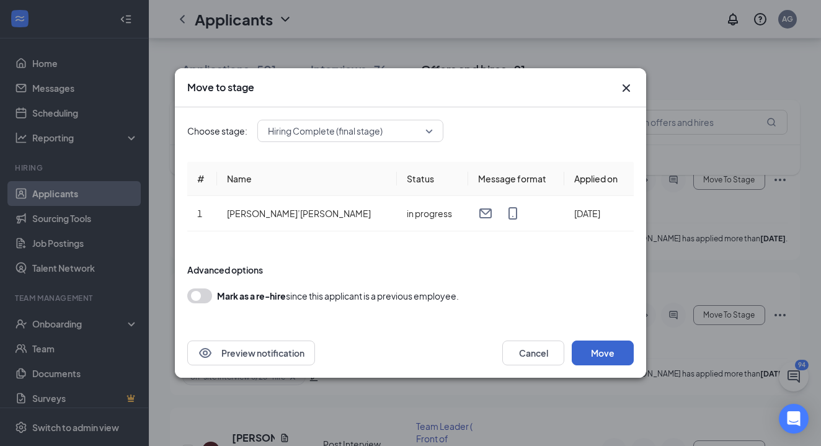
click at [609, 352] on button "Move" at bounding box center [602, 352] width 62 height 25
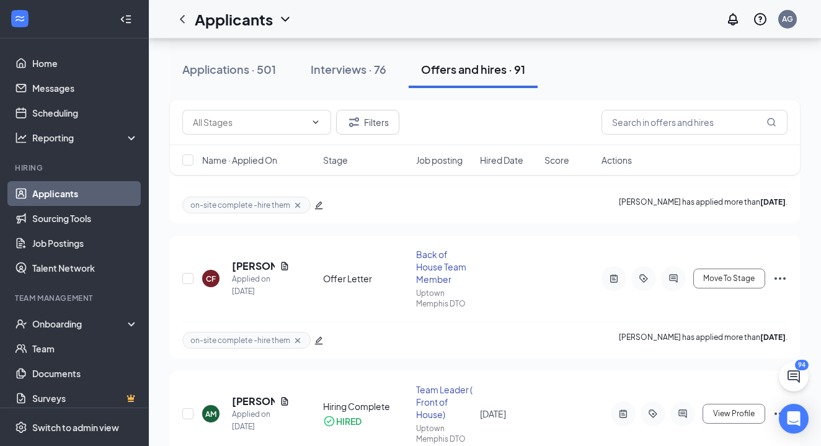
scroll to position [8712, 0]
click at [735, 275] on span "Move To Stage" at bounding box center [728, 277] width 51 height 9
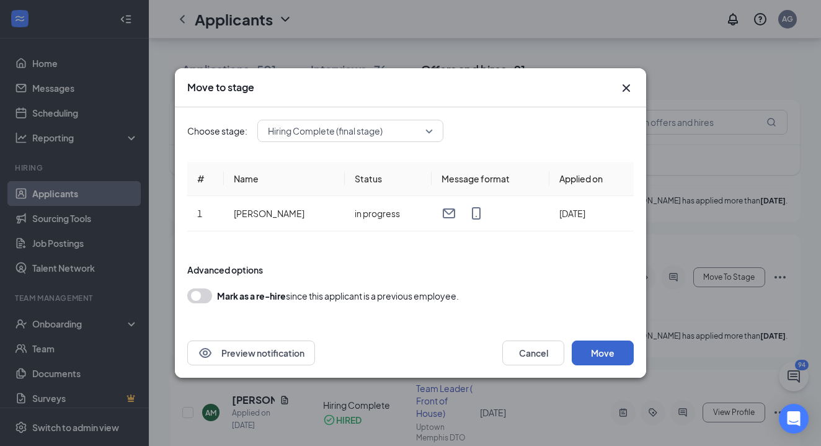
click at [618, 347] on button "Move" at bounding box center [602, 352] width 62 height 25
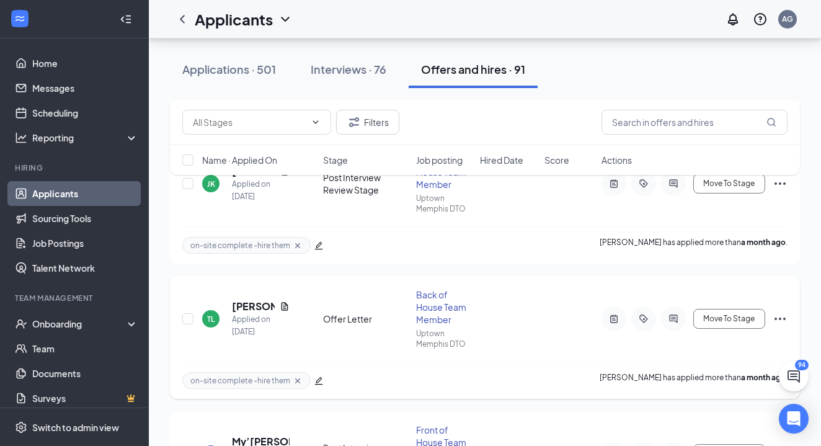
scroll to position [9618, 0]
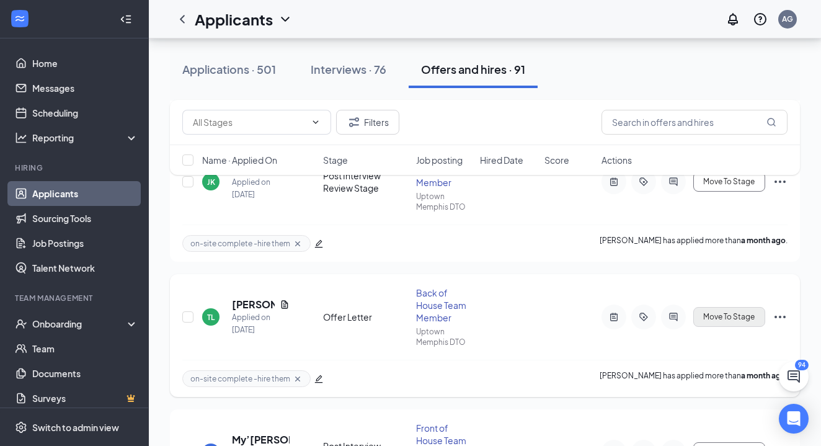
click at [720, 319] on span "Move To Stage" at bounding box center [728, 316] width 51 height 9
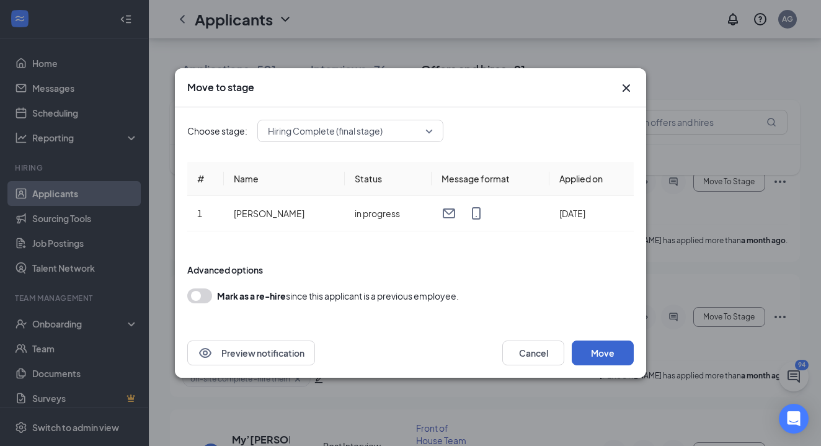
click at [604, 358] on button "Move" at bounding box center [602, 352] width 62 height 25
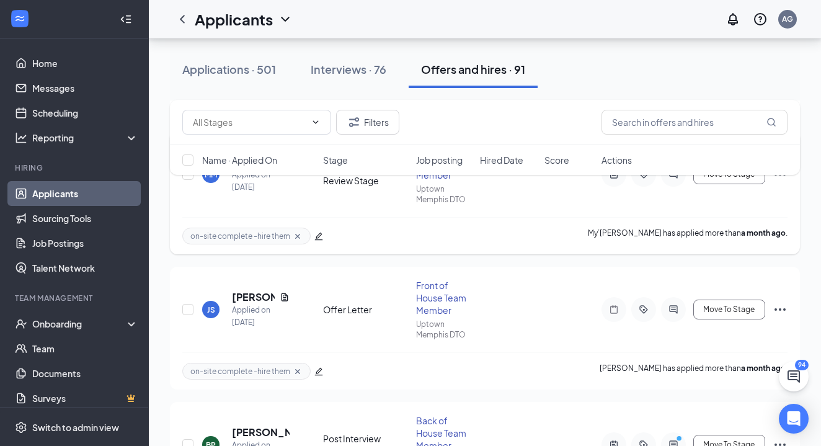
scroll to position [9909, 0]
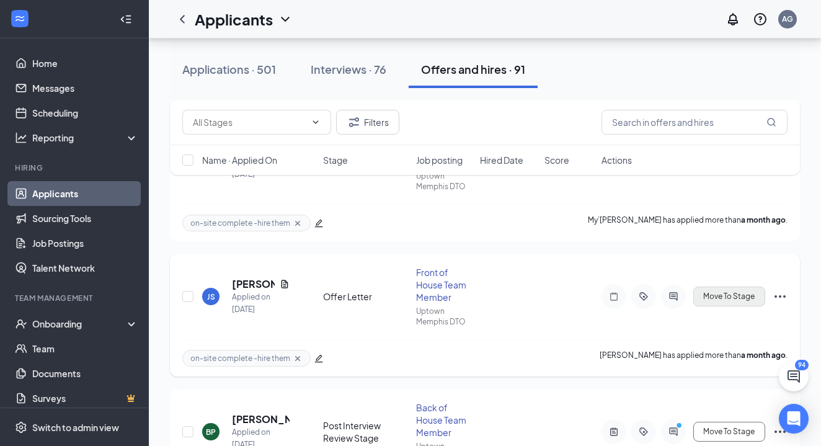
click at [716, 298] on span "Move To Stage" at bounding box center [728, 296] width 51 height 9
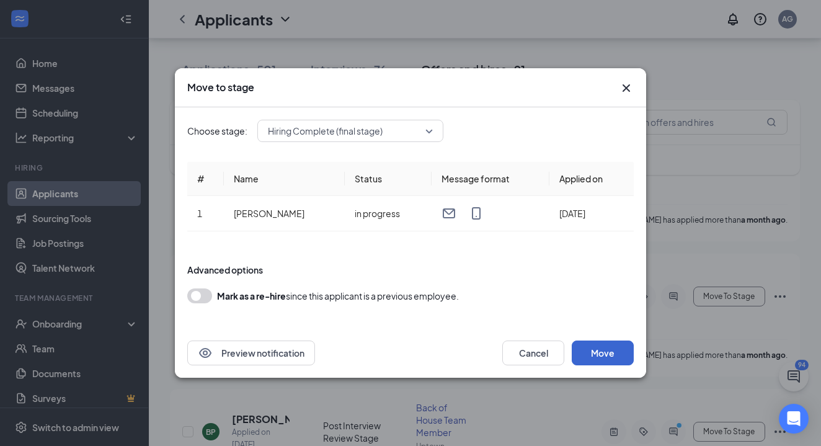
click at [605, 351] on button "Move" at bounding box center [602, 352] width 62 height 25
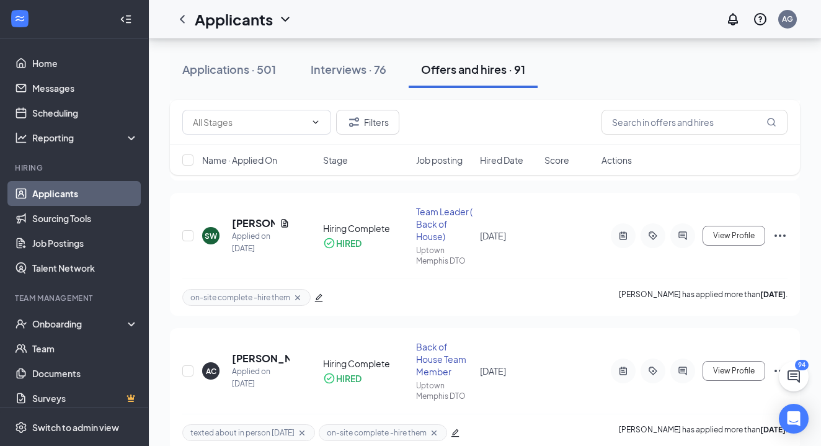
scroll to position [1997, 0]
click at [667, 126] on input "text" at bounding box center [694, 122] width 186 height 25
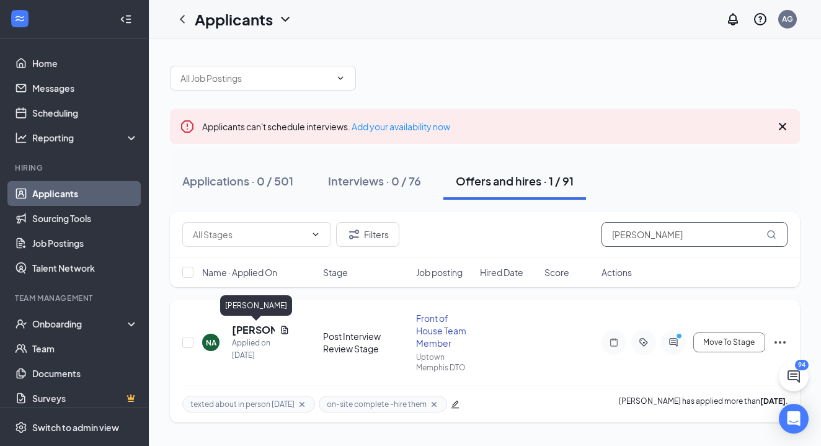
type input "Nolan"
click at [247, 327] on h5 "Nolan Alexander" at bounding box center [253, 330] width 43 height 14
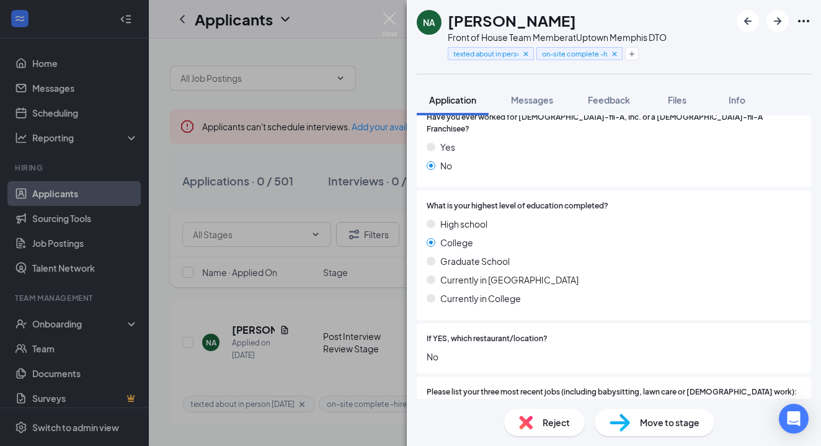
scroll to position [263, 0]
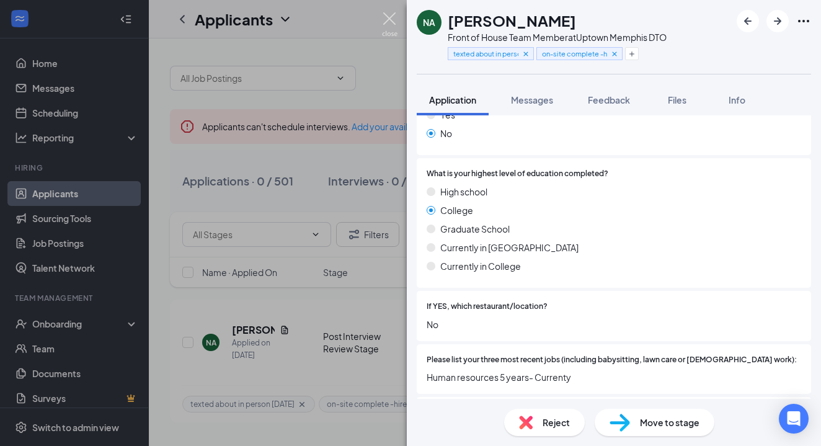
click at [390, 22] on img at bounding box center [389, 24] width 15 height 24
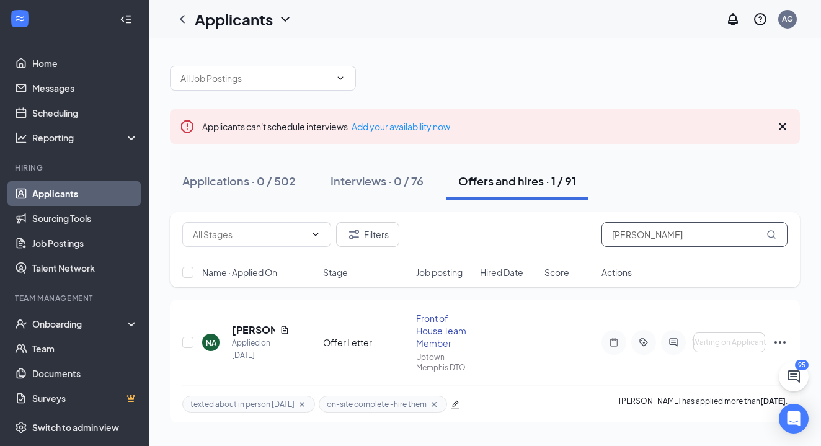
click at [640, 226] on input "[PERSON_NAME]" at bounding box center [694, 234] width 186 height 25
click at [641, 231] on input "[PERSON_NAME]" at bounding box center [694, 234] width 186 height 25
type input "N"
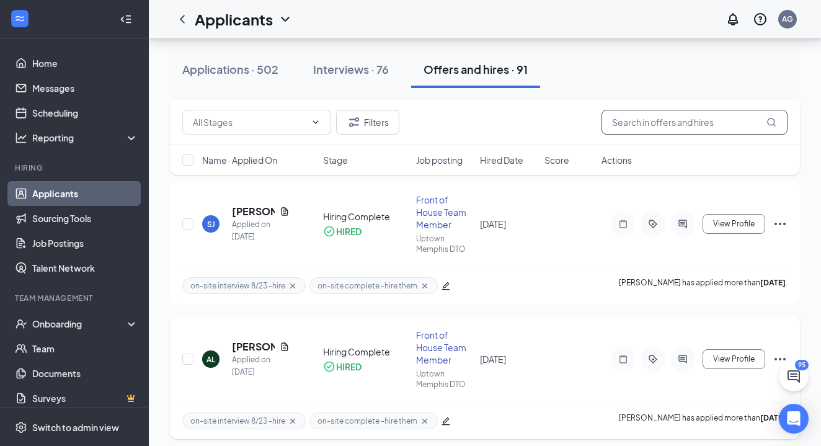
scroll to position [248, 0]
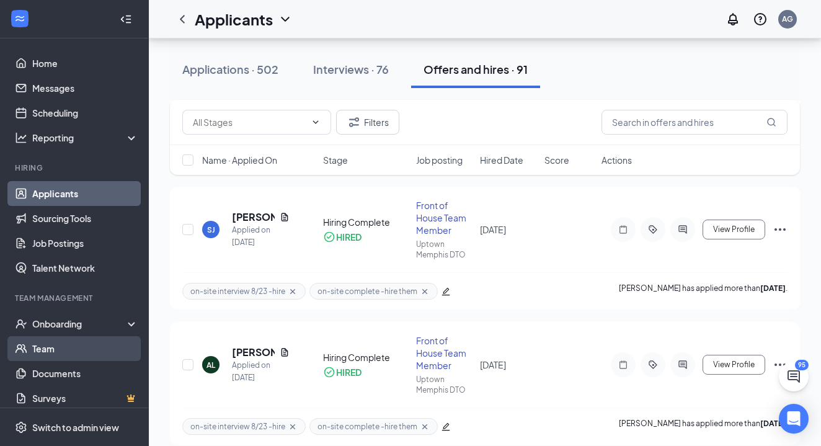
click at [83, 354] on link "Team" at bounding box center [85, 348] width 106 height 25
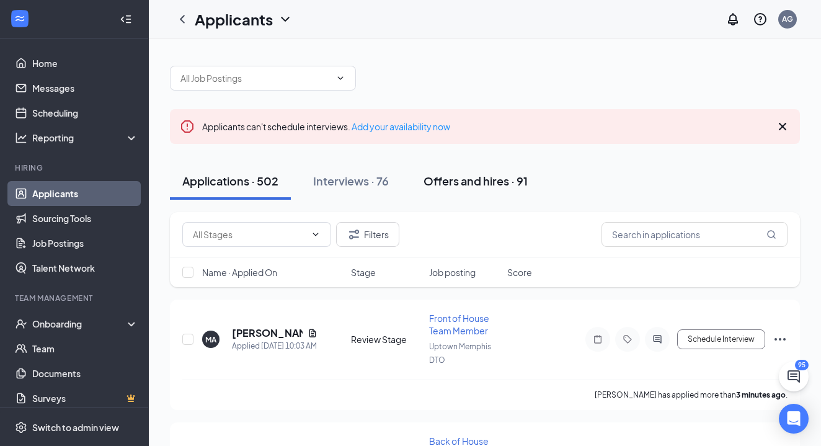
click at [500, 185] on div "Offers and hires · 91" at bounding box center [475, 180] width 104 height 15
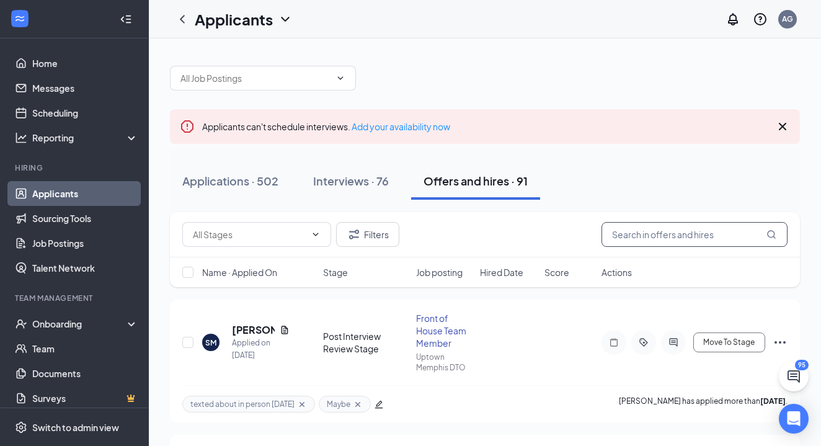
click at [679, 237] on input "text" at bounding box center [694, 234] width 186 height 25
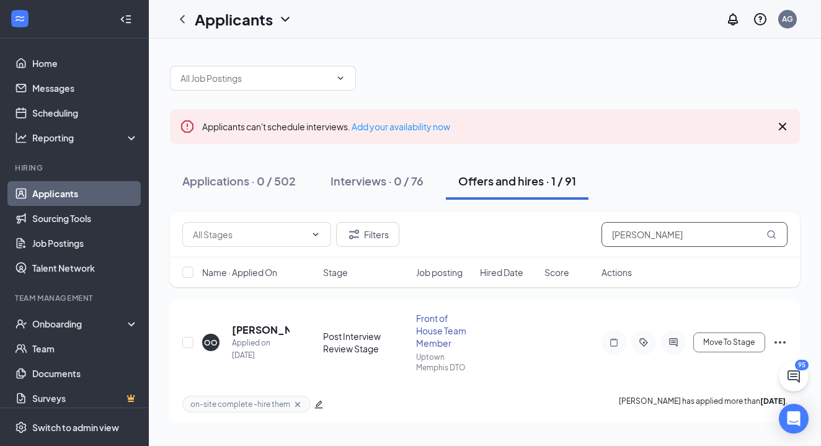
type input "Orville"
drag, startPoint x: 607, startPoint y: 249, endPoint x: 724, endPoint y: 339, distance: 148.0
click at [724, 339] on span "Move To Stage" at bounding box center [728, 342] width 51 height 9
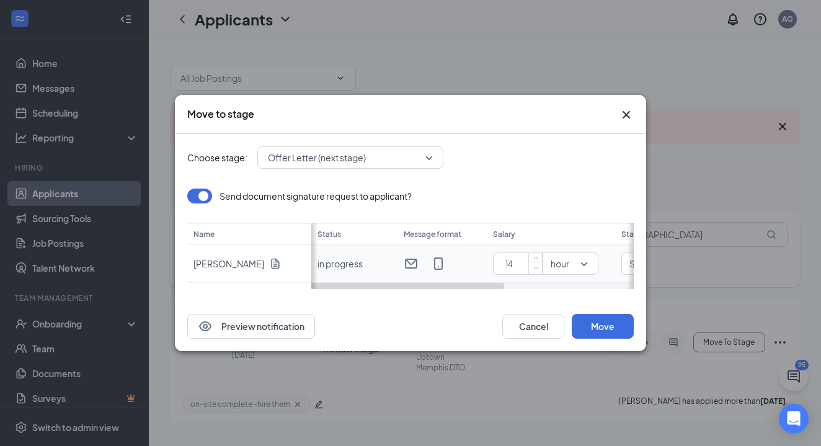
click at [535, 267] on icon "down" at bounding box center [536, 268] width 4 height 4
type input "10"
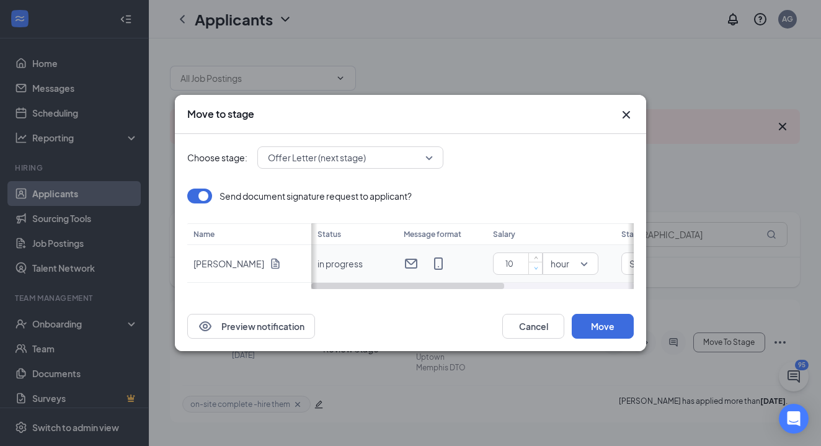
click at [535, 267] on icon "down" at bounding box center [536, 268] width 4 height 4
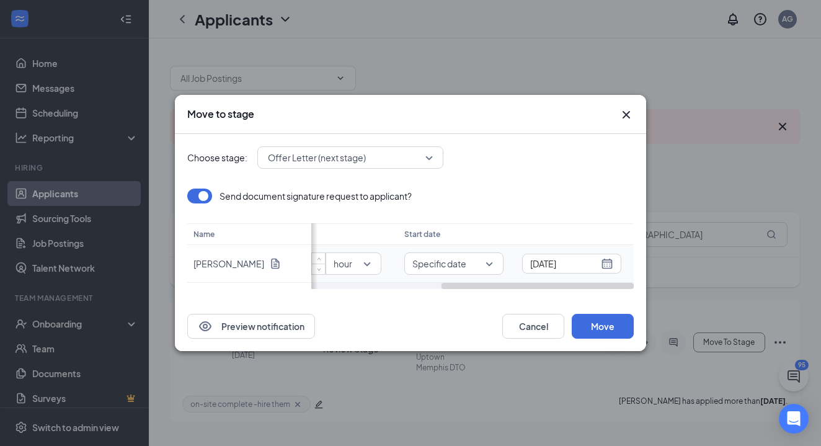
scroll to position [0, 217]
click at [602, 324] on button "Move" at bounding box center [602, 326] width 62 height 25
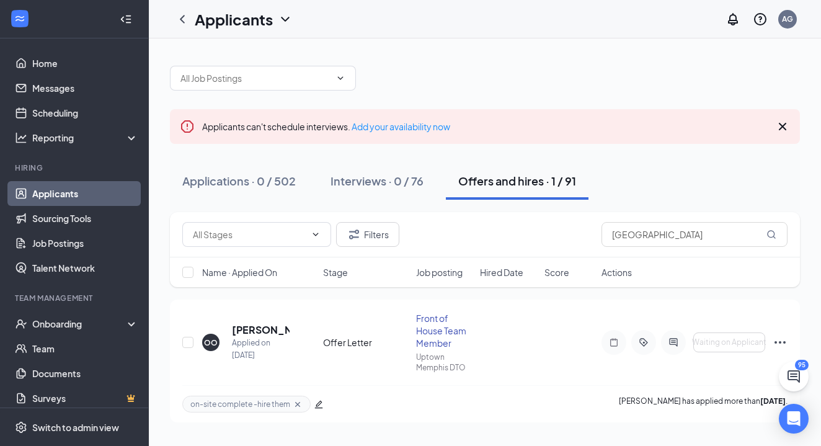
scroll to position [0, 0]
click at [651, 238] on input "Orville" at bounding box center [694, 234] width 186 height 25
type input "O"
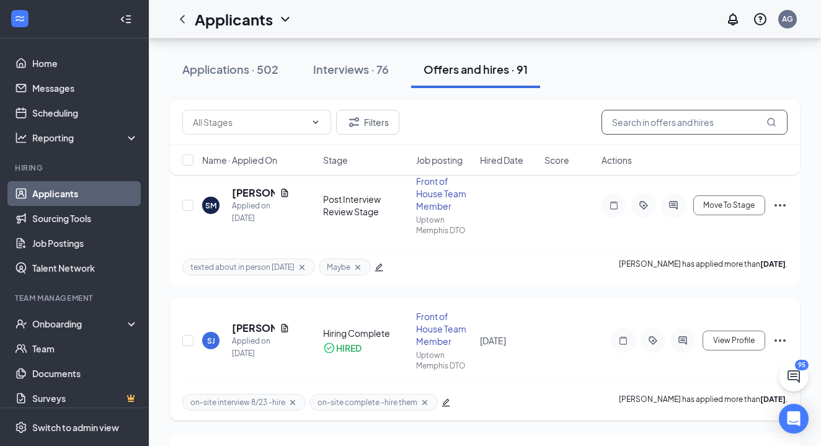
scroll to position [141, 0]
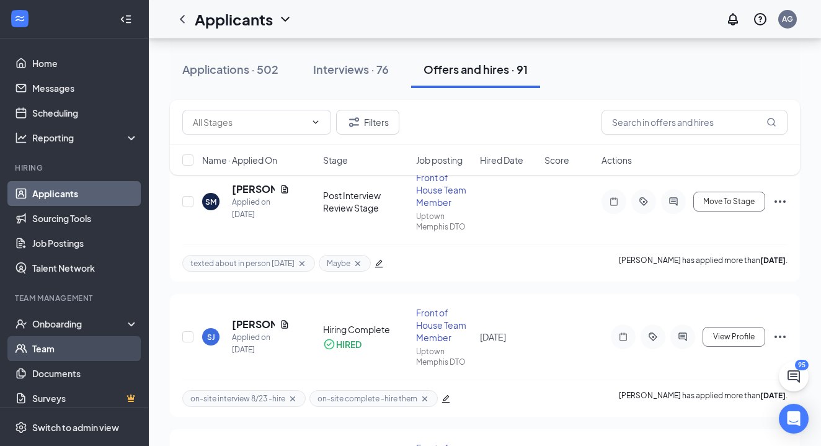
click at [80, 347] on link "Team" at bounding box center [85, 348] width 106 height 25
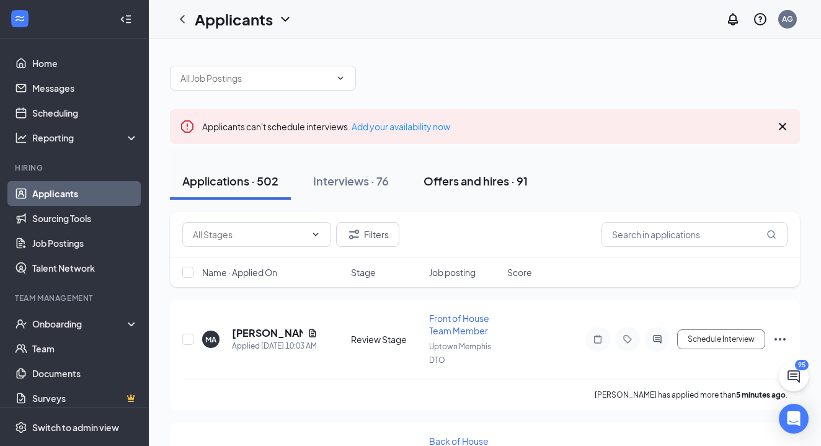
click at [517, 183] on div "Offers and hires · 91" at bounding box center [475, 180] width 104 height 15
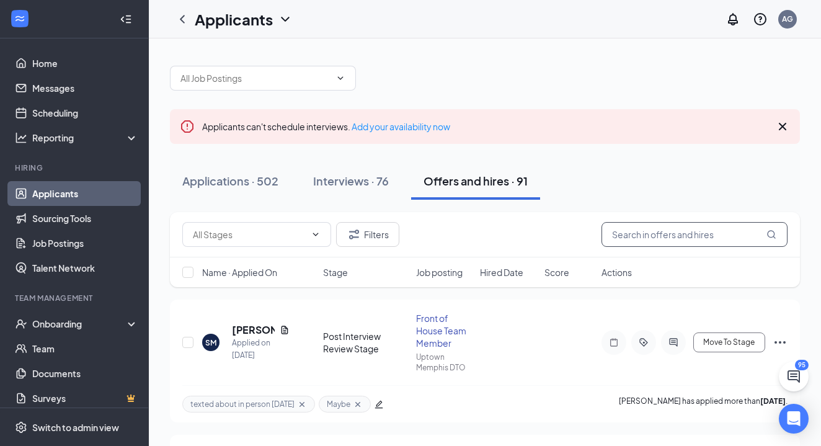
click at [689, 243] on input "text" at bounding box center [694, 234] width 186 height 25
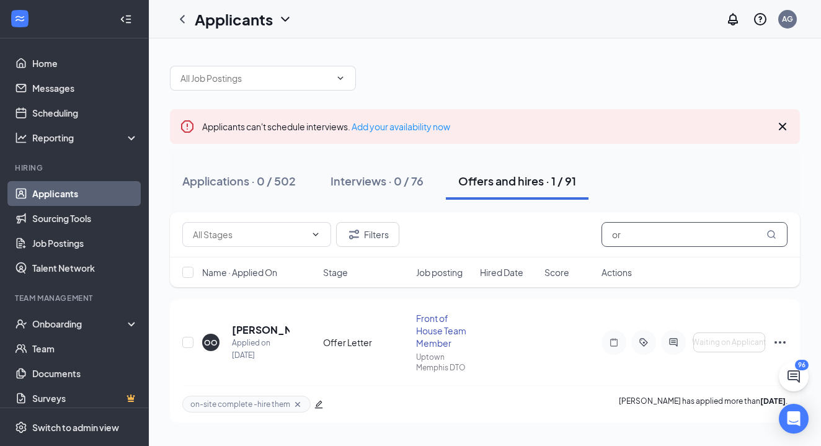
type input "o"
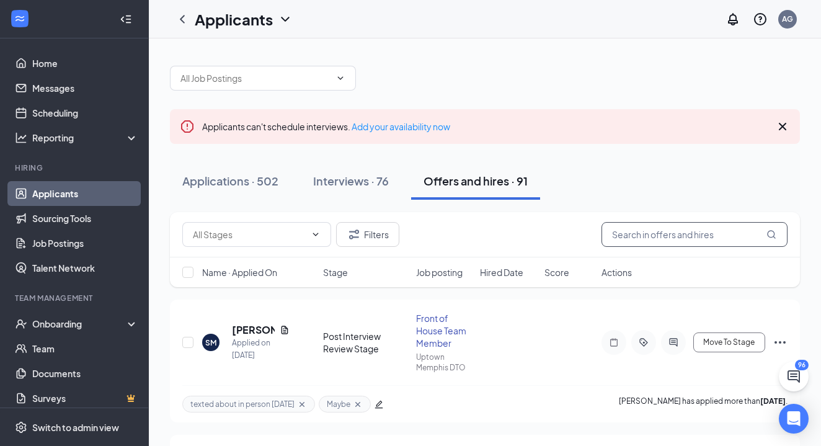
click at [670, 238] on input "text" at bounding box center [694, 234] width 186 height 25
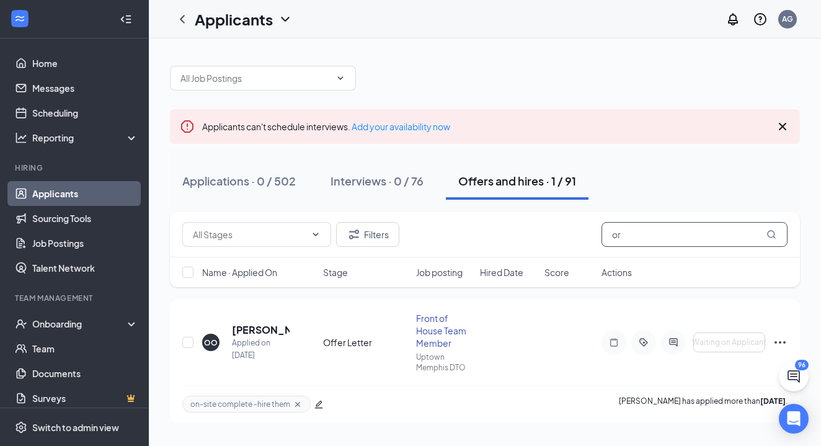
type input "o"
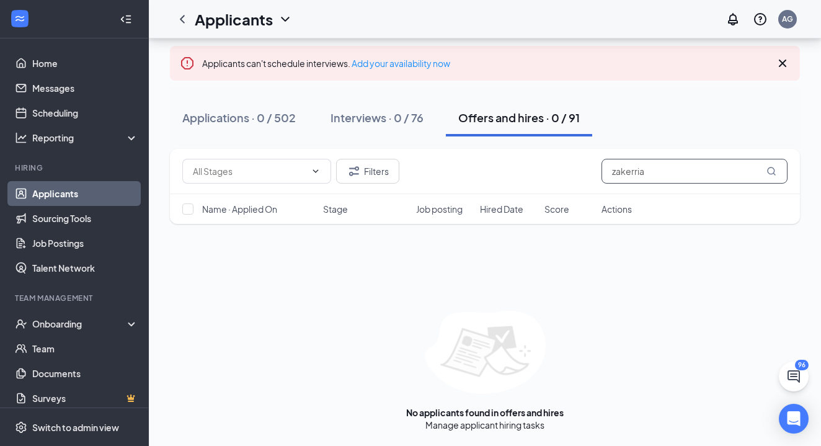
scroll to position [63, 0]
type input "z"
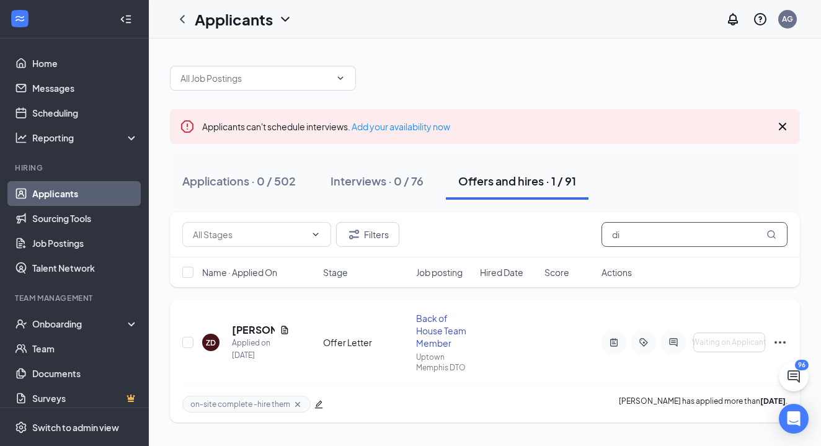
type input "d"
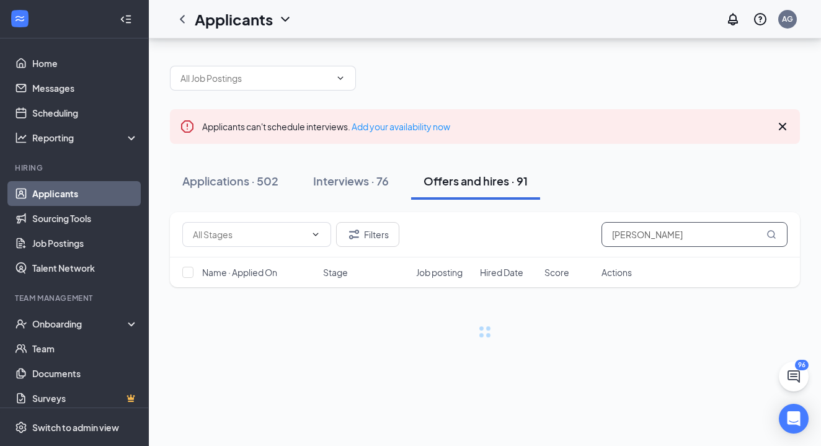
scroll to position [63, 0]
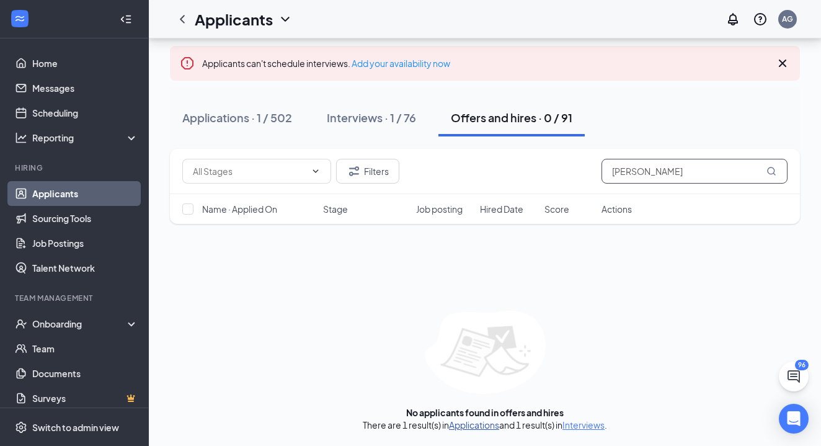
type input "[PERSON_NAME]"
click at [475, 429] on link "Applications" at bounding box center [474, 424] width 50 height 11
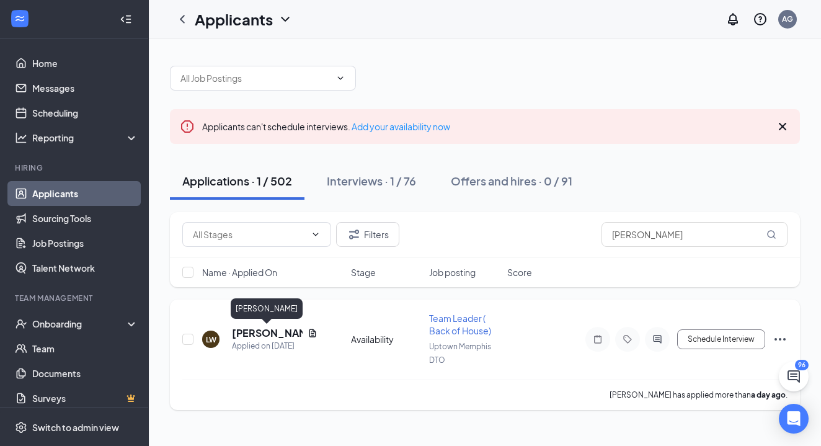
click at [267, 331] on h5 "[PERSON_NAME]" at bounding box center [267, 333] width 71 height 14
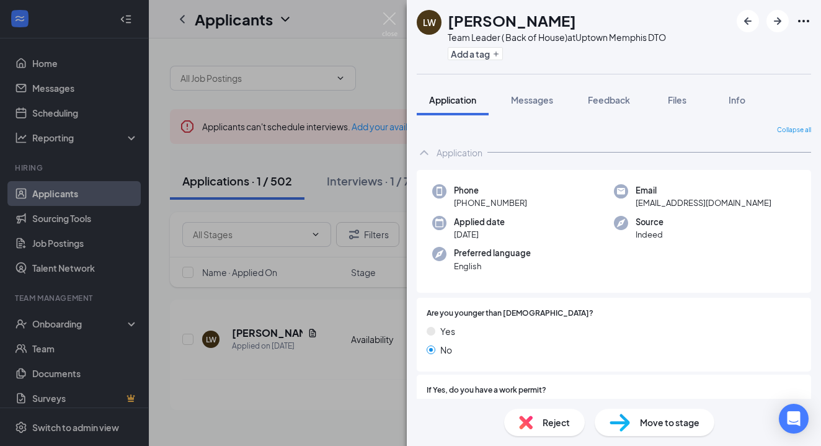
click at [377, 154] on div "LW [PERSON_NAME] Team Leader ( Back of House) at Uptown [GEOGRAPHIC_DATA] DTO A…" at bounding box center [410, 223] width 821 height 446
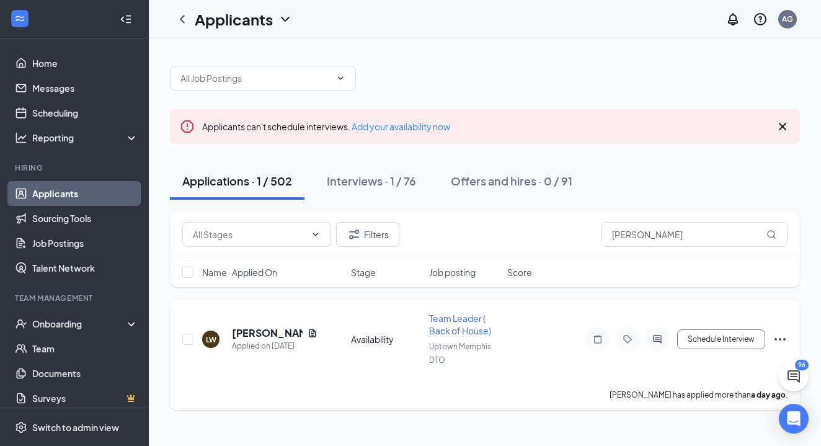
click at [780, 341] on icon "Ellipses" at bounding box center [779, 339] width 15 height 15
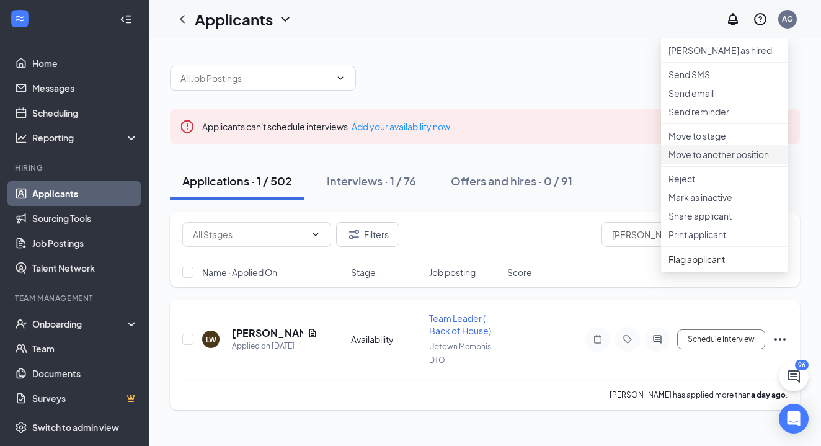
click at [715, 161] on p "Move to another position" at bounding box center [724, 154] width 112 height 12
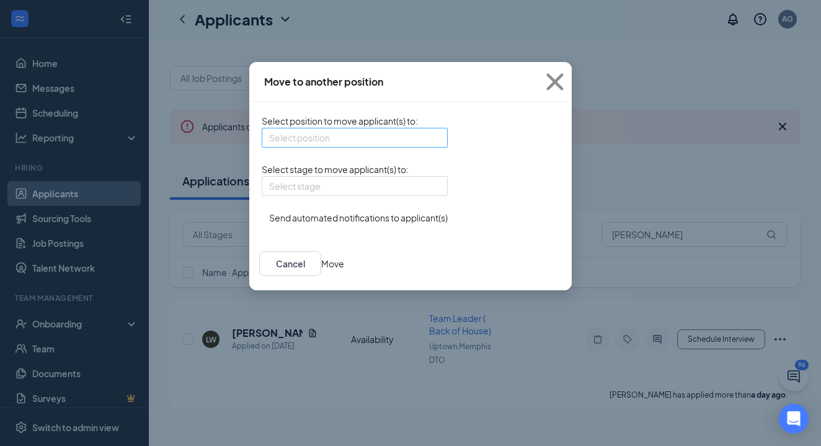
click at [360, 147] on div "Select position" at bounding box center [355, 138] width 186 height 20
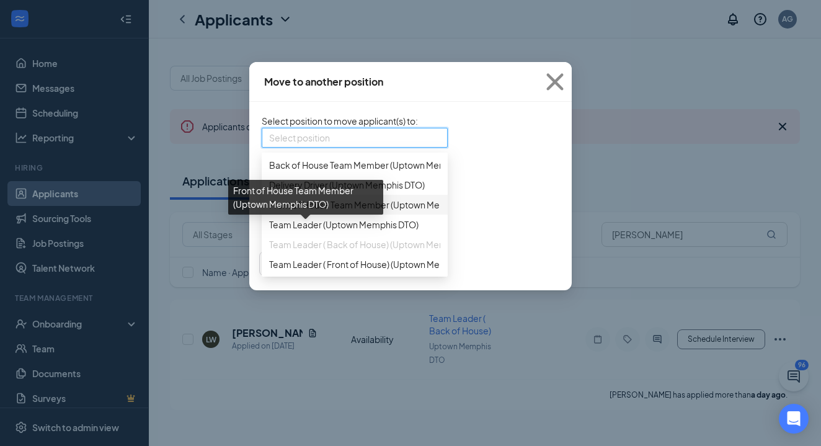
click at [325, 211] on span "Front of House Team Member (Uptown Memphis DTO)" at bounding box center [377, 205] width 217 height 14
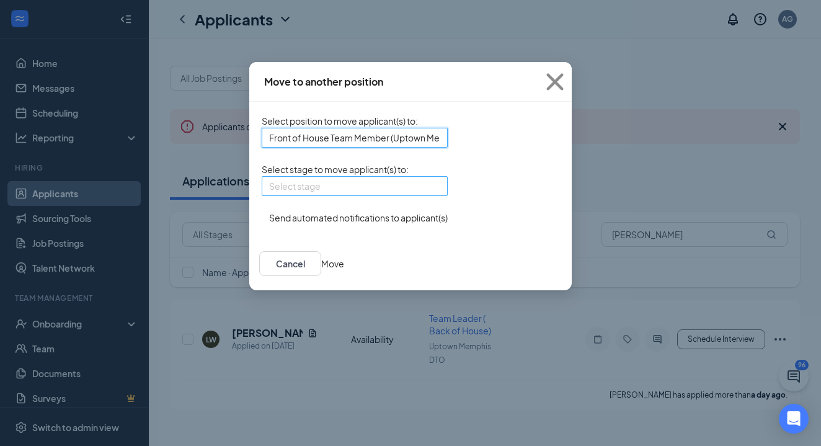
click at [363, 196] on div "Select stage" at bounding box center [355, 186] width 186 height 20
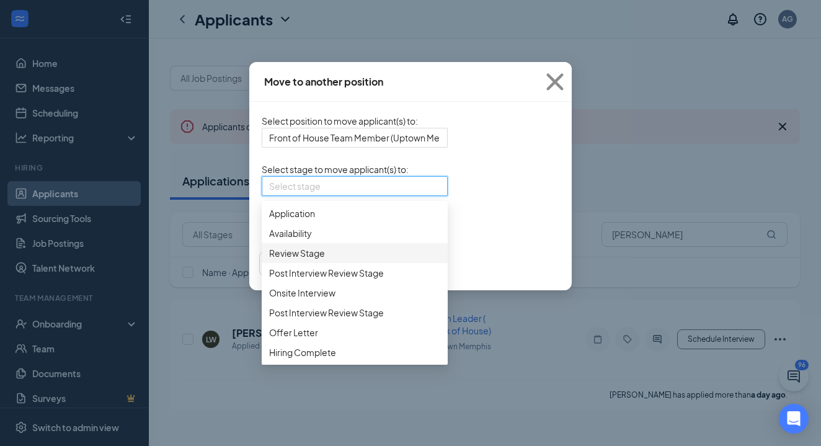
scroll to position [42, 0]
click at [295, 319] on span "Post Interview Review Stage" at bounding box center [326, 313] width 115 height 14
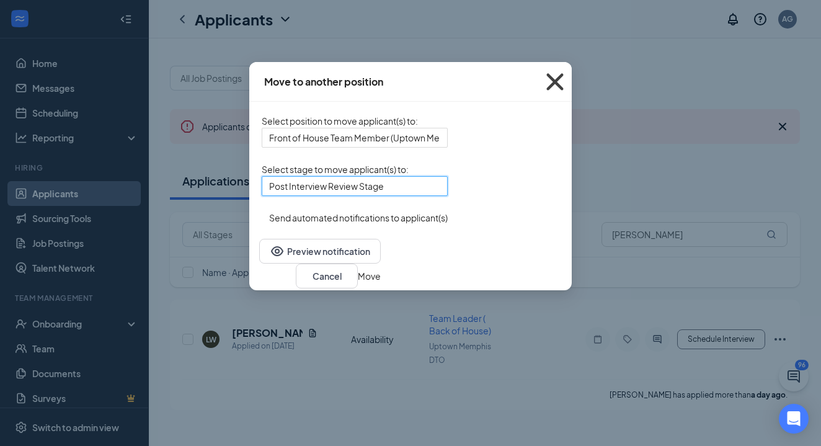
click at [571, 83] on icon "Cross" at bounding box center [554, 81] width 33 height 33
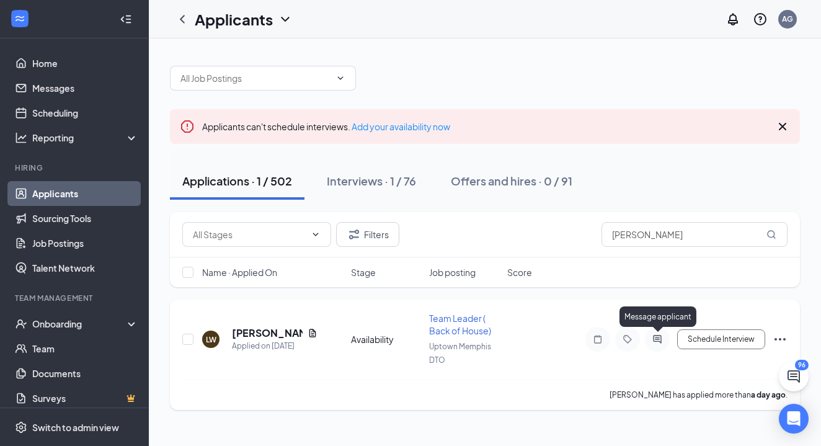
click at [657, 339] on icon "ActiveChat" at bounding box center [657, 339] width 8 height 8
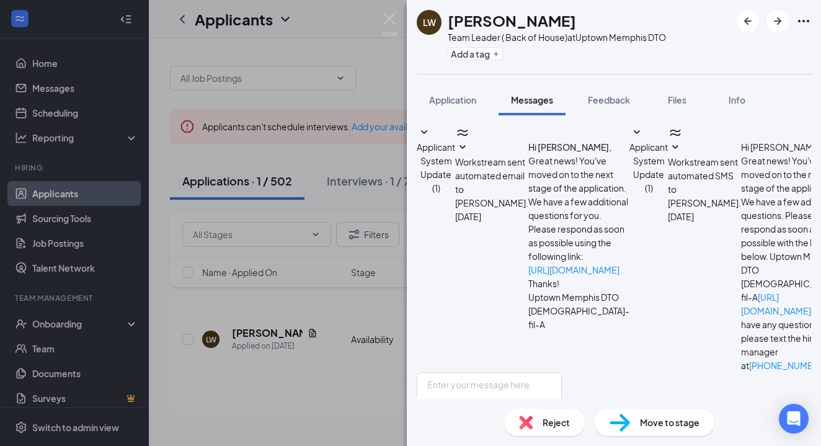
scroll to position [42, 0]
click at [466, 372] on textarea at bounding box center [488, 409] width 145 height 74
paste textarea "Congratulations John on a successful interview. We are thrilled to welcome you …"
click at [535, 372] on textarea "Congratulations John on a successful interview. We are thrilled to welcome you …" at bounding box center [488, 409] width 145 height 74
type textarea "Congratulations Latoya on a successful interview. We are thrilled to welcome yo…"
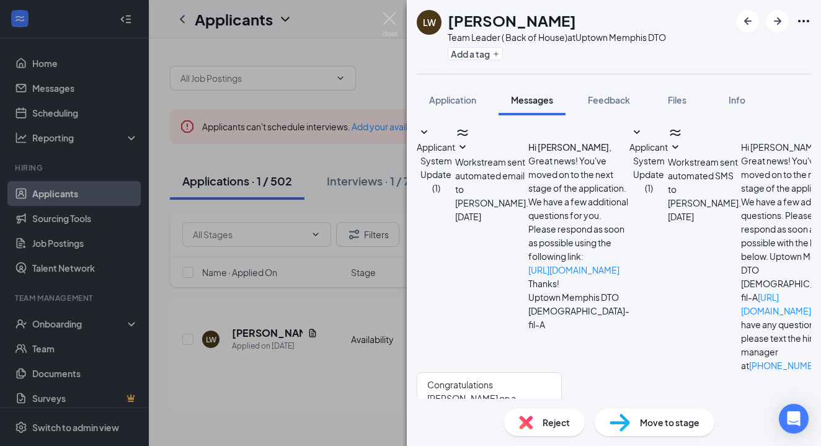
click at [507, 445] on input "Email" at bounding box center [503, 450] width 8 height 8
checkbox input "true"
click at [388, 22] on img at bounding box center [389, 24] width 15 height 24
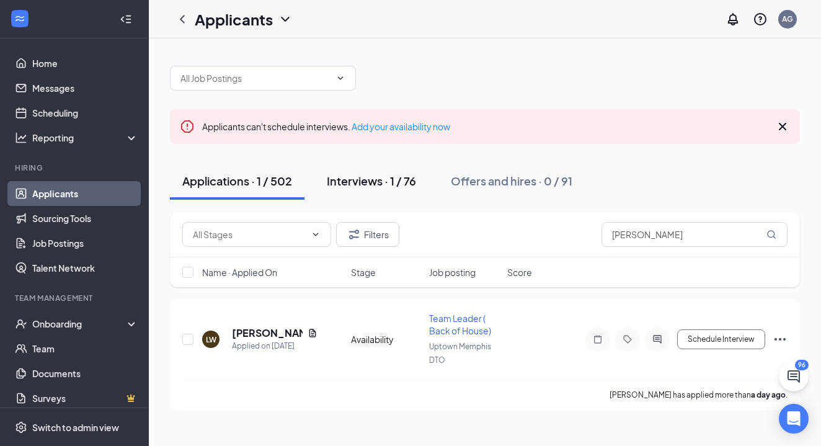
click at [404, 177] on div "Interviews · 1 / 76" at bounding box center [371, 180] width 89 height 15
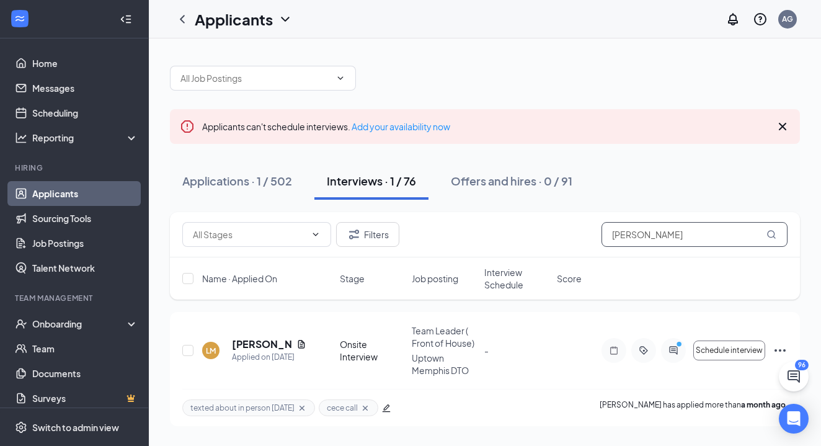
click at [660, 232] on input "Latoya" at bounding box center [694, 234] width 186 height 25
click at [262, 342] on h5 "LaToya Miller" at bounding box center [261, 344] width 59 height 14
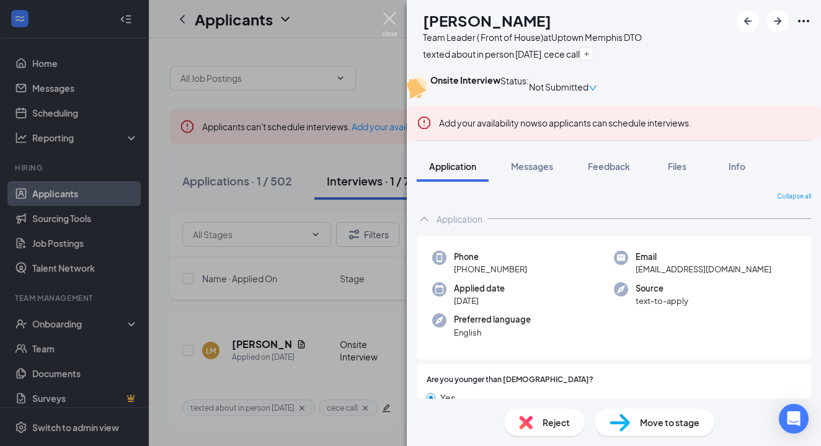
click at [393, 22] on img at bounding box center [389, 24] width 15 height 24
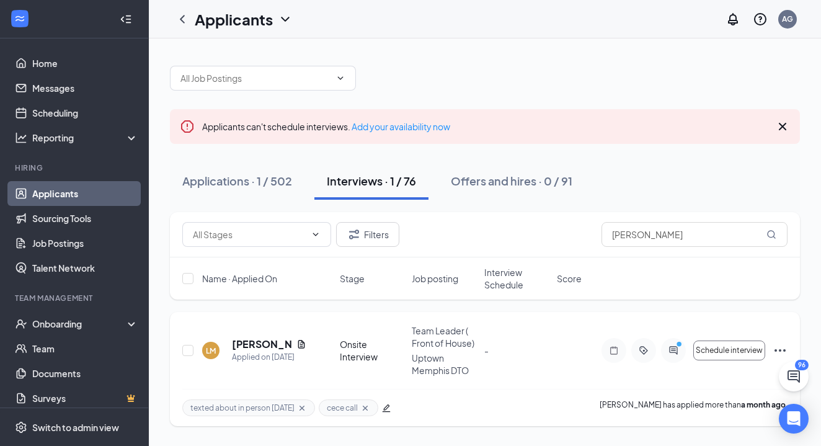
click at [778, 347] on icon "Ellipses" at bounding box center [779, 350] width 15 height 15
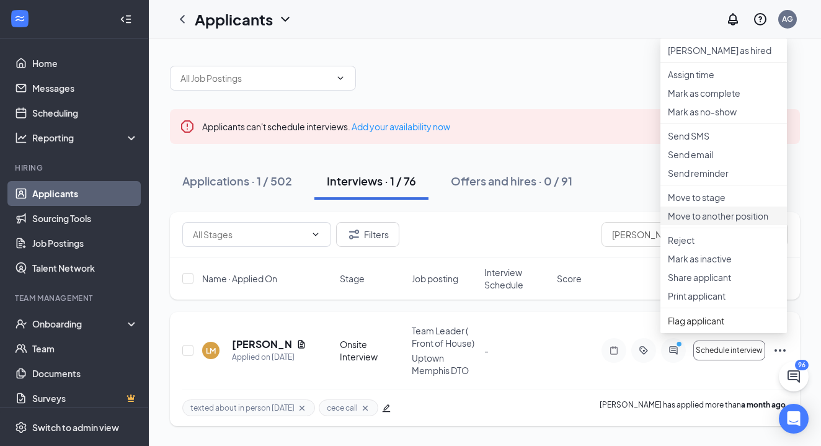
click at [712, 222] on p "Move to another position" at bounding box center [723, 215] width 112 height 12
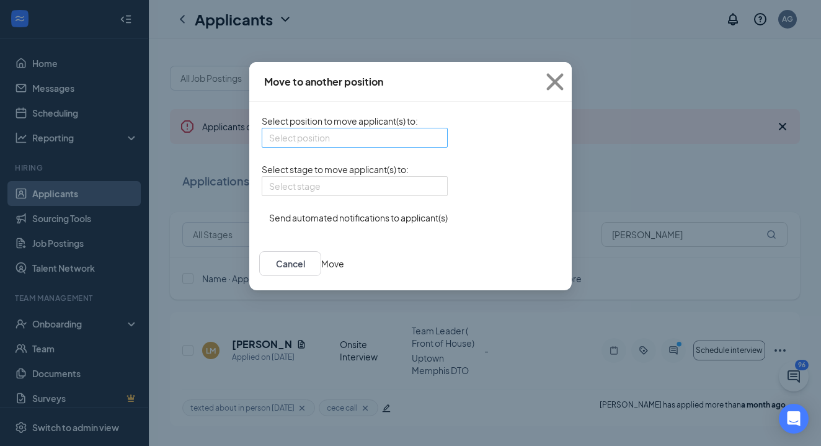
click at [362, 144] on div "Select position" at bounding box center [355, 138] width 186 height 20
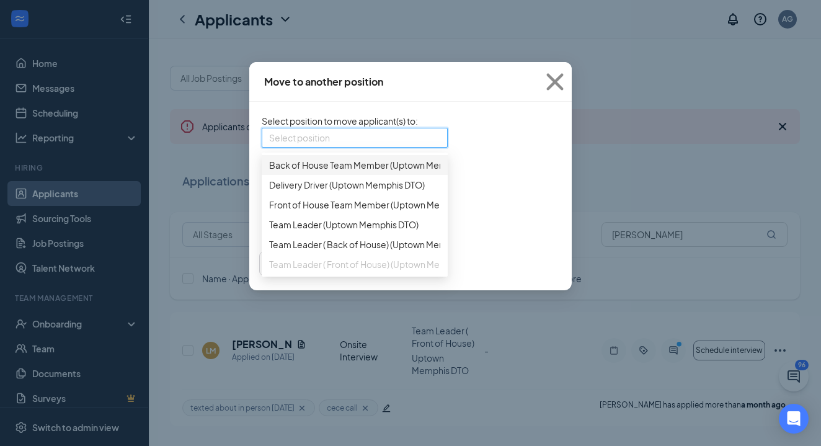
scroll to position [12, 0]
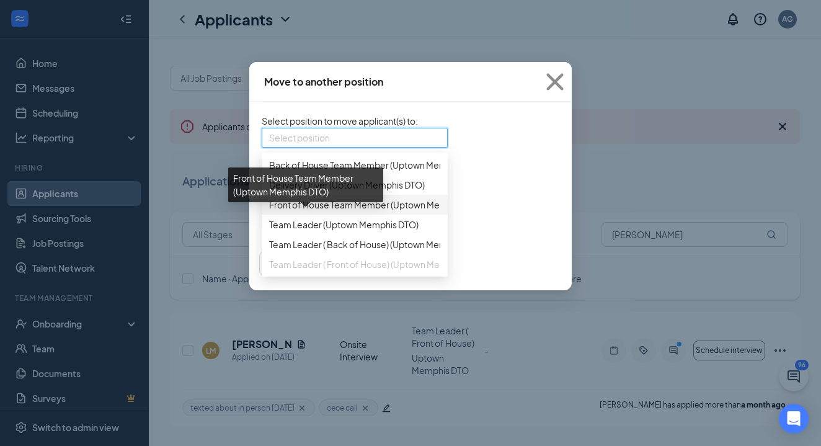
click at [319, 211] on span "Front of House Team Member (Uptown Memphis DTO)" at bounding box center [377, 205] width 217 height 14
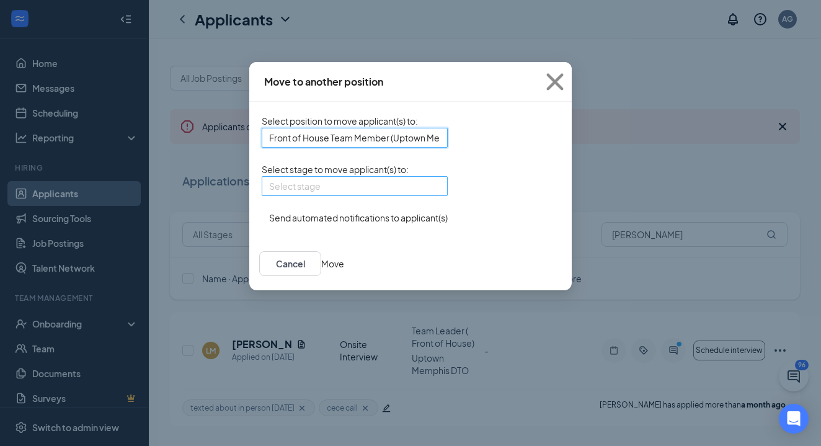
click at [356, 195] on input "search" at bounding box center [350, 186] width 162 height 19
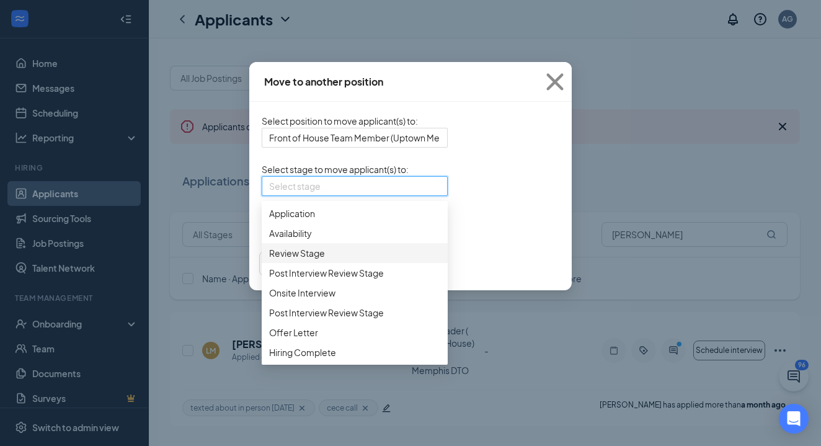
scroll to position [38, 0]
click at [293, 319] on span "Post Interview Review Stage" at bounding box center [326, 313] width 115 height 14
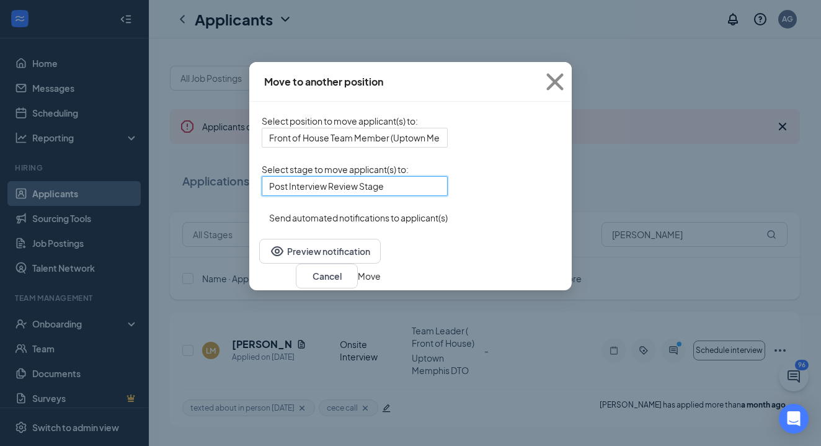
click at [381, 283] on button "Move" at bounding box center [369, 276] width 23 height 14
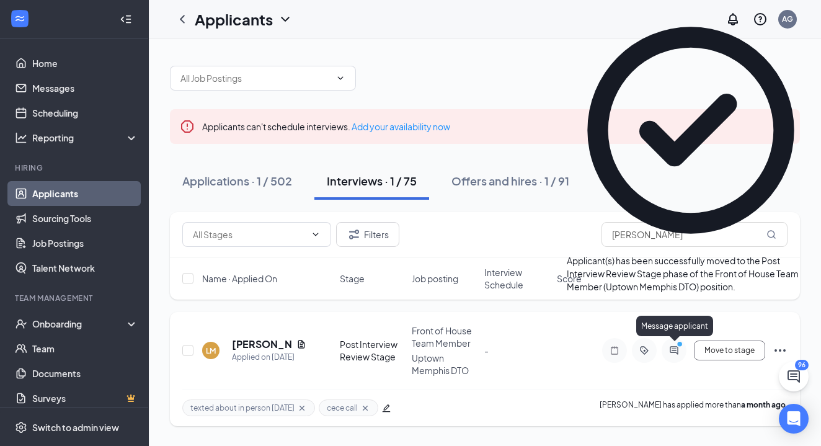
click at [681, 350] on icon "ActiveChat" at bounding box center [673, 350] width 15 height 10
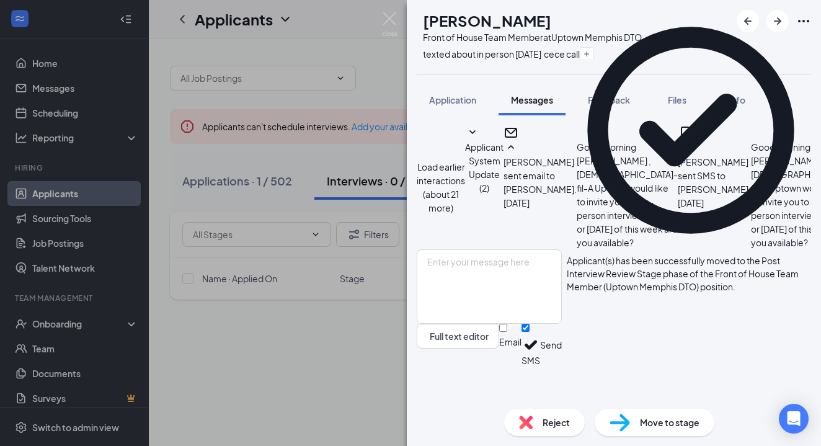
scroll to position [498, 0]
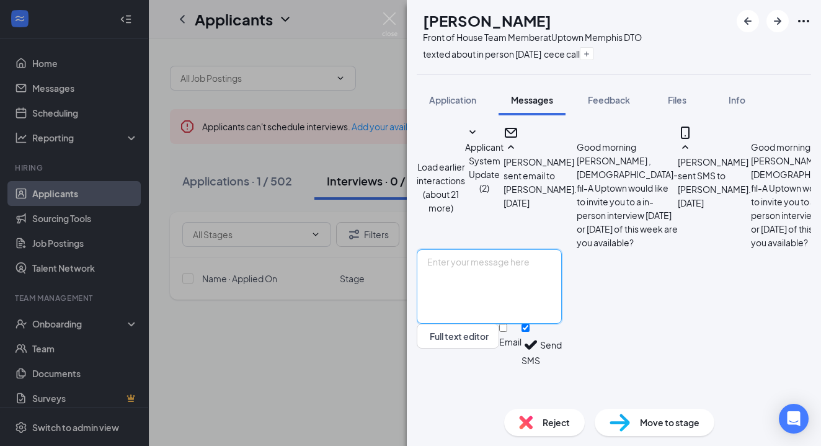
click at [558, 310] on textarea at bounding box center [488, 286] width 145 height 74
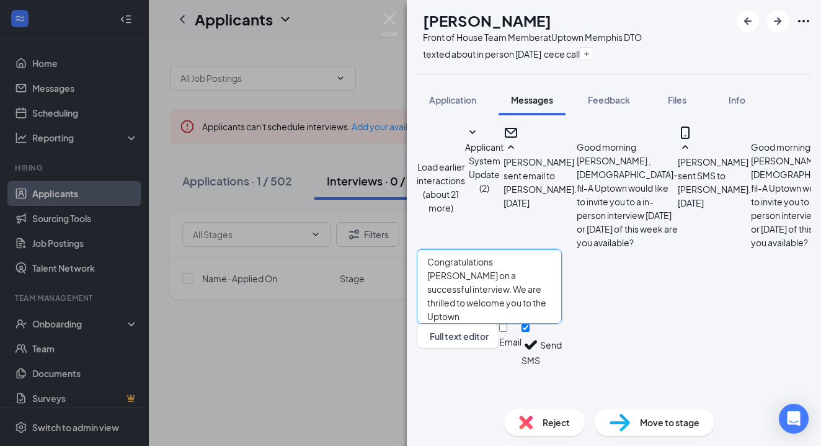
click at [534, 296] on textarea "Congratulations John on a successful interview. We are thrilled to welcome you …" at bounding box center [488, 286] width 145 height 74
type textarea "Congratulations Latoya on a successful interview. We are thrilled to welcome yo…"
click at [507, 332] on input "Email" at bounding box center [503, 328] width 8 height 8
checkbox input "true"
click at [561, 370] on button "Send" at bounding box center [551, 347] width 22 height 46
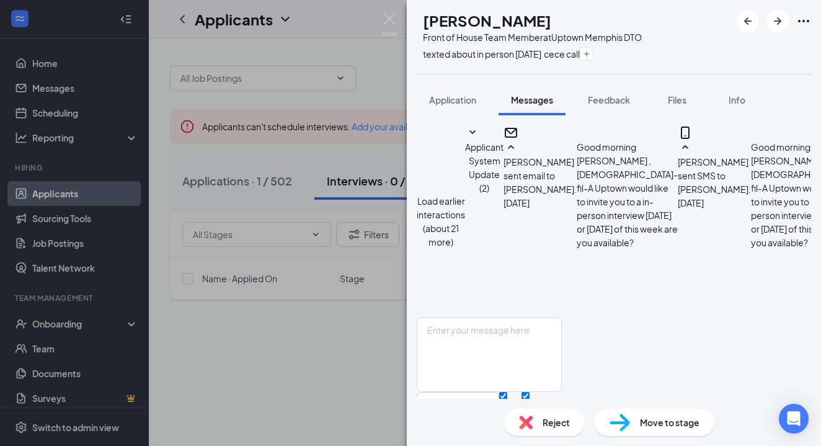
scroll to position [766, 0]
click at [664, 423] on span "Move to stage" at bounding box center [669, 422] width 59 height 14
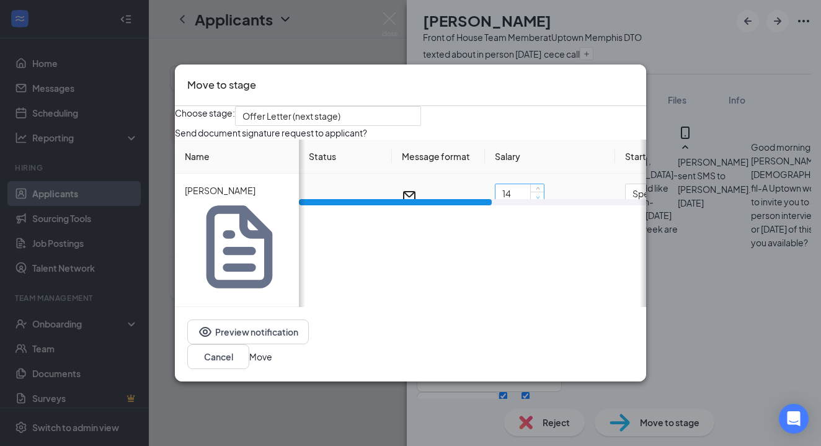
click at [535, 200] on icon "down" at bounding box center [537, 197] width 4 height 4
click at [516, 203] on div "Send document signature request to applicant? Name LaToya Miller Status Message…" at bounding box center [410, 216] width 471 height 181
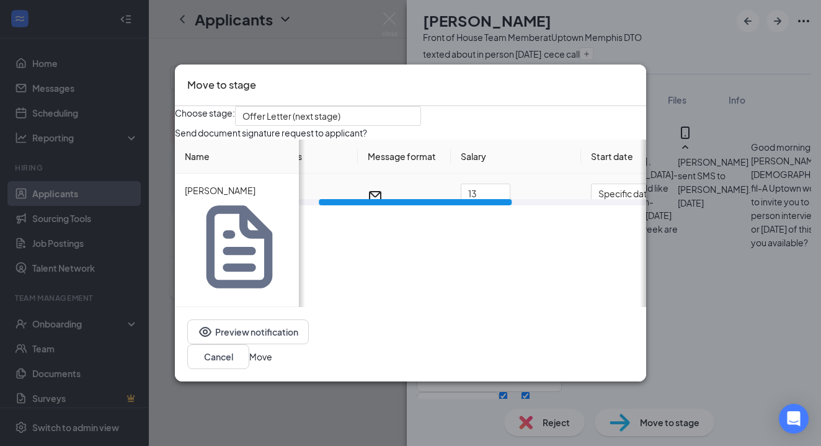
scroll to position [0, 33]
click at [481, 203] on input "13" at bounding box center [486, 193] width 48 height 19
type input "12"
click at [515, 181] on div "Choose stage: Offer Letter (next stage) Send document signature request to appl…" at bounding box center [410, 206] width 471 height 201
click at [272, 350] on button "Move" at bounding box center [260, 357] width 23 height 14
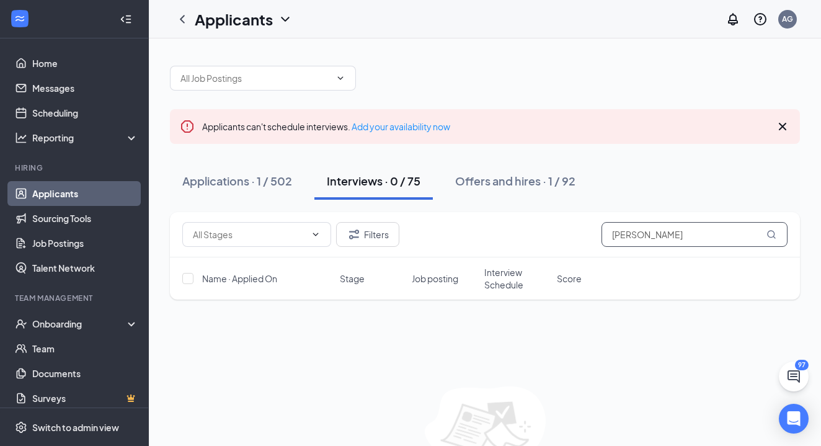
click at [648, 232] on input "Latoya" at bounding box center [694, 234] width 186 height 25
type input "L"
type input "Kaylee"
drag, startPoint x: 615, startPoint y: 257, endPoint x: 526, endPoint y: 189, distance: 111.4
click at [526, 189] on button "Offers and hires · 1 / 92" at bounding box center [518, 180] width 145 height 37
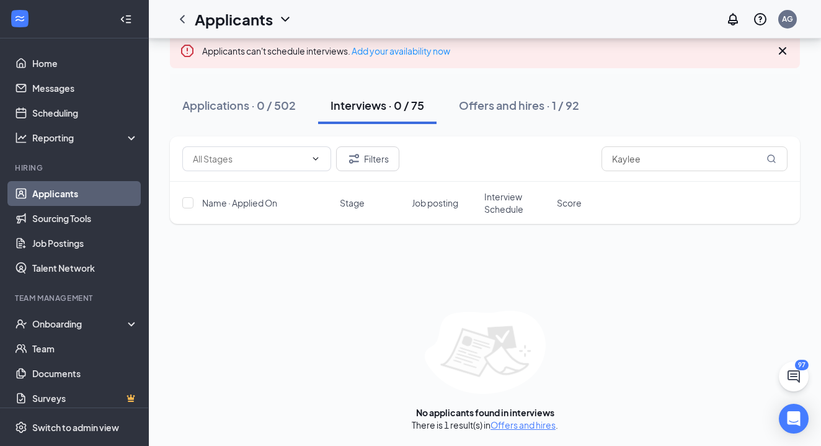
scroll to position [76, 0]
click at [524, 429] on link "Offers and hires" at bounding box center [522, 424] width 65 height 11
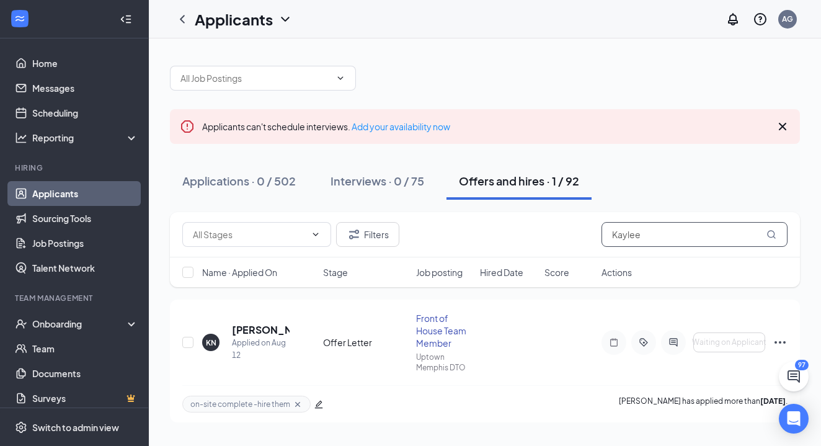
click at [646, 231] on input "Kaylee" at bounding box center [694, 234] width 186 height 25
type input "K"
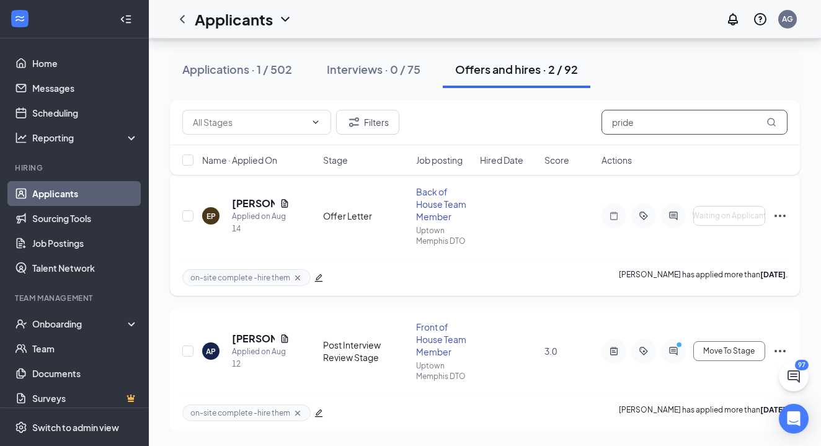
scroll to position [126, 0]
type input "pride"
click at [258, 340] on h5 "Alayna Pride" at bounding box center [253, 339] width 43 height 14
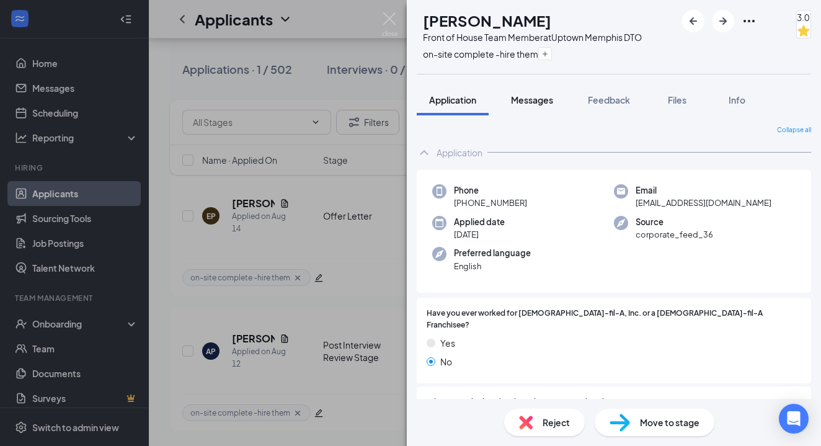
click at [542, 105] on div "Messages" at bounding box center [532, 100] width 42 height 12
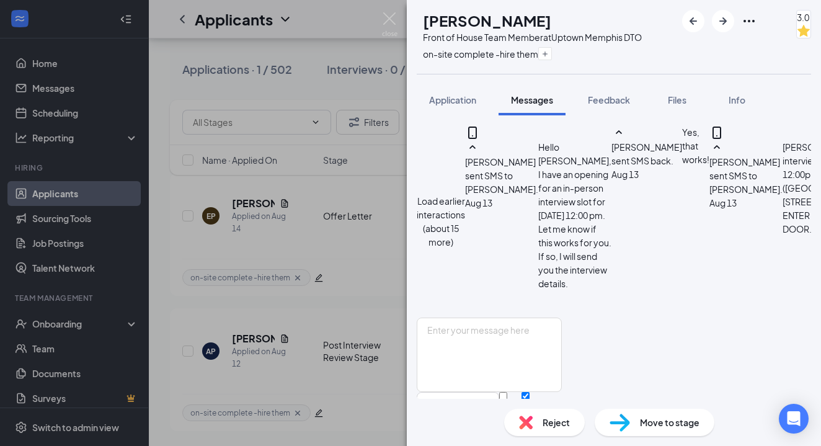
scroll to position [787, 0]
click at [479, 317] on textarea at bounding box center [488, 354] width 145 height 74
type textarea "Your offer letter is coming today!"
click at [561, 392] on button "Send" at bounding box center [551, 413] width 22 height 43
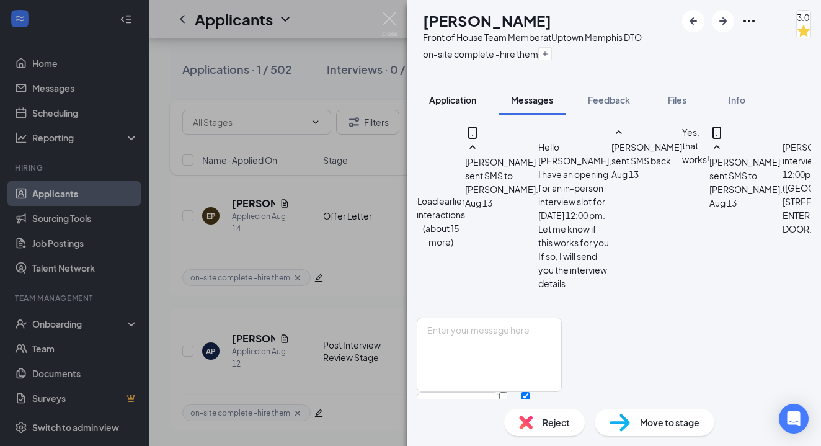
click at [470, 101] on span "Application" at bounding box center [452, 99] width 47 height 11
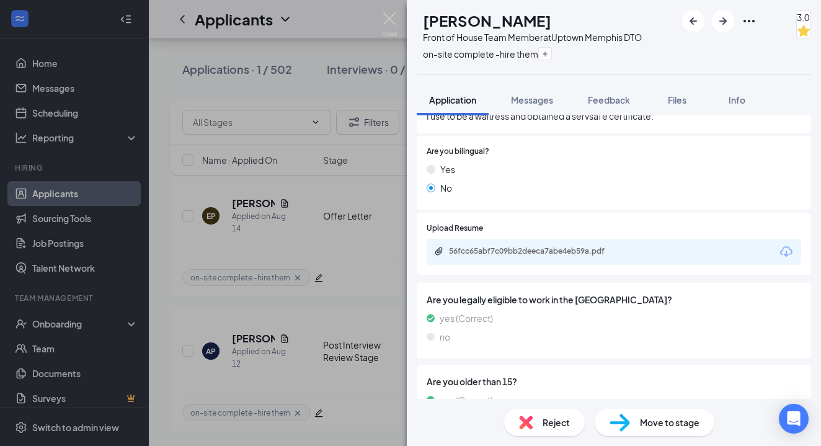
scroll to position [752, 0]
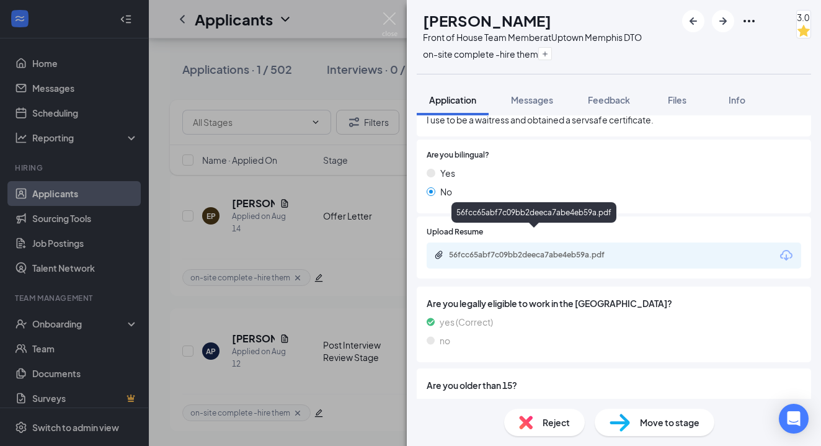
click at [497, 250] on div "56fcc65abf7c09bb2deeca7abe4eb59a.pdf" at bounding box center [536, 255] width 174 height 10
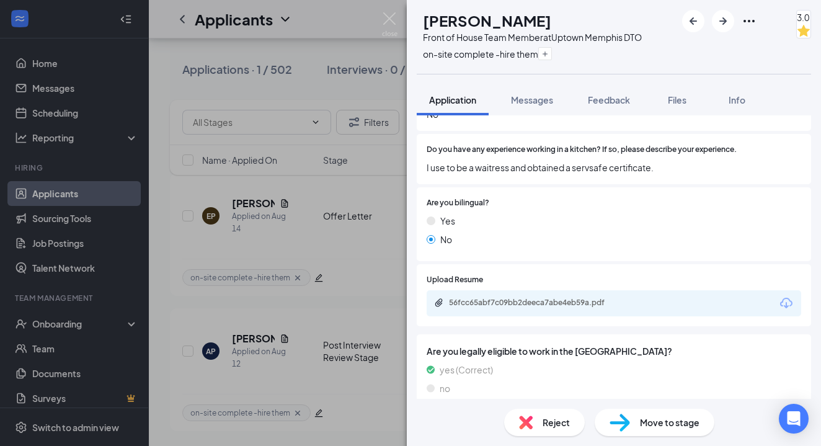
scroll to position [700, 0]
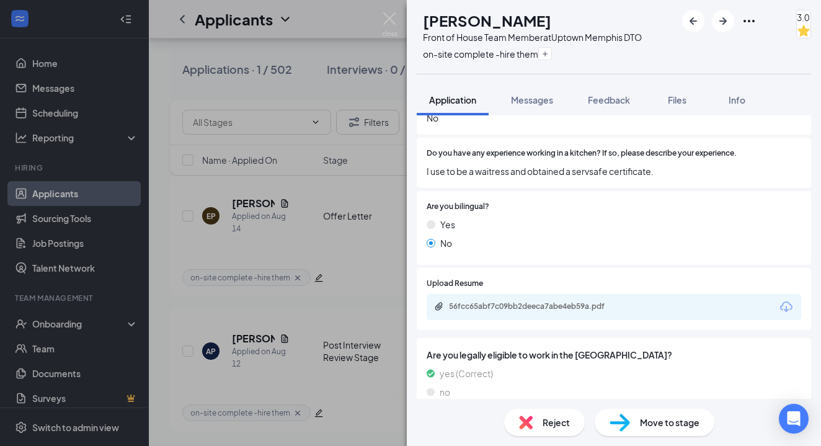
click at [667, 428] on span "Move to stage" at bounding box center [669, 422] width 59 height 14
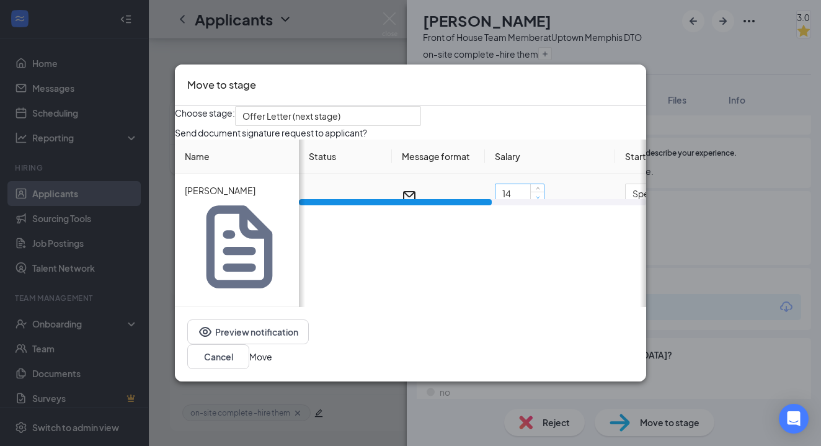
click at [535, 201] on span "down" at bounding box center [537, 196] width 7 height 7
type input "13"
click at [535, 201] on span "down" at bounding box center [537, 196] width 7 height 7
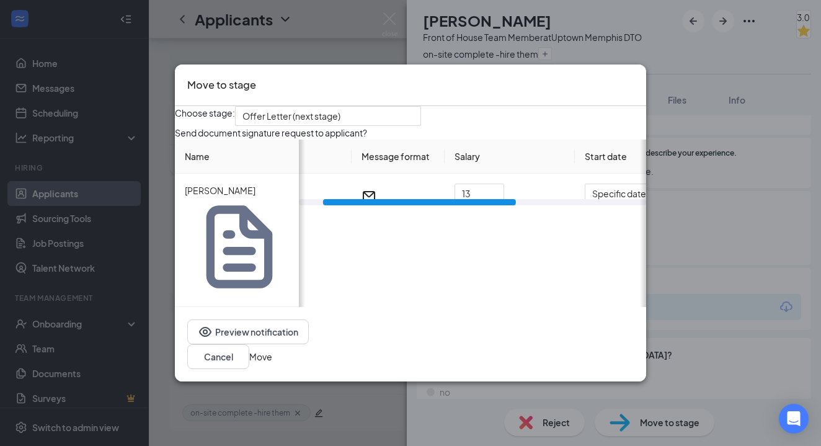
click at [538, 204] on div "Send document signature request to applicant? Name Alayna Pride Status Message …" at bounding box center [410, 216] width 471 height 181
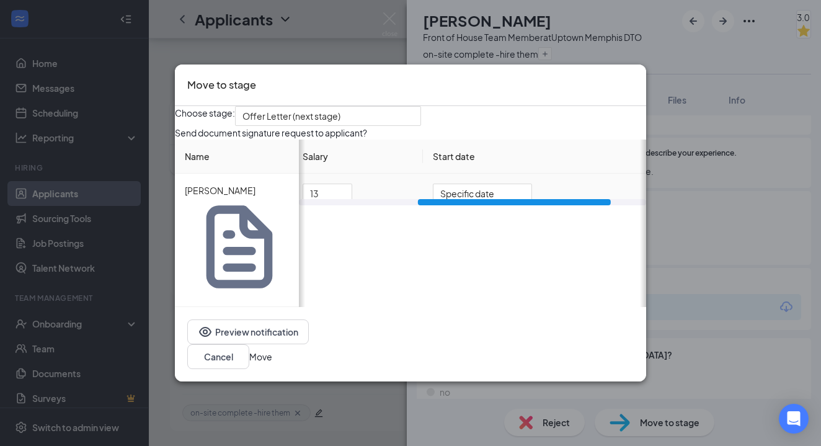
scroll to position [0, 199]
click at [272, 350] on button "Move" at bounding box center [260, 357] width 23 height 14
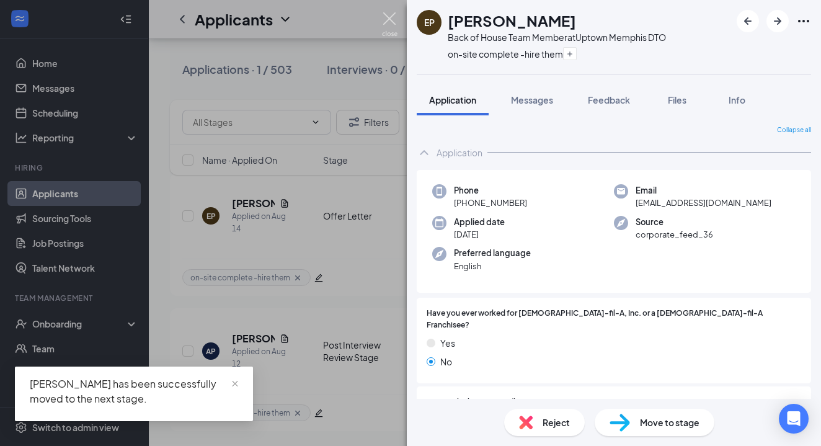
click at [389, 23] on img at bounding box center [389, 24] width 15 height 24
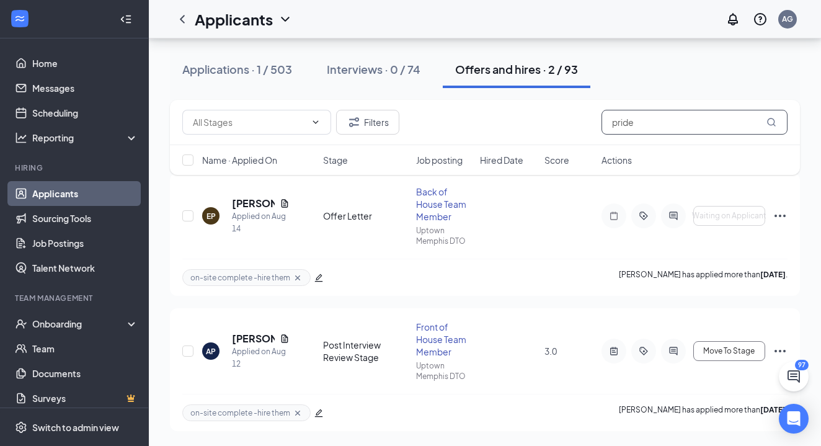
click at [641, 128] on input "pride" at bounding box center [694, 122] width 186 height 25
type input "p"
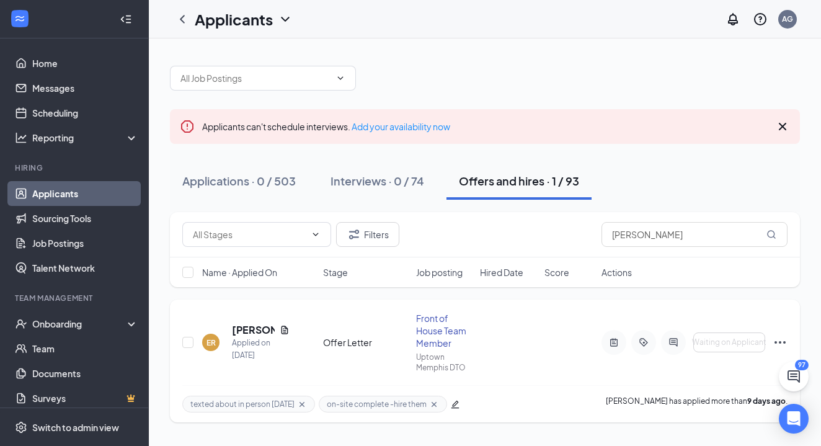
drag, startPoint x: 641, startPoint y: 128, endPoint x: 253, endPoint y: 330, distance: 437.4
click at [253, 330] on h5 "Erinique Reese" at bounding box center [253, 330] width 43 height 14
click at [651, 237] on input "Reese" at bounding box center [694, 234] width 186 height 25
type input "R"
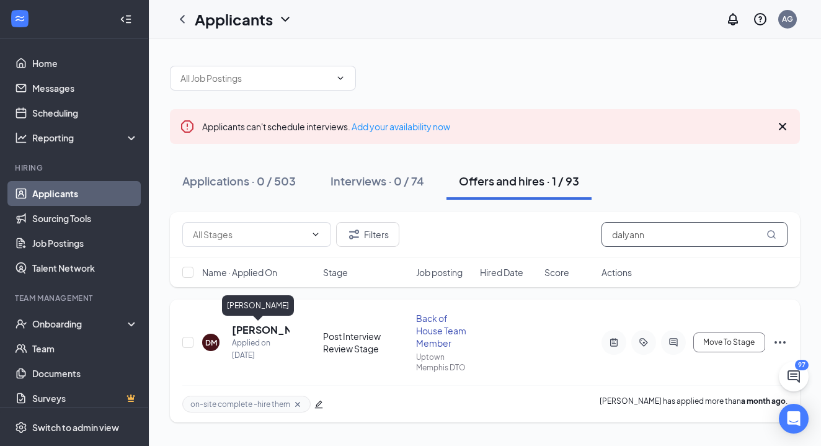
type input "dalyann"
click at [267, 331] on h5 "Dalyanna McSween" at bounding box center [261, 330] width 58 height 14
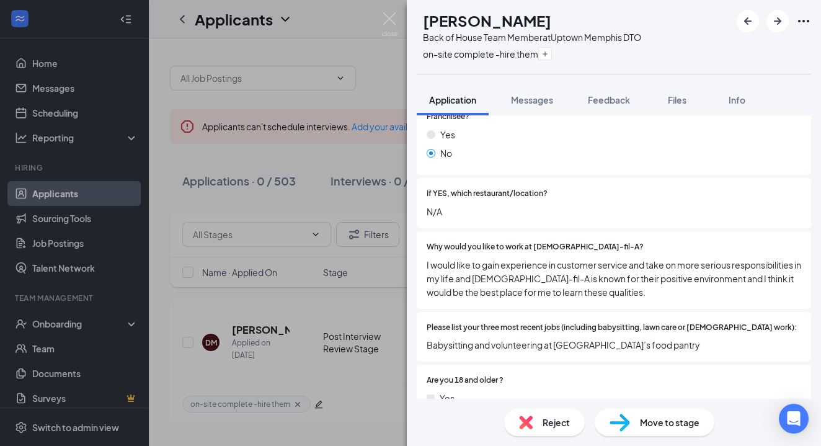
scroll to position [255, 0]
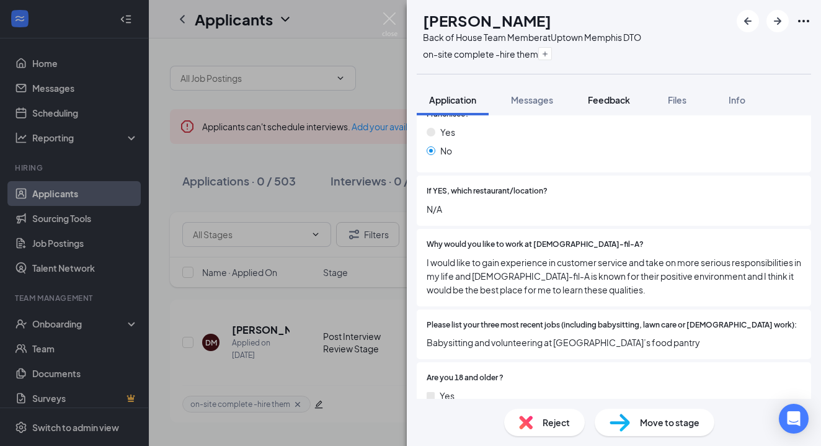
click at [601, 97] on span "Feedback" at bounding box center [609, 99] width 42 height 11
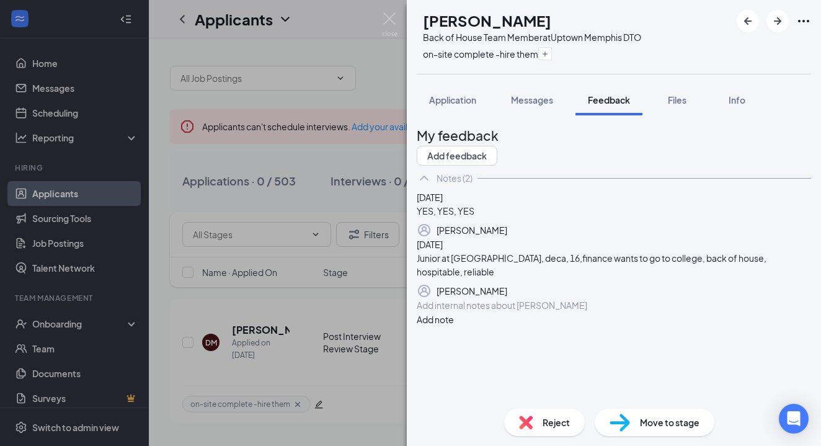
scroll to position [42, 0]
click at [470, 109] on button "Application" at bounding box center [452, 99] width 72 height 31
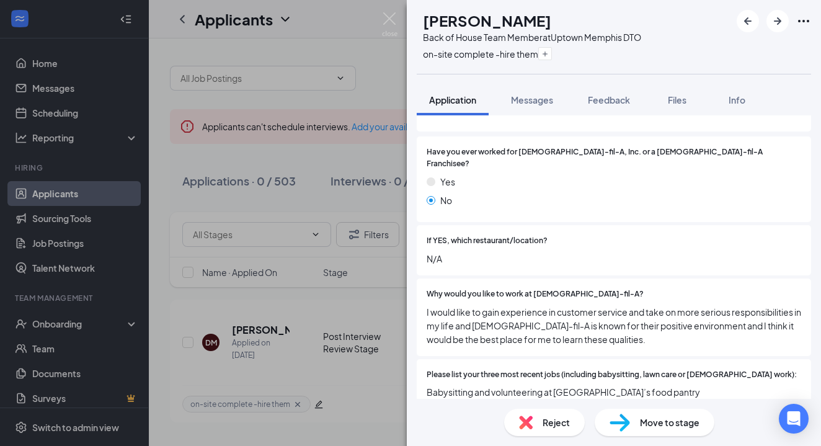
scroll to position [34, 0]
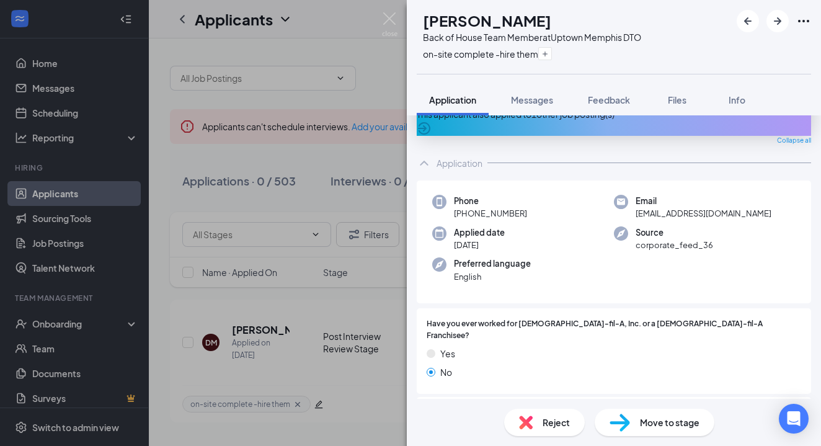
click at [641, 425] on span "Move to stage" at bounding box center [669, 422] width 59 height 14
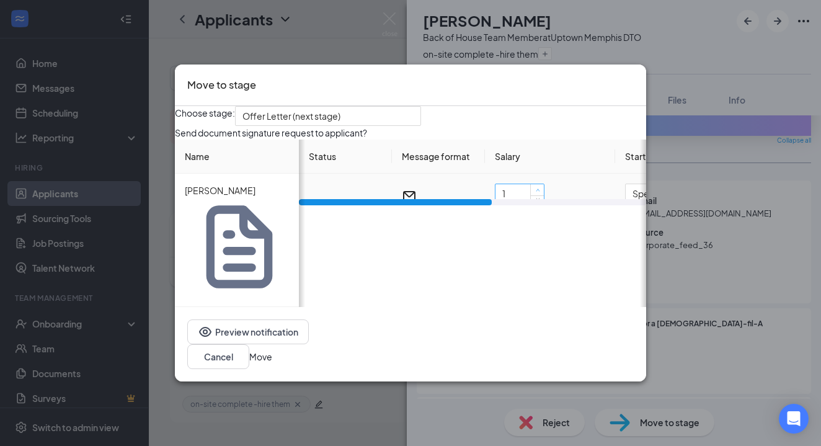
click at [537, 192] on icon "up" at bounding box center [537, 190] width 4 height 4
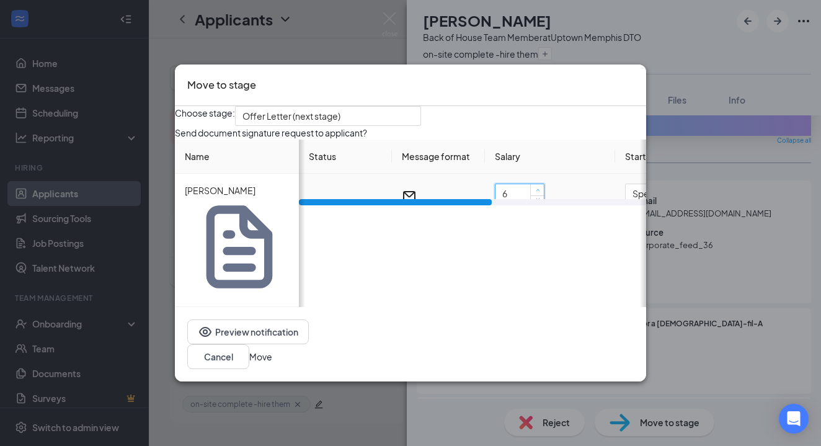
click at [537, 192] on icon "up" at bounding box center [537, 190] width 4 height 4
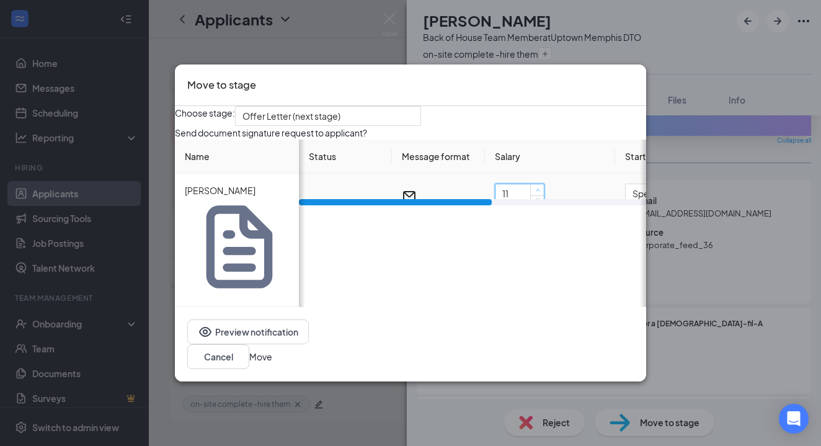
click at [537, 192] on icon "up" at bounding box center [537, 190] width 4 height 4
type input "10"
click at [537, 200] on icon "down" at bounding box center [537, 197] width 4 height 4
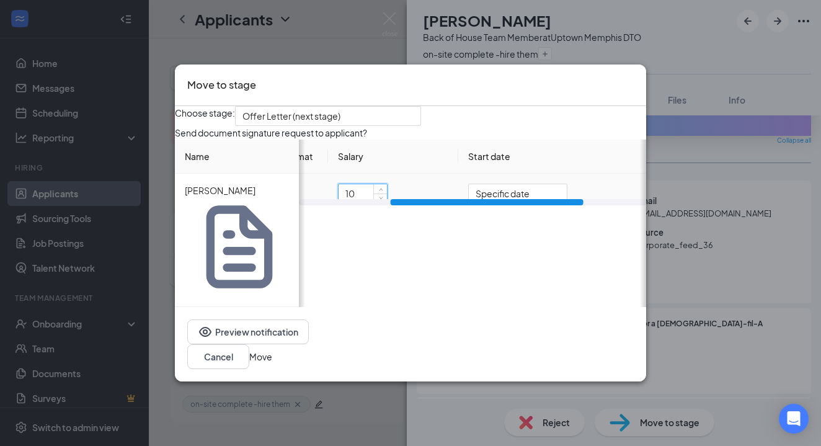
scroll to position [0, 161]
click at [383, 174] on th "Salary" at bounding box center [389, 156] width 130 height 34
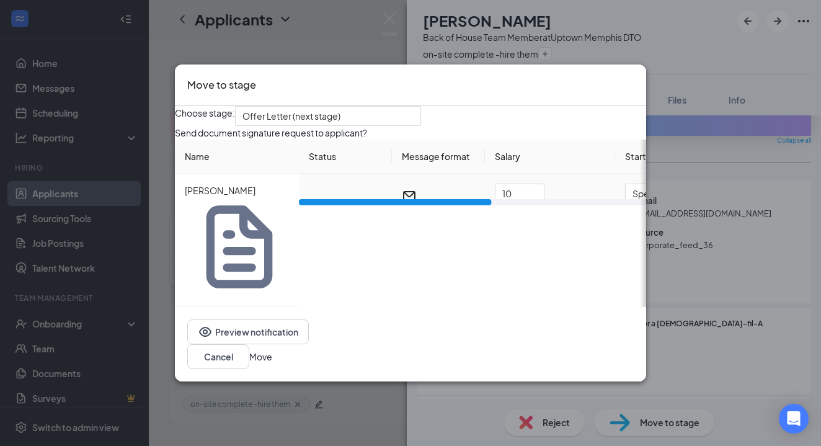
scroll to position [0, 0]
click at [272, 350] on button "Move" at bounding box center [260, 357] width 23 height 14
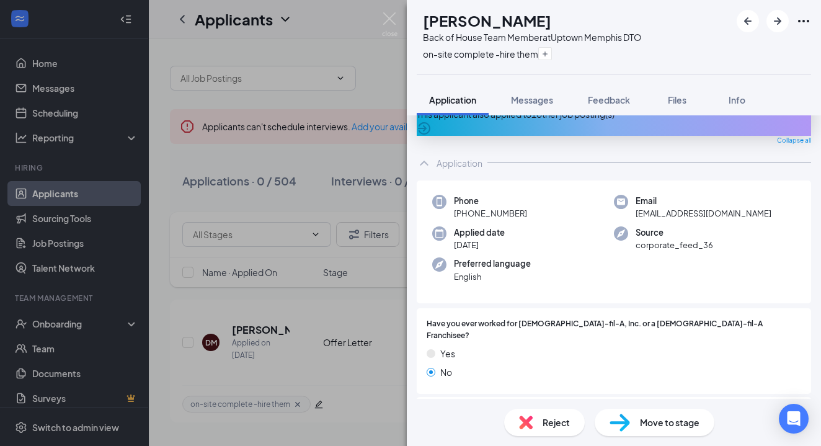
click at [575, 346] on div "Yes" at bounding box center [613, 353] width 374 height 14
click at [394, 27] on img at bounding box center [389, 24] width 15 height 24
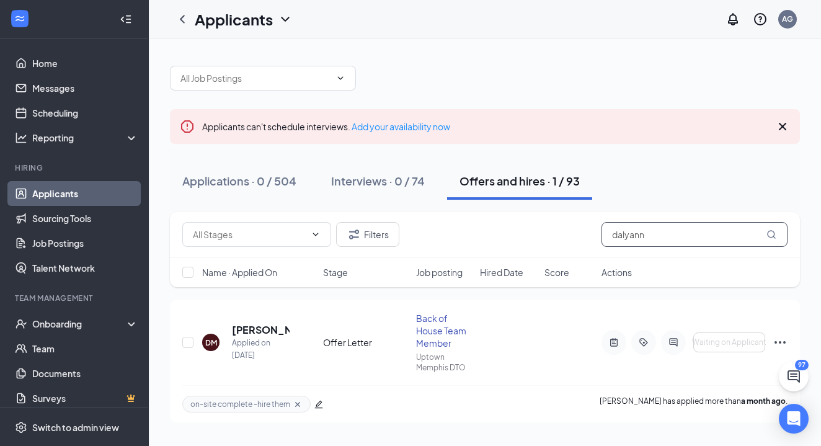
click at [656, 237] on input "dalyann" at bounding box center [694, 234] width 186 height 25
type input "d"
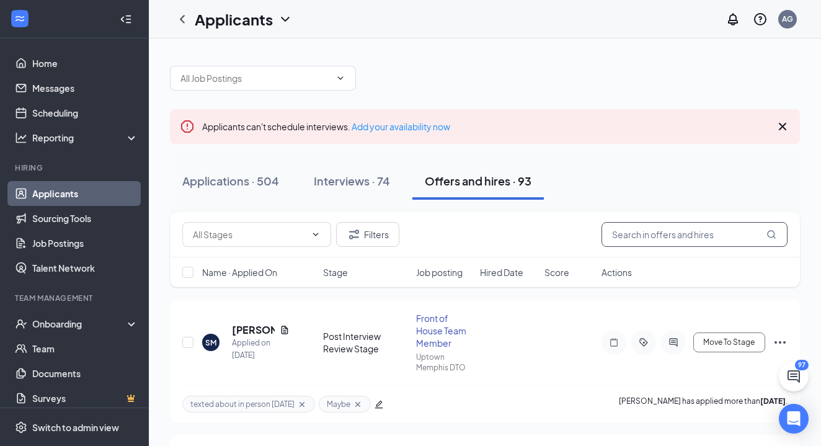
click at [659, 240] on input "text" at bounding box center [694, 234] width 186 height 25
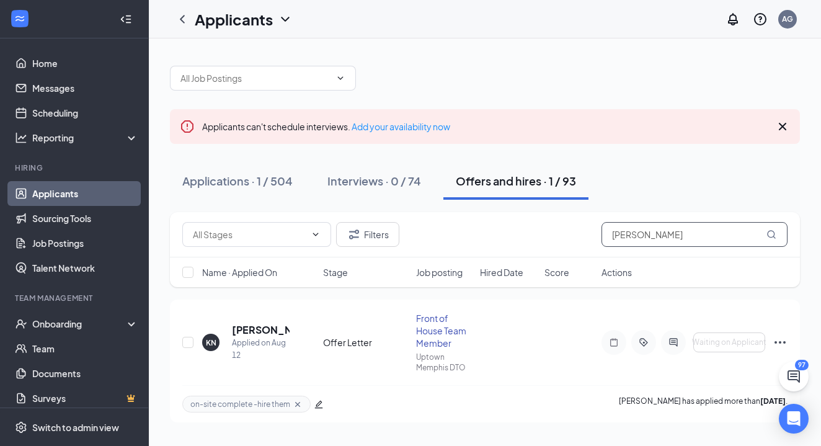
click at [659, 240] on input "norman" at bounding box center [694, 234] width 186 height 25
type input "norman"
click at [48, 347] on link "Team" at bounding box center [85, 348] width 106 height 25
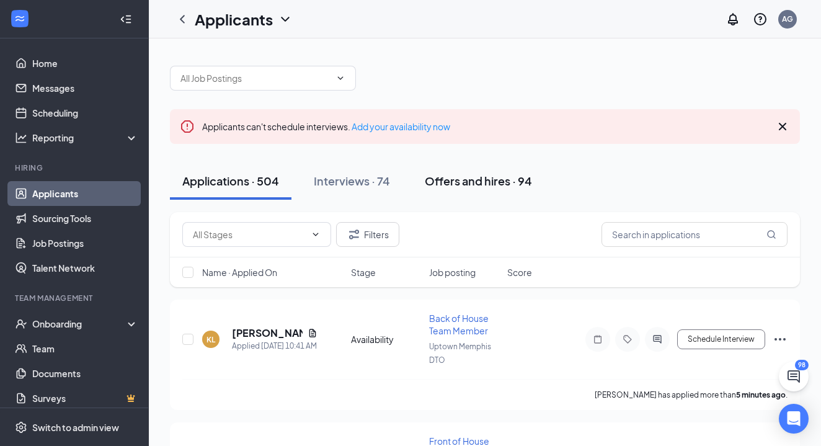
click at [517, 185] on div "Offers and hires · 94" at bounding box center [478, 180] width 107 height 15
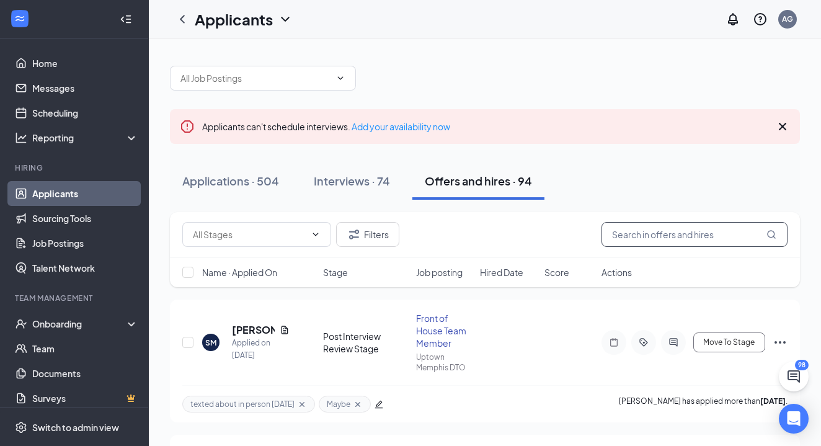
click at [646, 236] on input "text" at bounding box center [694, 234] width 186 height 25
click at [338, 179] on div "Interviews · 74" at bounding box center [352, 180] width 76 height 15
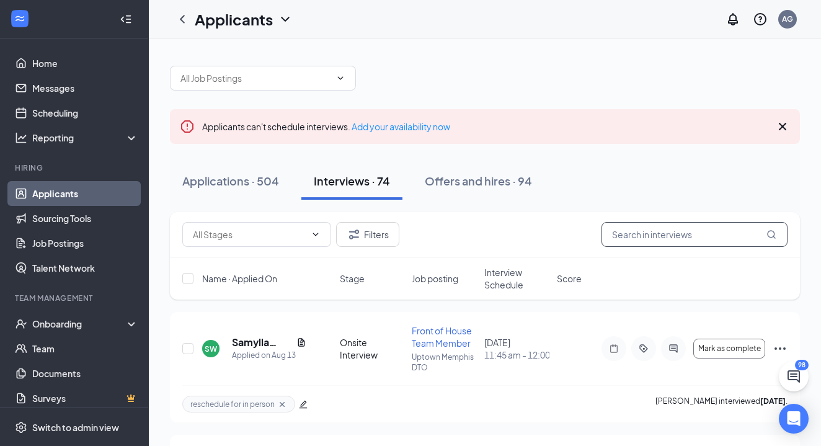
click at [688, 245] on input "text" at bounding box center [694, 234] width 186 height 25
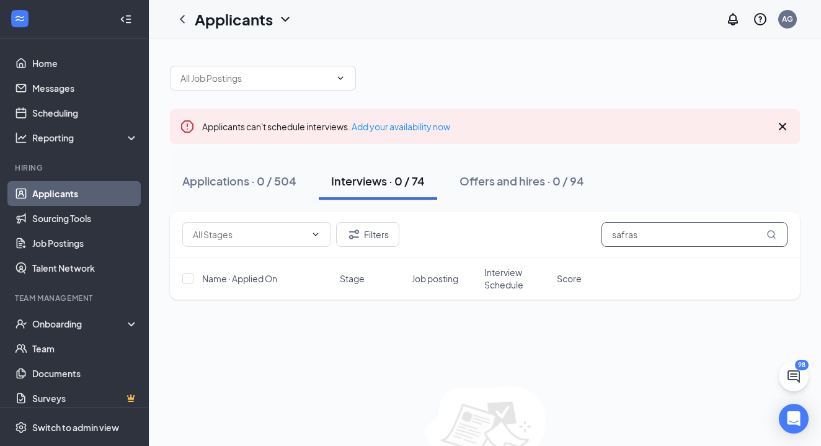
click at [646, 235] on input "safras" at bounding box center [694, 234] width 186 height 25
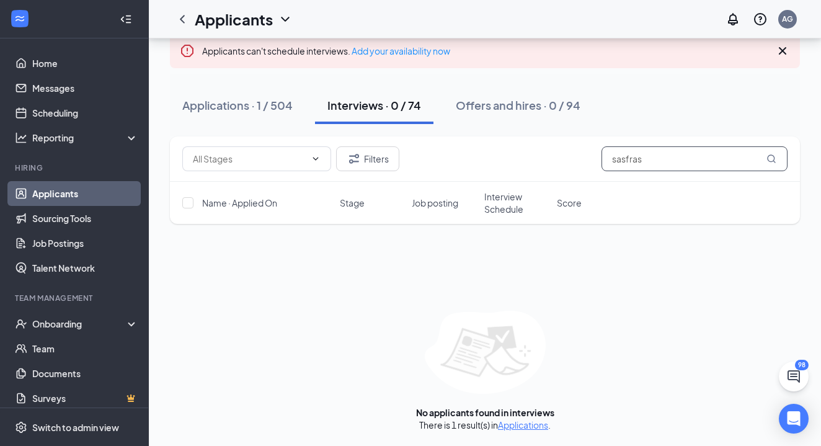
scroll to position [76, 0]
type input "sasfras"
click at [522, 425] on link "Applications" at bounding box center [523, 424] width 50 height 11
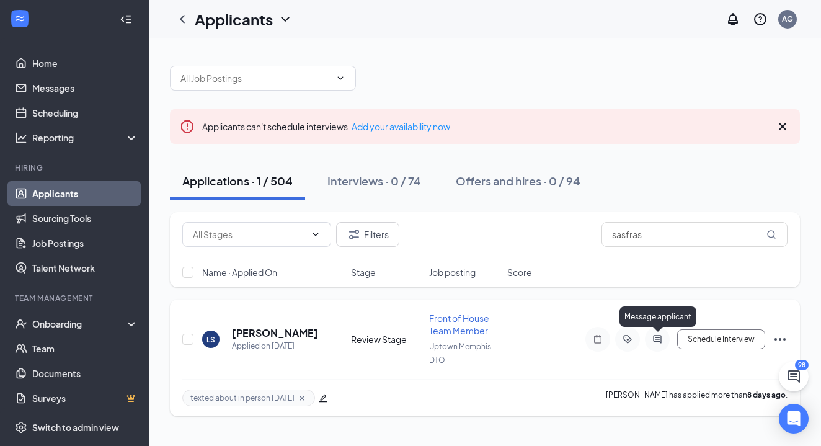
click at [663, 338] on icon "ActiveChat" at bounding box center [656, 339] width 15 height 10
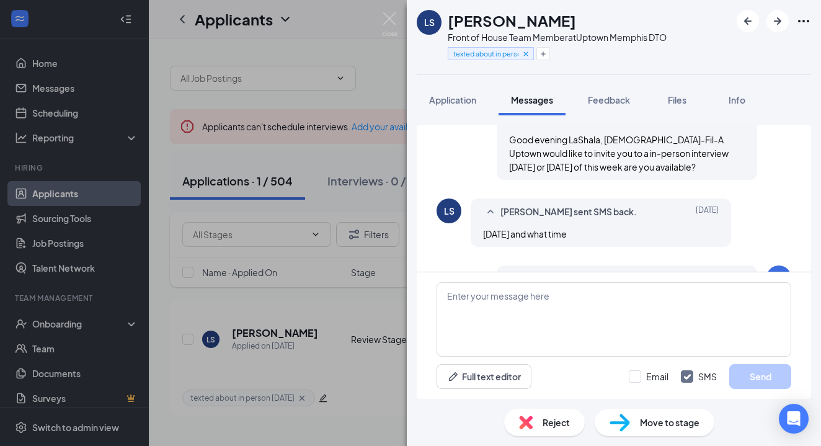
scroll to position [396, 0]
click at [387, 24] on img at bounding box center [389, 24] width 15 height 24
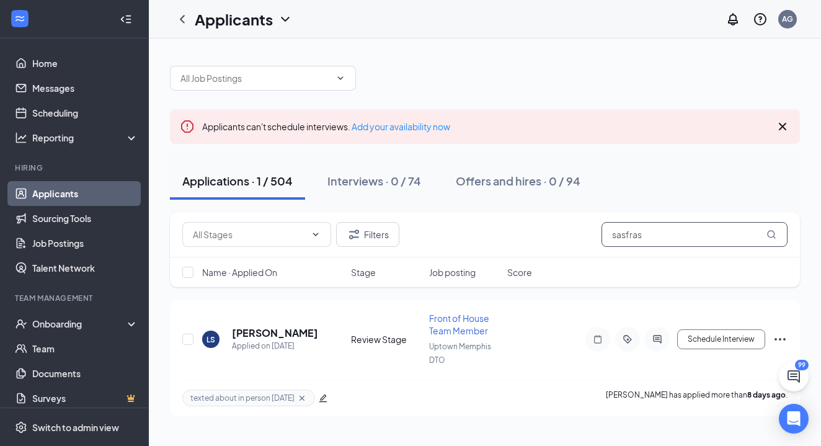
click at [645, 236] on input "sasfras" at bounding box center [694, 234] width 186 height 25
type input "s"
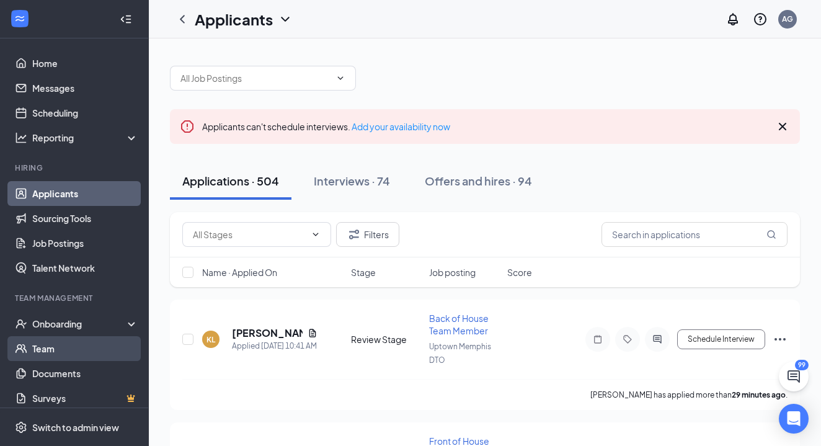
click at [71, 347] on link "Team" at bounding box center [85, 348] width 106 height 25
